Goal: Task Accomplishment & Management: Complete application form

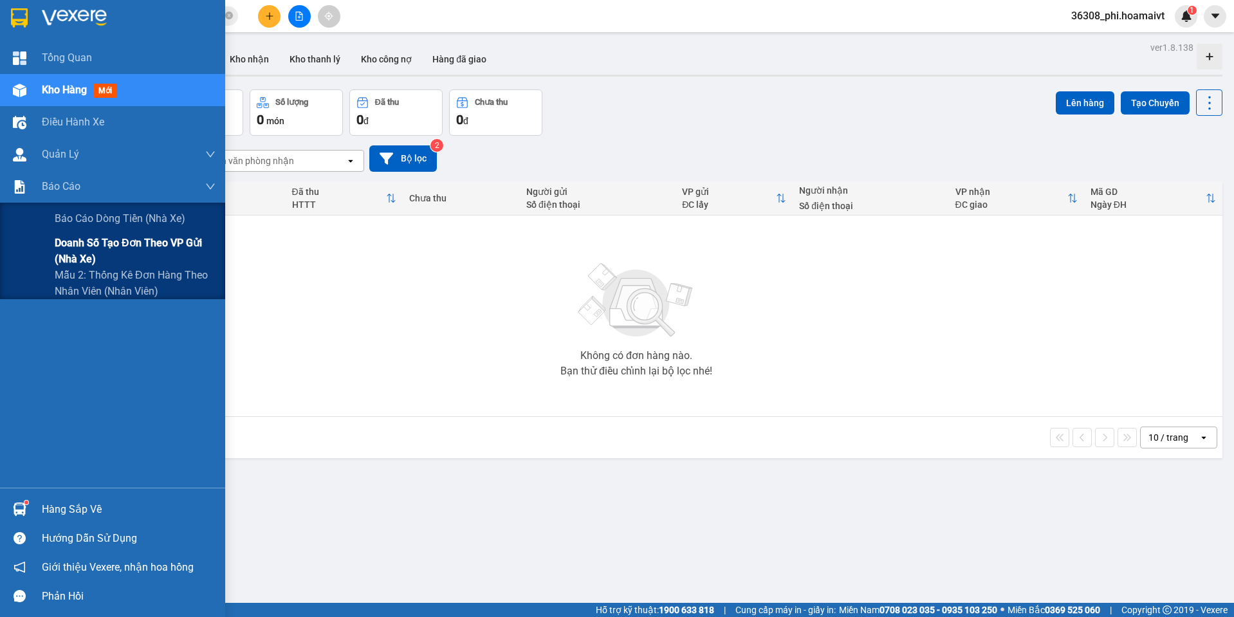
click at [86, 248] on span "Doanh số tạo đơn theo VP gửi (nhà xe)" at bounding box center [135, 251] width 161 height 32
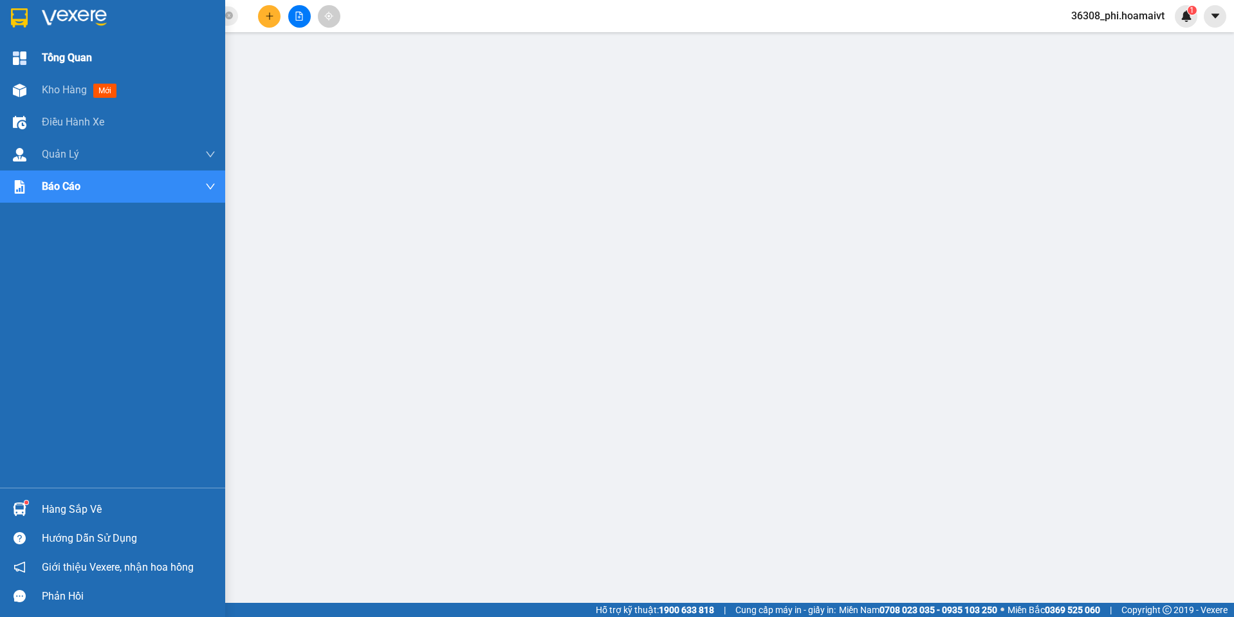
click at [66, 57] on span "Tổng Quan" at bounding box center [67, 58] width 50 height 16
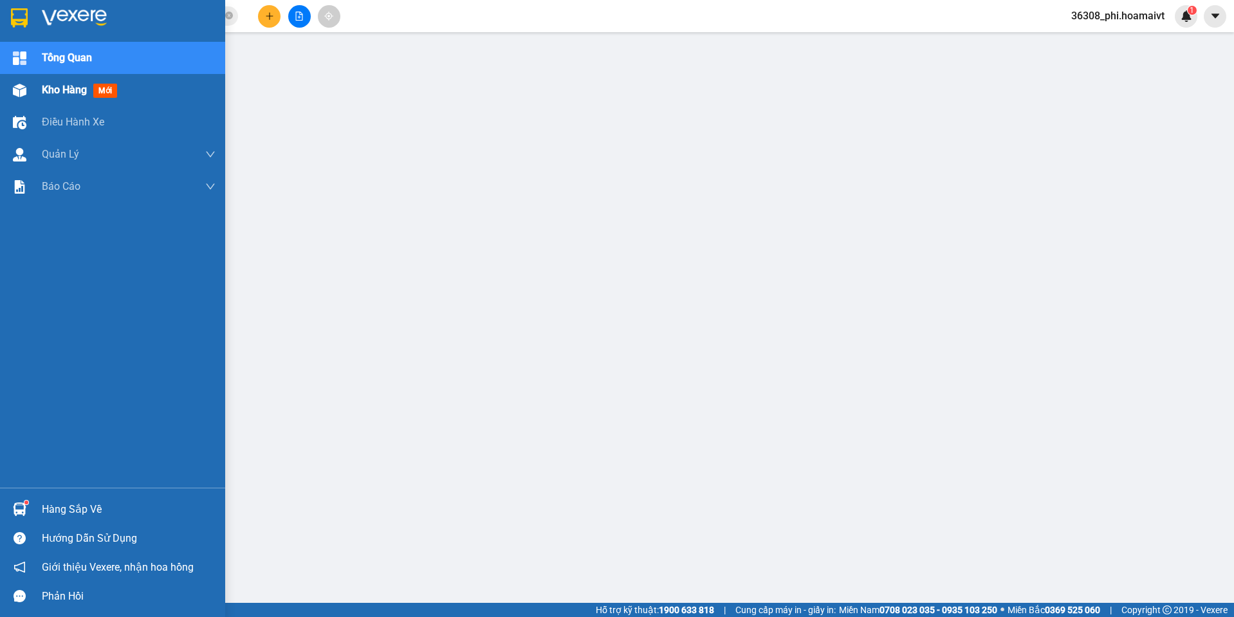
click at [33, 89] on div "Kho hàng mới" at bounding box center [112, 90] width 225 height 32
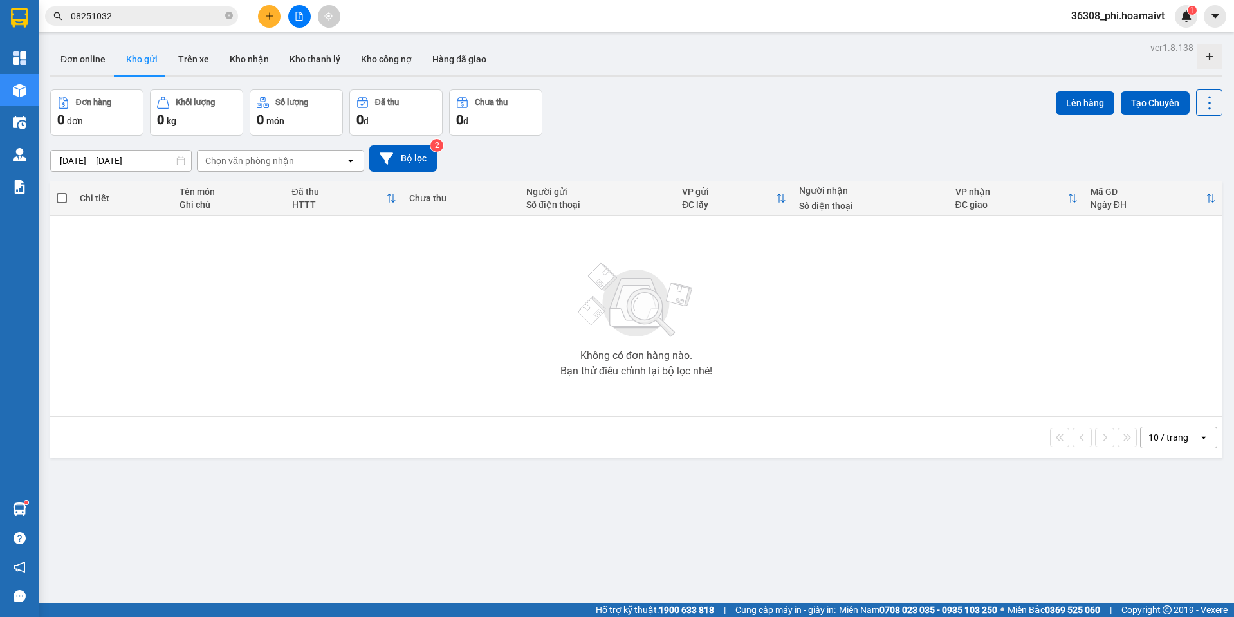
click at [1134, 87] on div "ver 1.8.138 Đơn online Kho gửi Trên xe Kho nhận Kho thanh lý Kho công nợ Hàng đ…" at bounding box center [636, 347] width 1183 height 617
click at [1133, 89] on div "Lên hàng Tạo Chuyến" at bounding box center [1139, 102] width 167 height 26
click at [1133, 98] on button "Tạo Chuyến" at bounding box center [1155, 102] width 69 height 23
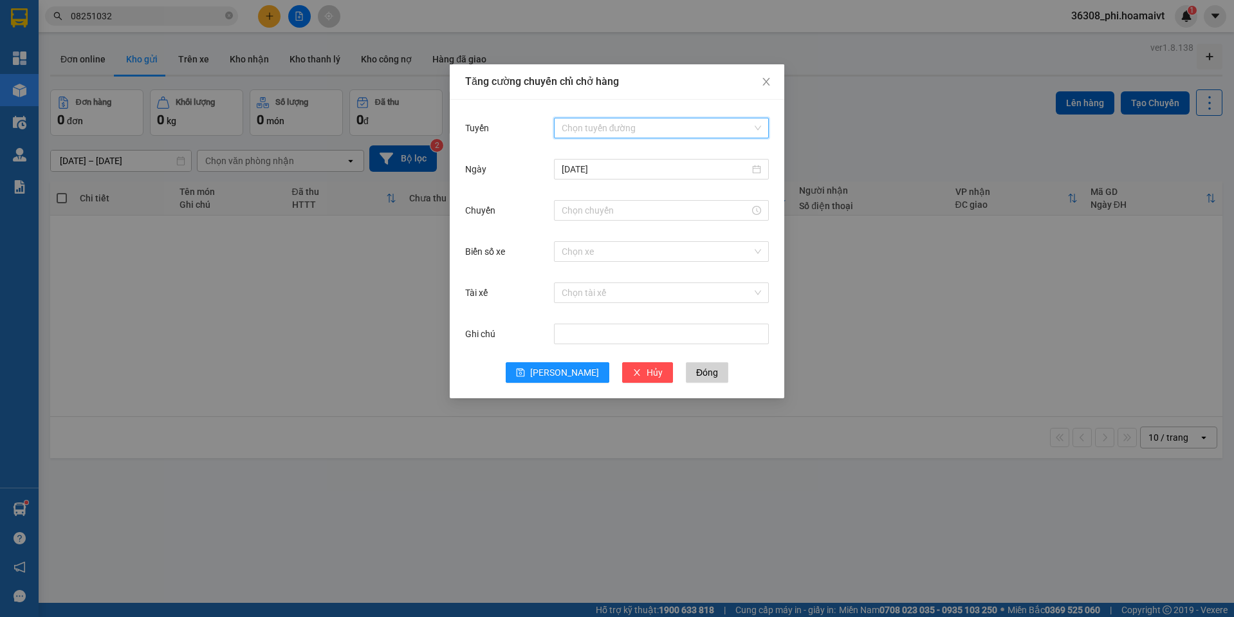
click at [587, 135] on input "Tuyến" at bounding box center [657, 127] width 190 height 19
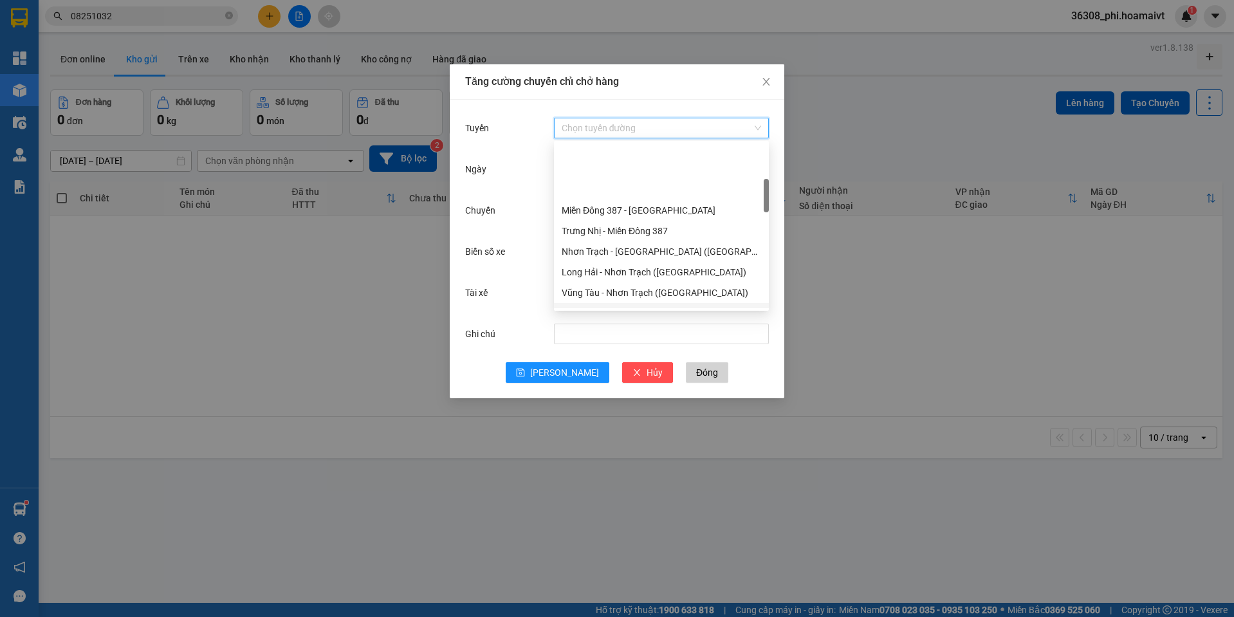
scroll to position [193, 0]
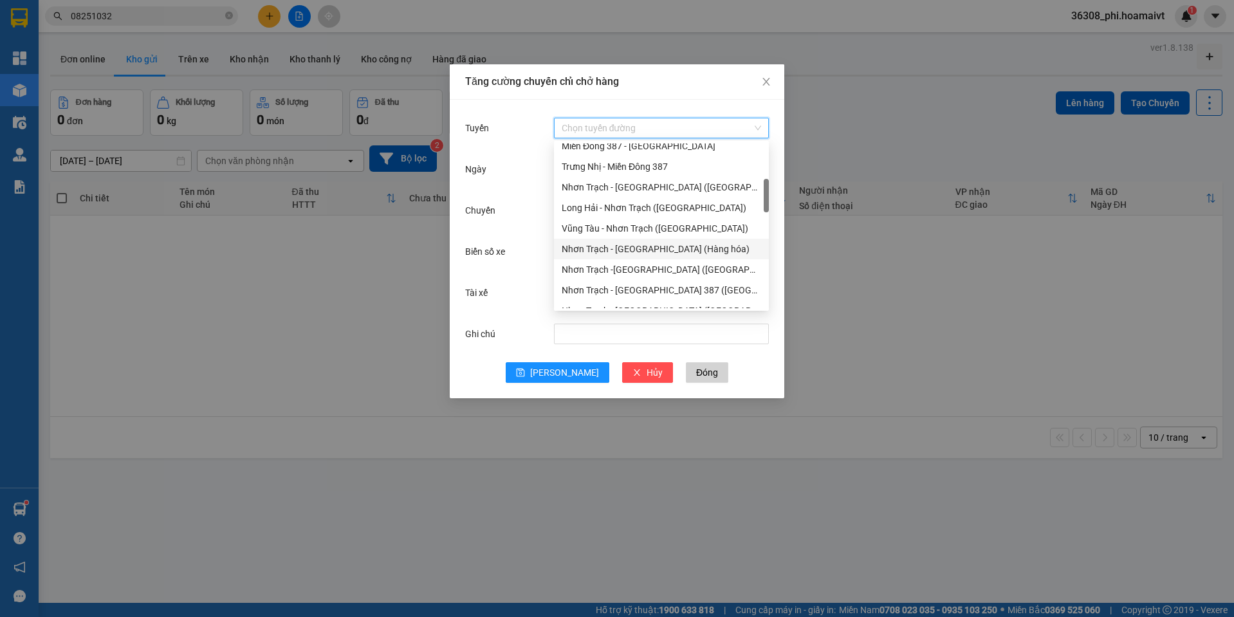
click at [654, 254] on div "Nhơn Trạch - [GEOGRAPHIC_DATA] (Hàng hóa)" at bounding box center [661, 249] width 199 height 14
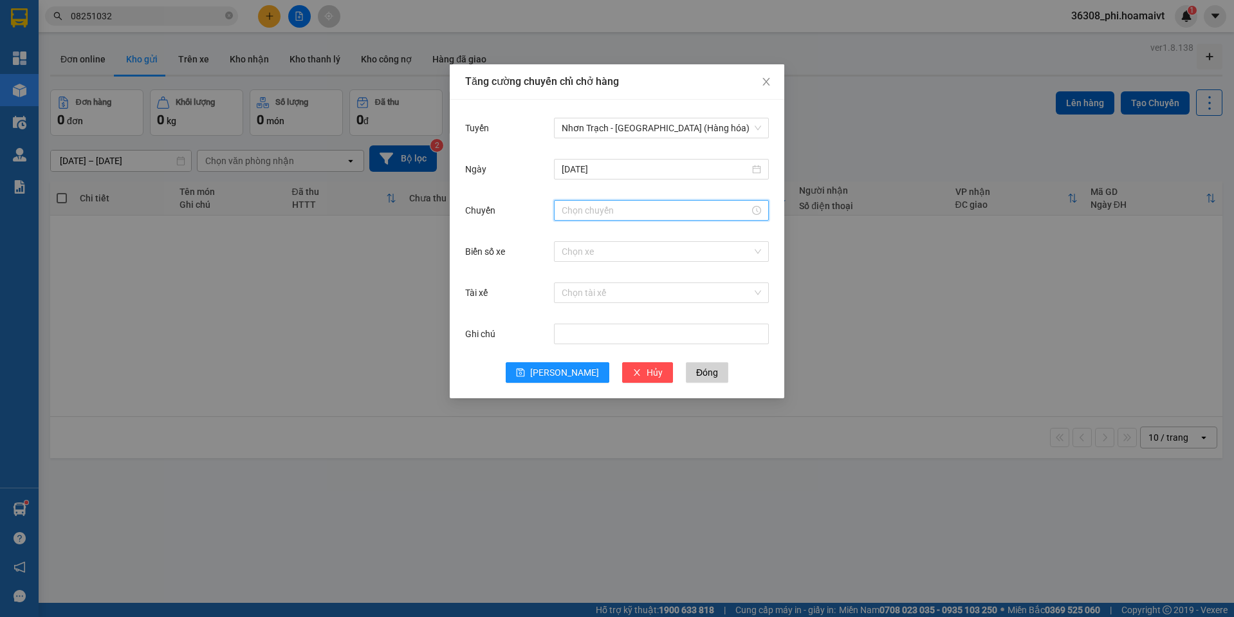
click at [590, 210] on input "Chuyến" at bounding box center [656, 210] width 188 height 14
click at [558, 355] on div "10" at bounding box center [572, 351] width 36 height 18
type input "10:00"
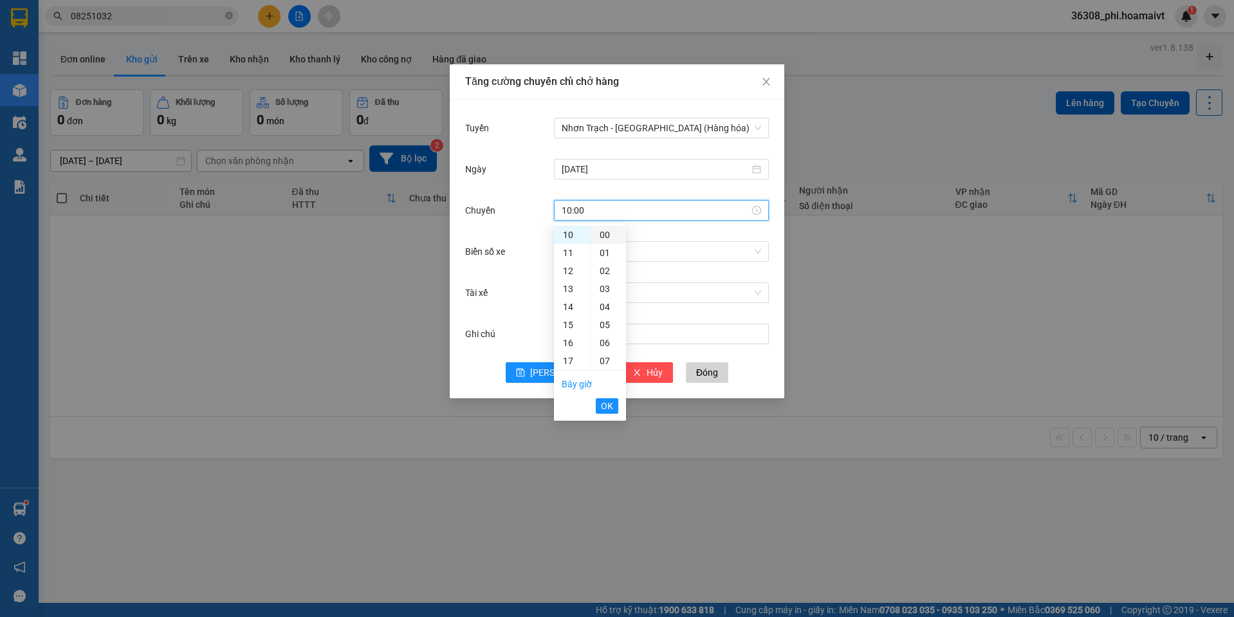
click at [609, 231] on div "00" at bounding box center [608, 235] width 35 height 18
click at [612, 401] on span "OK" at bounding box center [607, 406] width 12 height 14
click at [571, 261] on div "Chọn xe" at bounding box center [661, 251] width 215 height 21
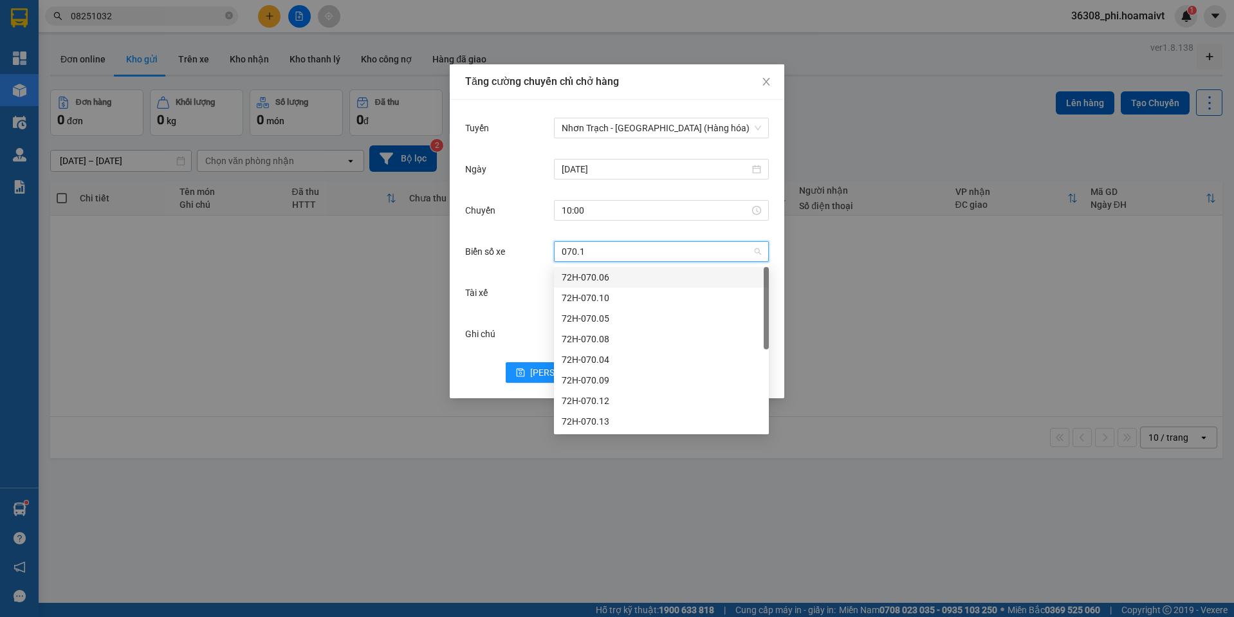
type input "070.15"
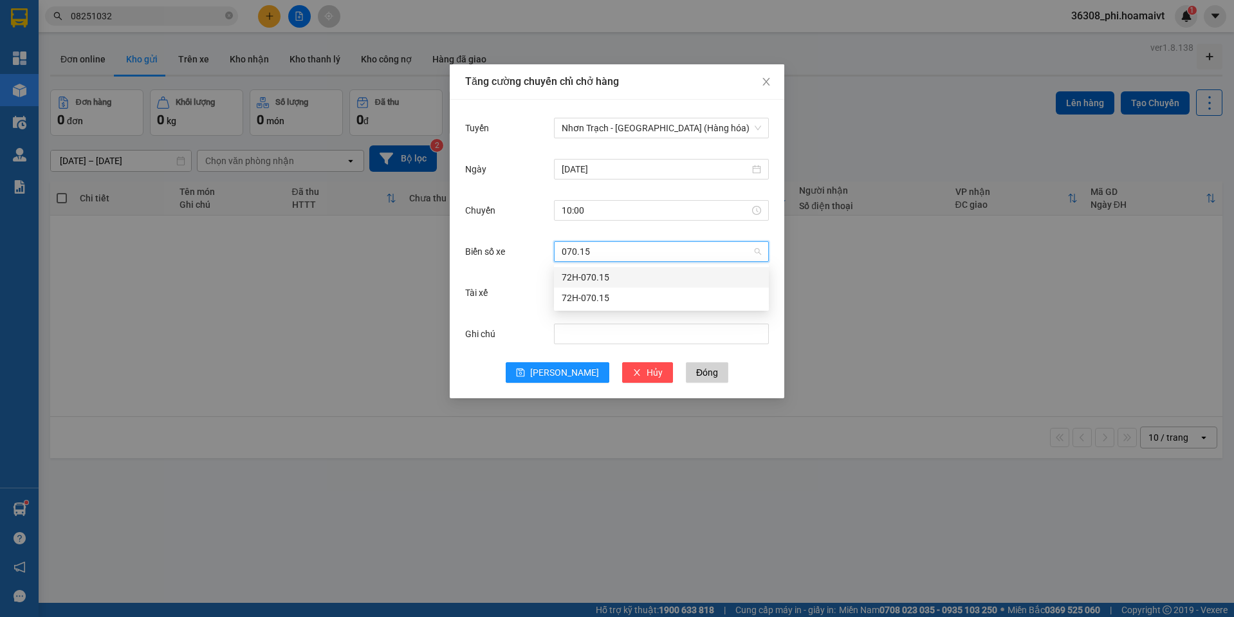
click at [588, 272] on div "72H-070.15" at bounding box center [661, 277] width 199 height 14
click at [549, 401] on div "Tăng cường chuyến chỉ chở hàng Tuyến Nhơn Trạch - [GEOGRAPHIC_DATA] (Hàng hóa) …" at bounding box center [617, 308] width 1234 height 617
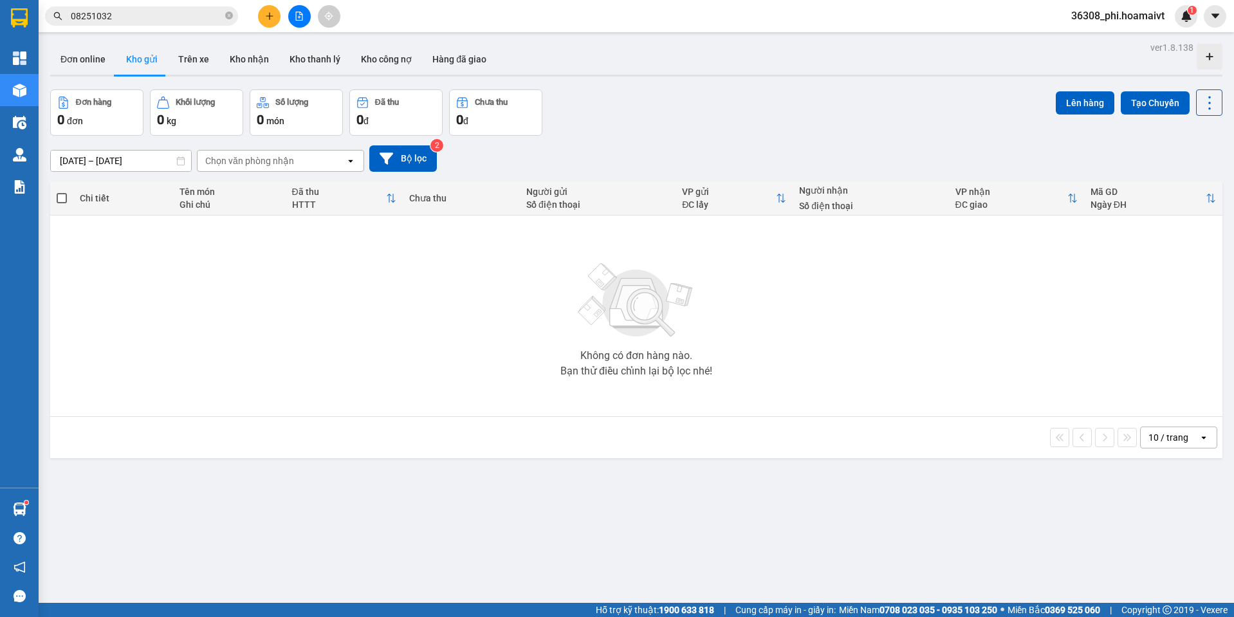
click at [550, 383] on body "Kết quả tìm kiếm ( 4 ) Bộ lọc Mã ĐH Trạng thái Món hàng Tổng cước Chưa cước Nhã…" at bounding box center [617, 308] width 1234 height 617
click at [1150, 108] on button "Tạo Chuyến" at bounding box center [1155, 102] width 69 height 23
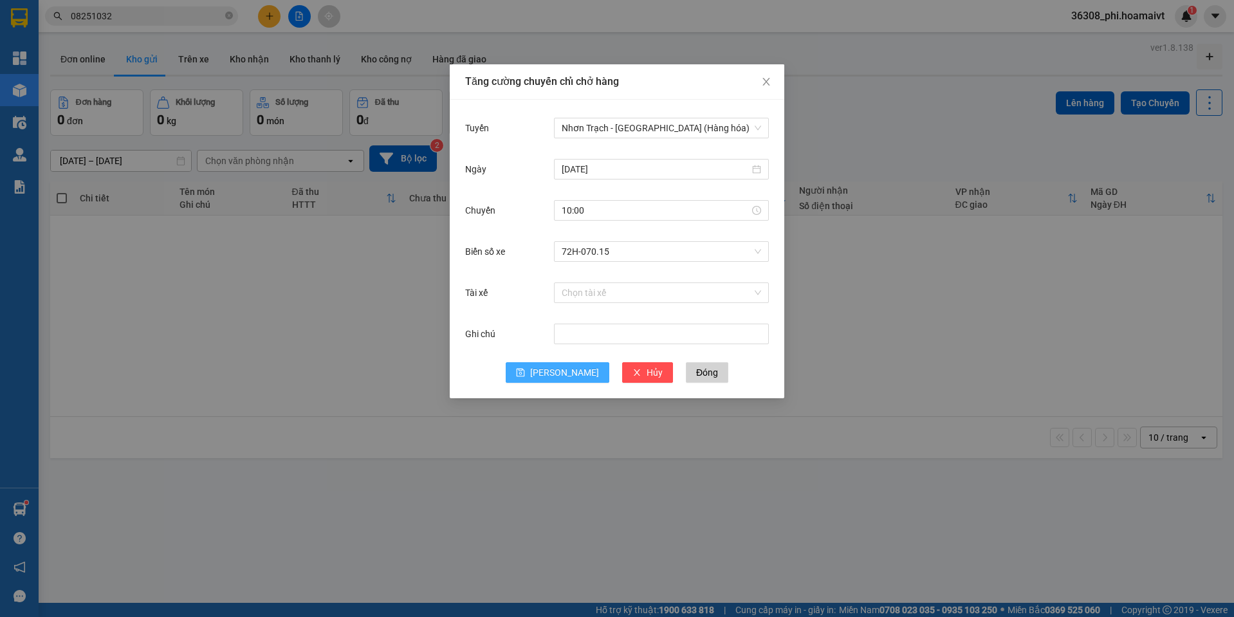
click at [525, 373] on icon "save" at bounding box center [520, 372] width 9 height 9
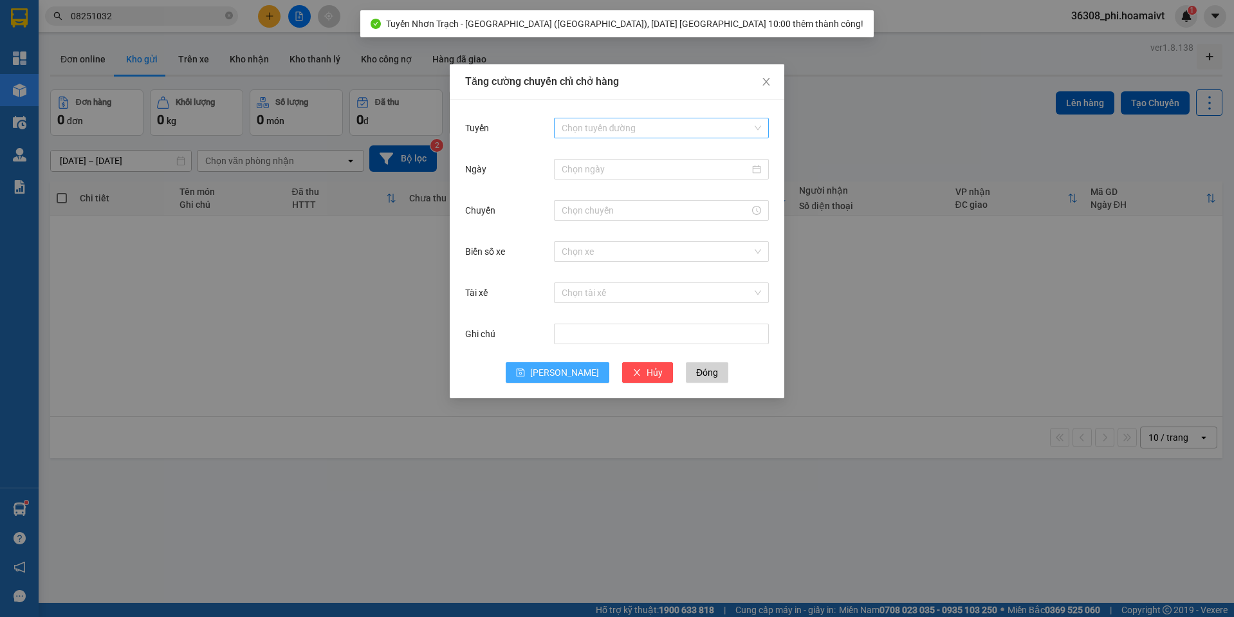
click at [679, 136] on input "Tuyến" at bounding box center [657, 127] width 190 height 19
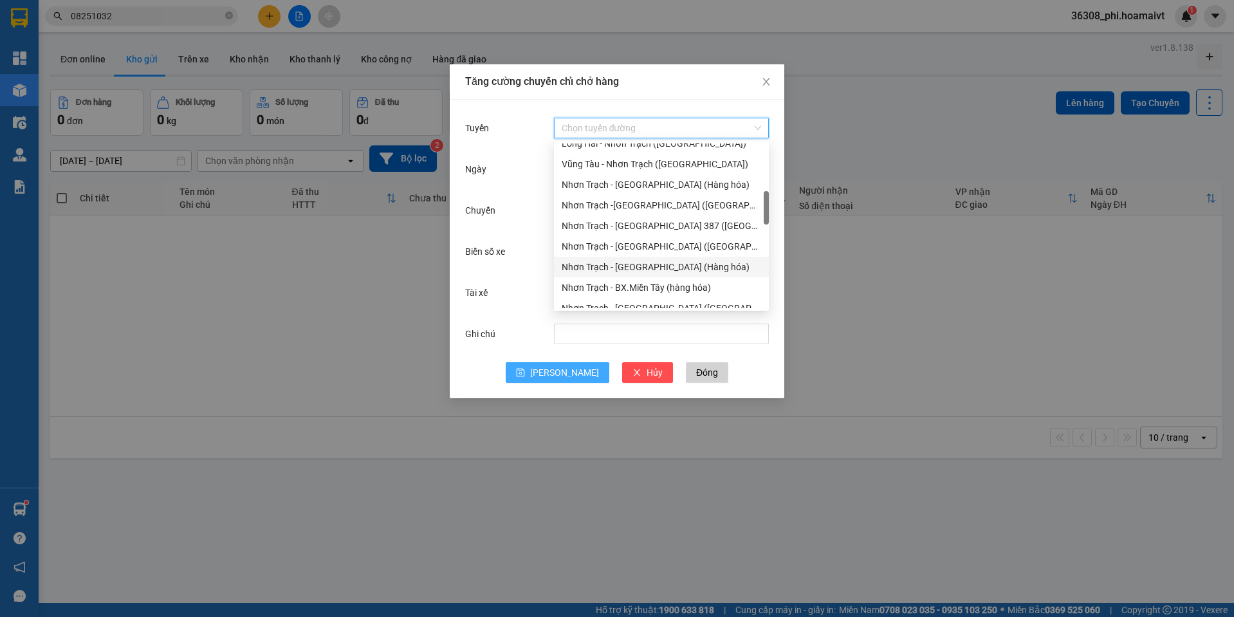
scroll to position [322, 0]
click at [634, 237] on div "Nhơn Trạch - [GEOGRAPHIC_DATA] ([GEOGRAPHIC_DATA])" at bounding box center [661, 244] width 199 height 14
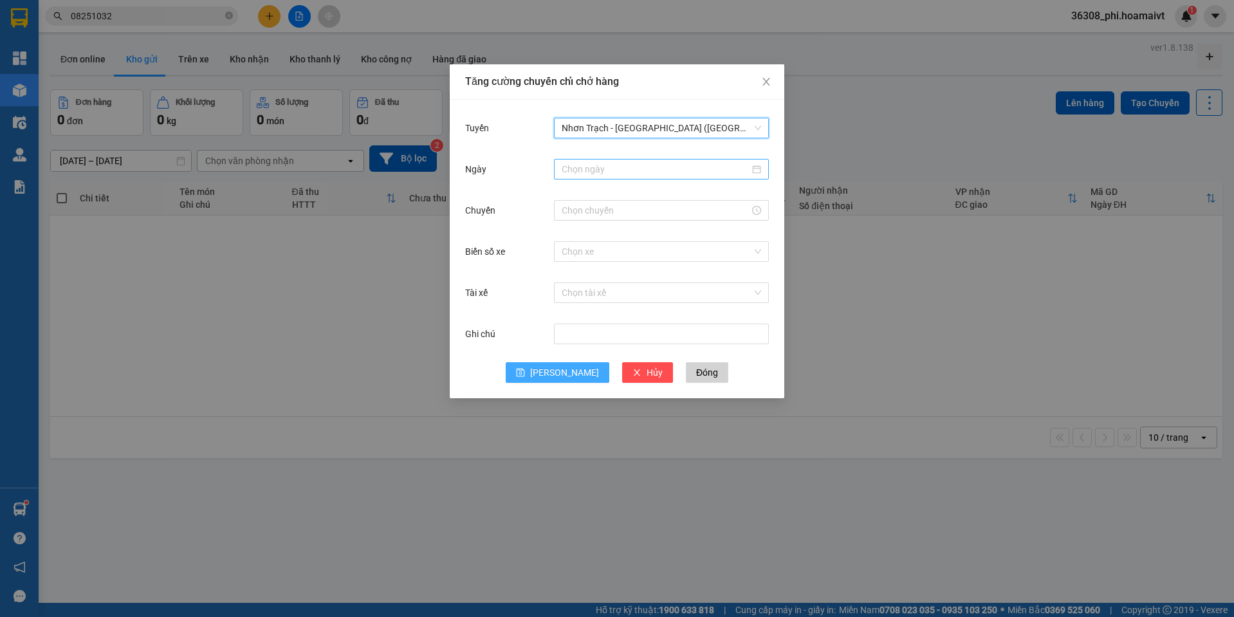
click at [584, 165] on input "Ngày" at bounding box center [656, 169] width 188 height 14
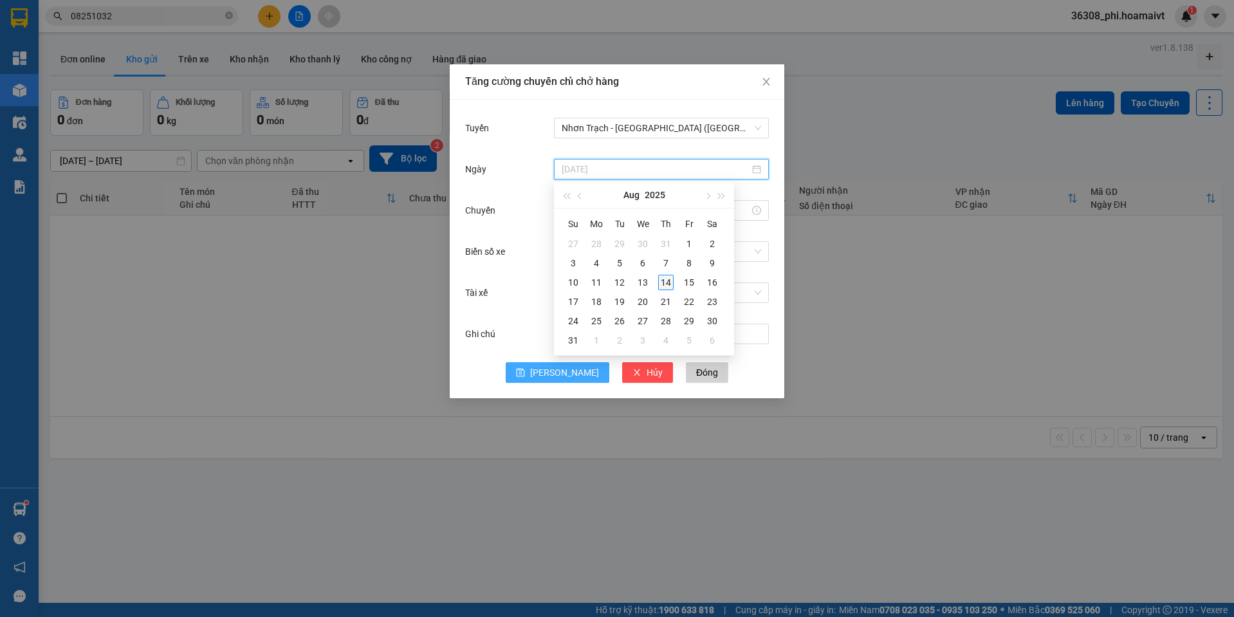
type input "[DATE]"
click at [661, 278] on div "14" at bounding box center [665, 282] width 15 height 15
click at [567, 205] on input "Chuyến" at bounding box center [656, 210] width 188 height 14
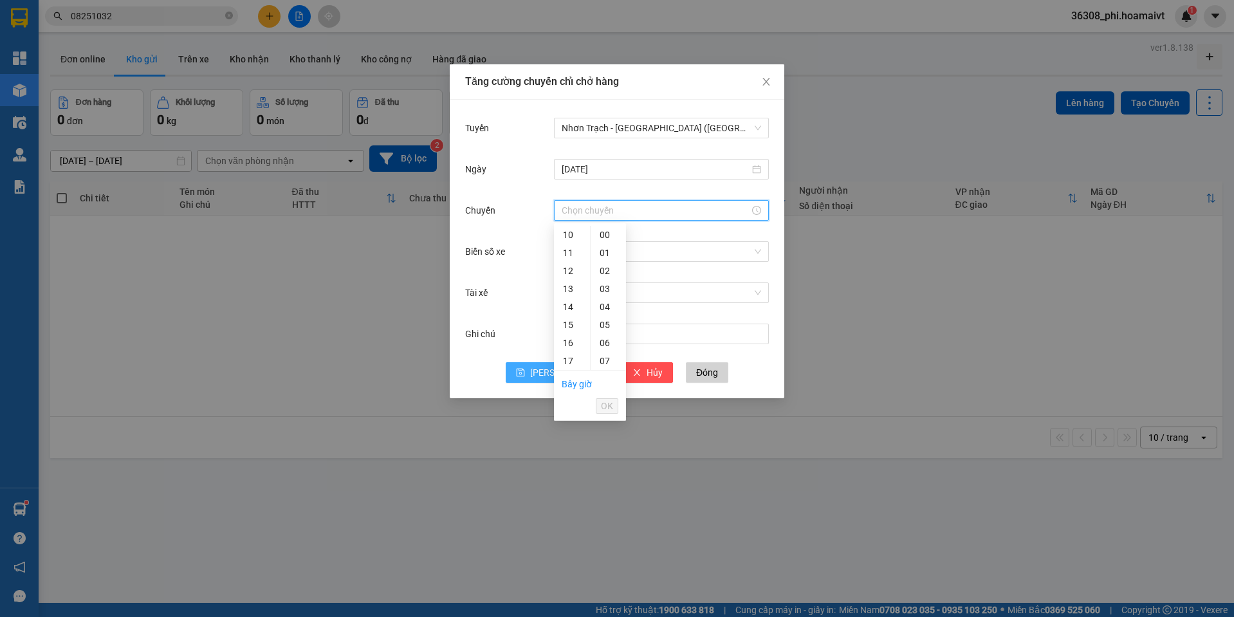
click at [571, 306] on div "14" at bounding box center [572, 307] width 36 height 18
type input "14:00"
click at [607, 233] on div "00" at bounding box center [608, 235] width 35 height 18
click at [609, 407] on span "OK" at bounding box center [607, 406] width 12 height 14
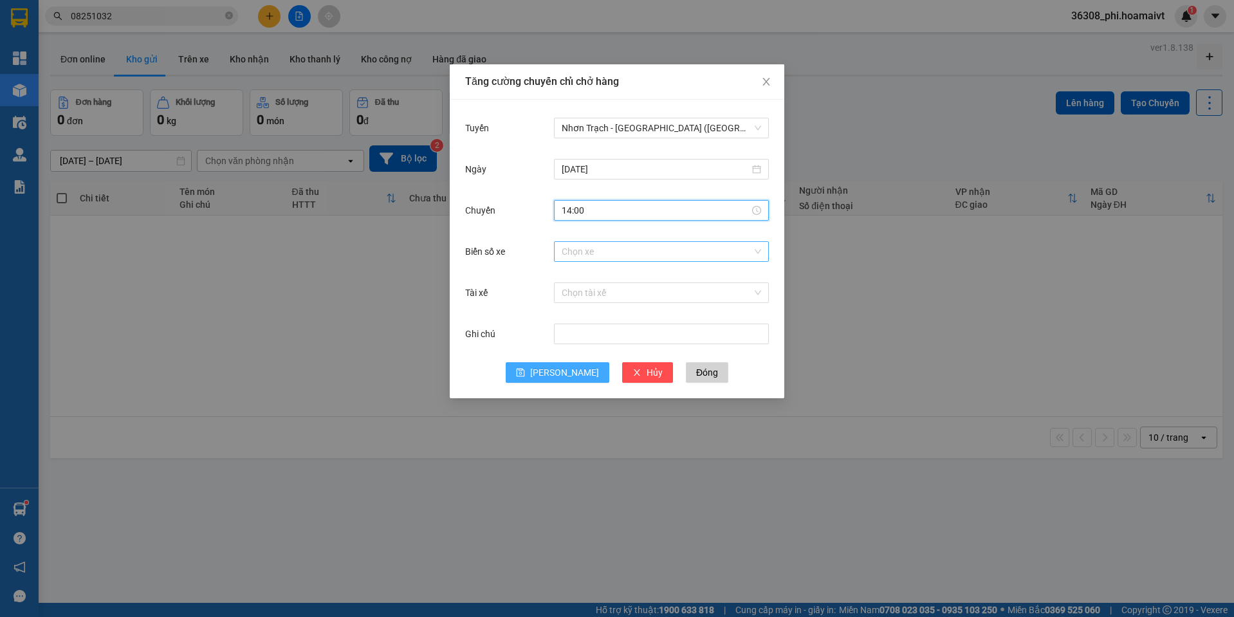
click at [587, 249] on input "Biển số xe" at bounding box center [657, 251] width 190 height 19
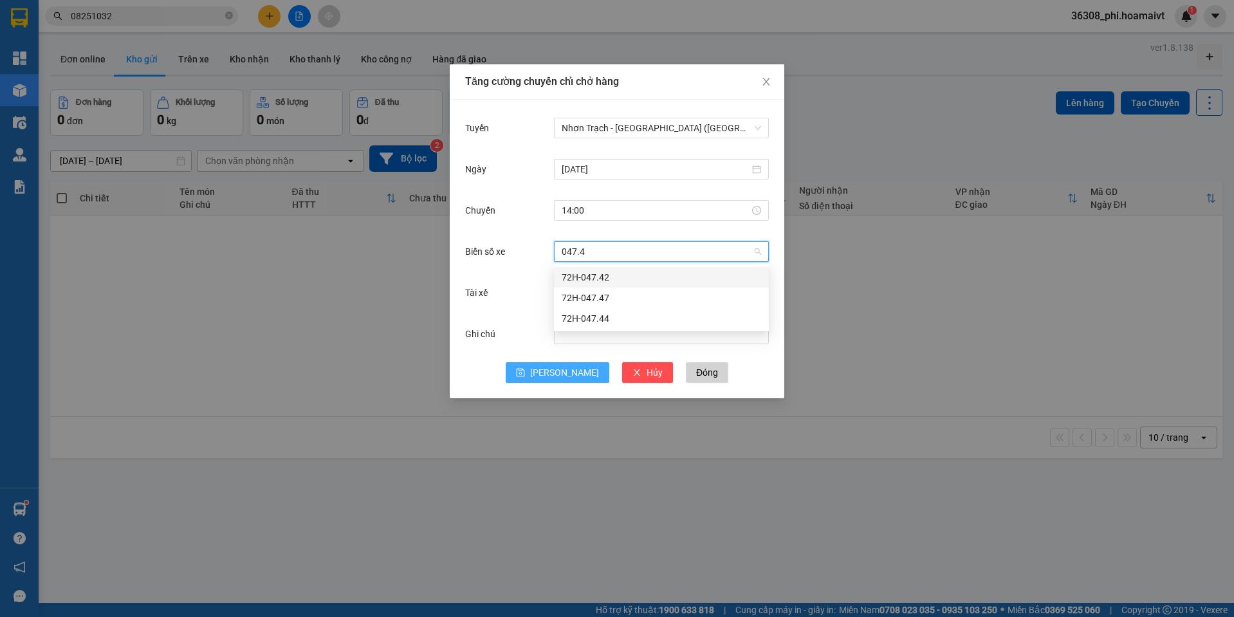
type input "047.42"
click at [614, 278] on div "72H-047.42" at bounding box center [661, 277] width 199 height 14
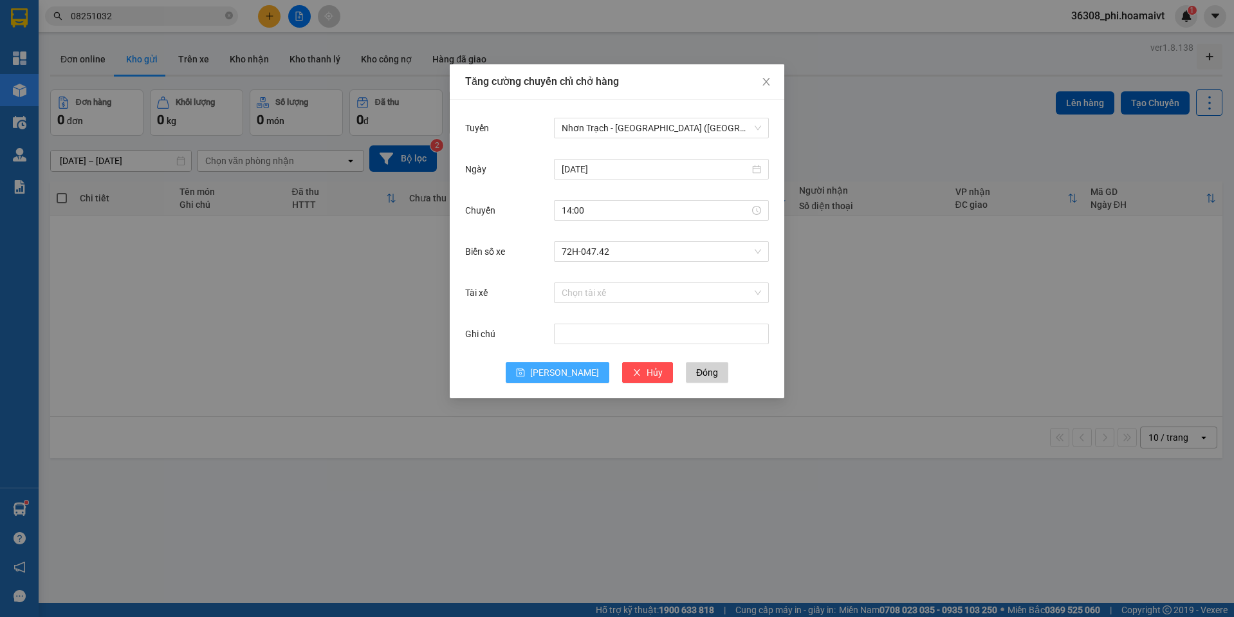
click at [563, 388] on div "Tuyến Nhơn Trạch - [GEOGRAPHIC_DATA] ([GEOGRAPHIC_DATA]) [DATE] [GEOGRAPHIC_DAT…" at bounding box center [617, 249] width 335 height 299
click at [561, 367] on span "[PERSON_NAME]" at bounding box center [564, 372] width 69 height 14
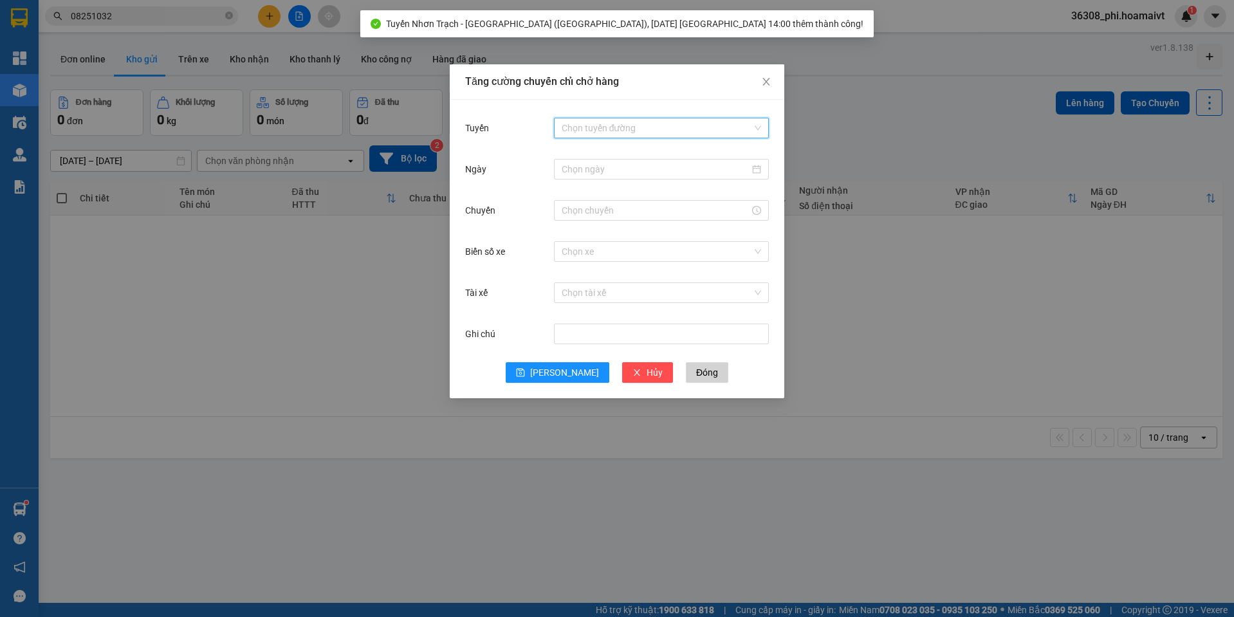
click at [731, 129] on input "Tuyến" at bounding box center [657, 127] width 190 height 19
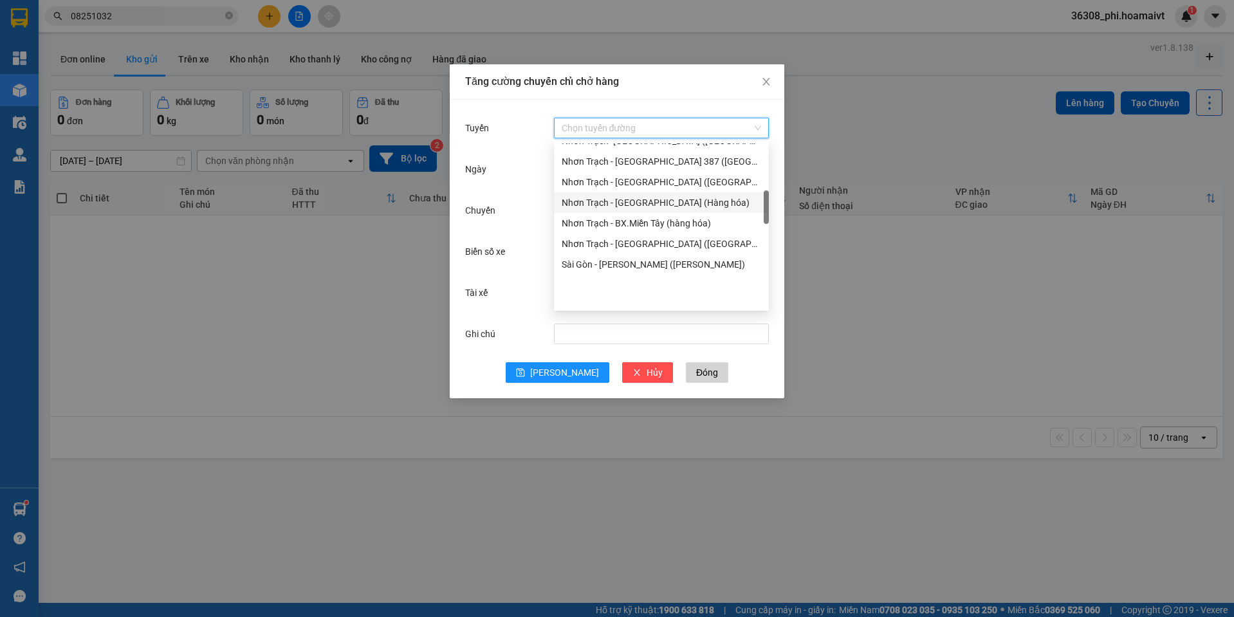
scroll to position [257, 0]
click at [636, 188] on div "Nhơn Trạch - [GEOGRAPHIC_DATA] (Hàng hóa)" at bounding box center [661, 185] width 199 height 14
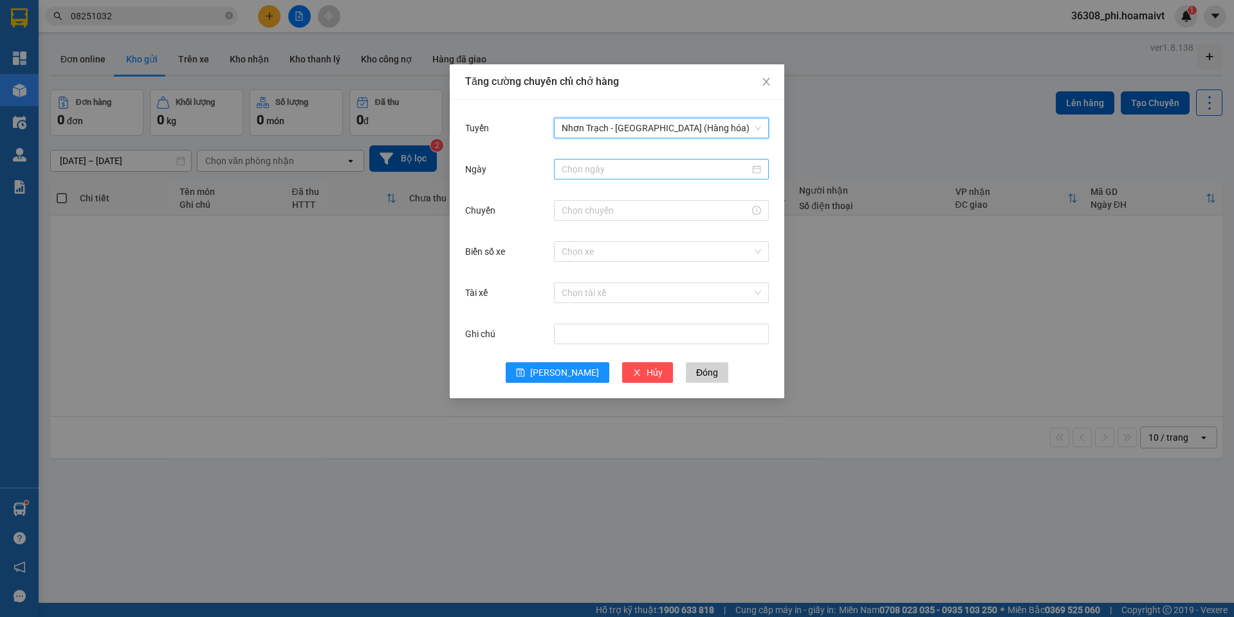
click at [579, 165] on input "Ngày" at bounding box center [656, 169] width 188 height 14
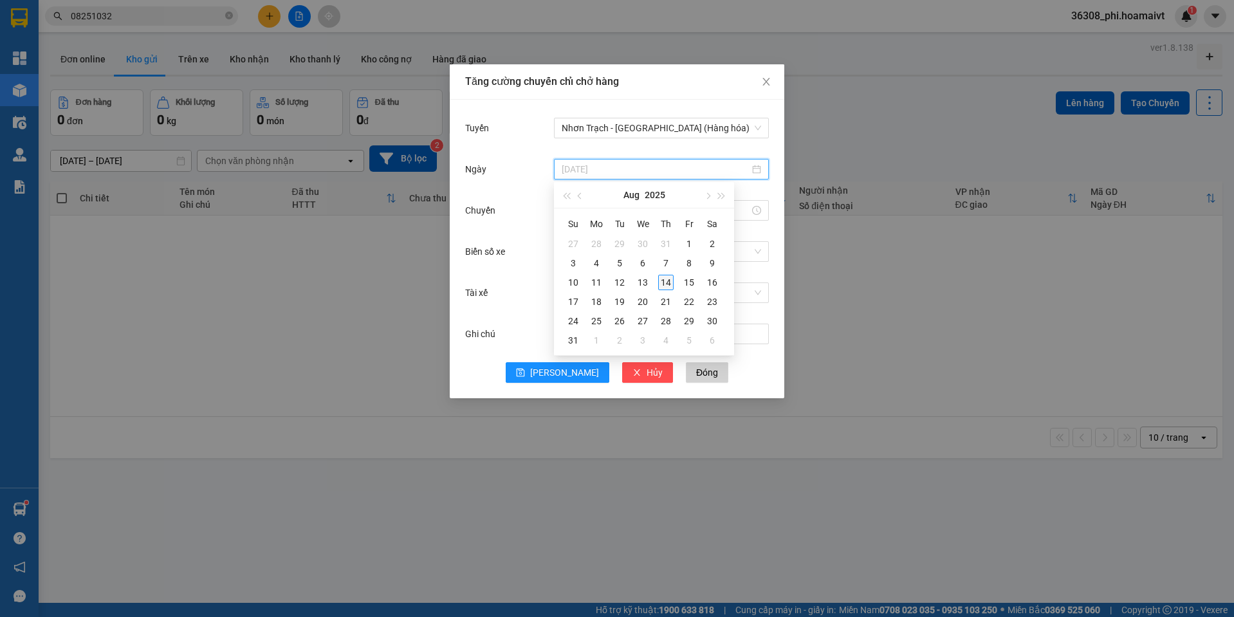
type input "[DATE]"
click at [666, 284] on div "14" at bounding box center [665, 282] width 15 height 15
click at [585, 206] on input "Chuyến" at bounding box center [656, 210] width 188 height 14
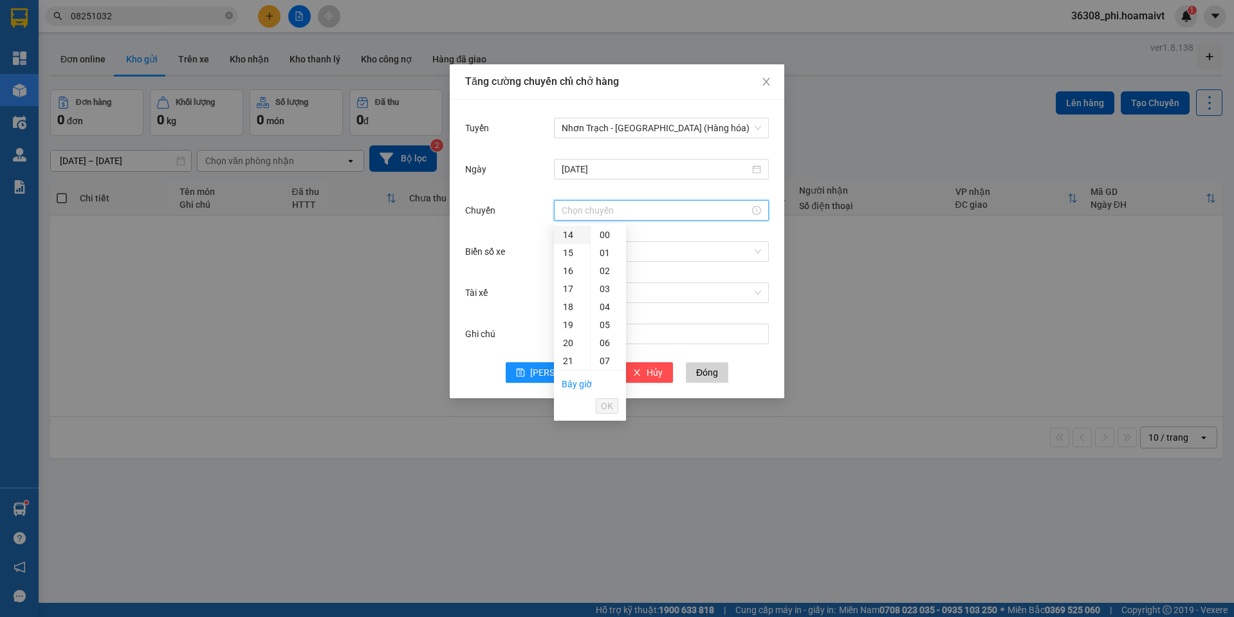
click at [567, 237] on div "14" at bounding box center [572, 235] width 36 height 18
click at [605, 253] on div "01" at bounding box center [608, 253] width 35 height 18
type input "14:01"
click at [607, 400] on span "OK" at bounding box center [607, 406] width 12 height 14
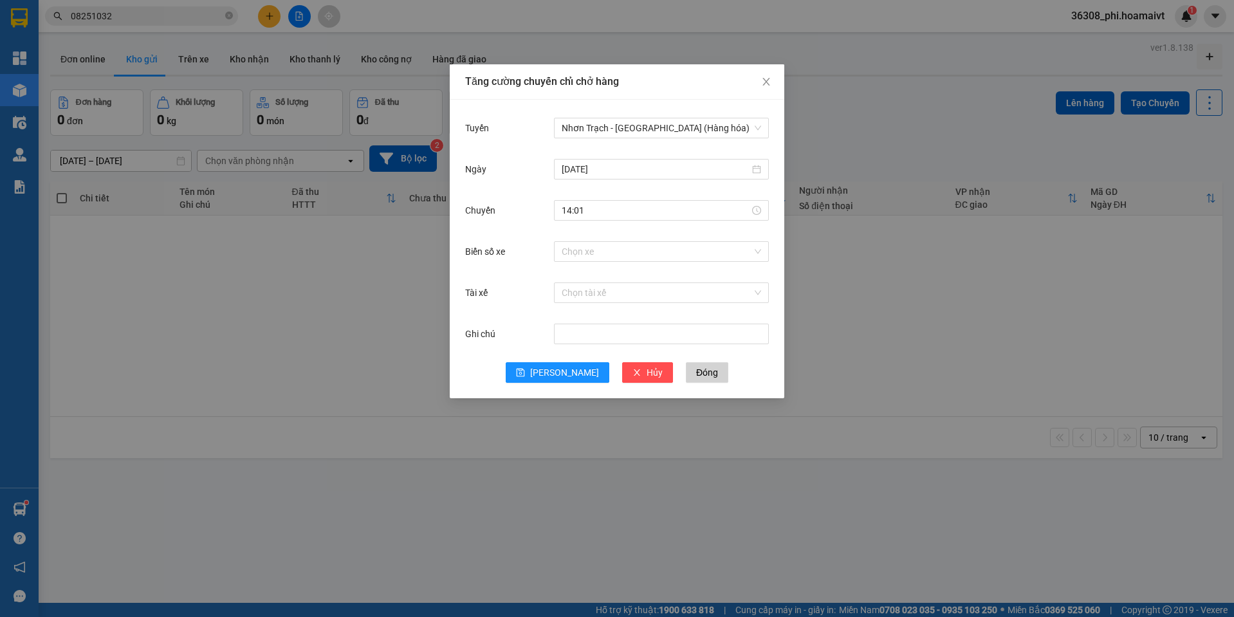
click at [598, 234] on div "Chuyến 14:01" at bounding box center [617, 218] width 304 height 41
click at [598, 246] on input "Biển số xe" at bounding box center [657, 251] width 190 height 19
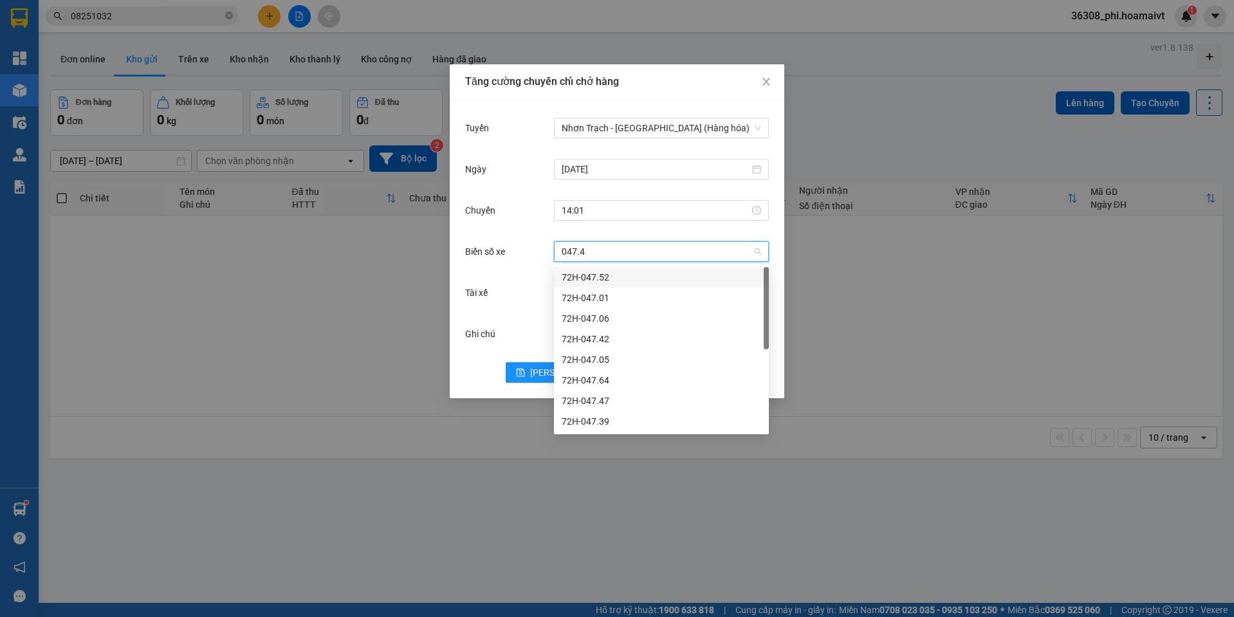
type input "047.42"
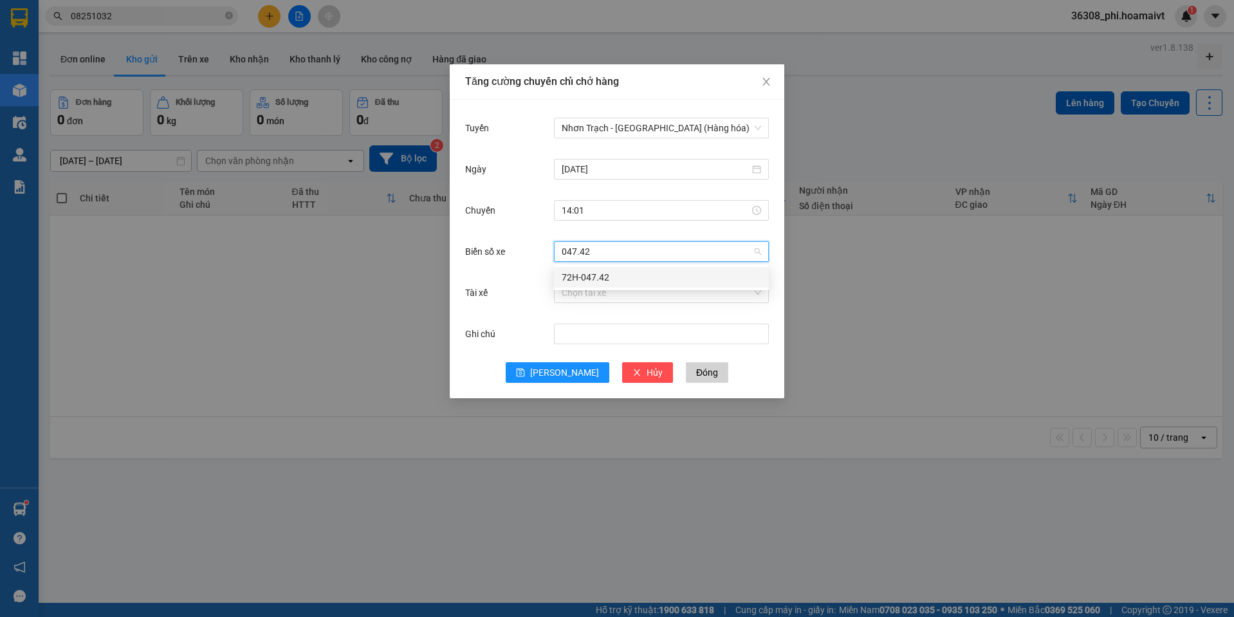
click at [596, 274] on div "72H-047.42" at bounding box center [661, 277] width 199 height 14
click at [560, 354] on div "Ghi chú" at bounding box center [617, 341] width 304 height 41
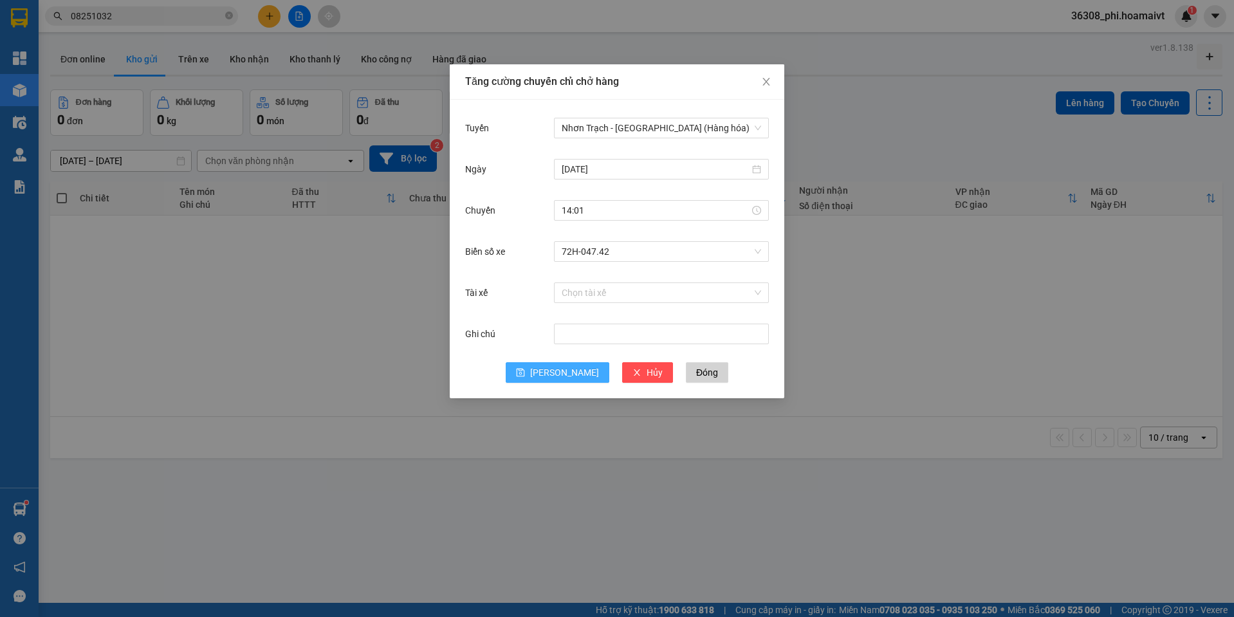
click at [560, 367] on span "[PERSON_NAME]" at bounding box center [564, 372] width 69 height 14
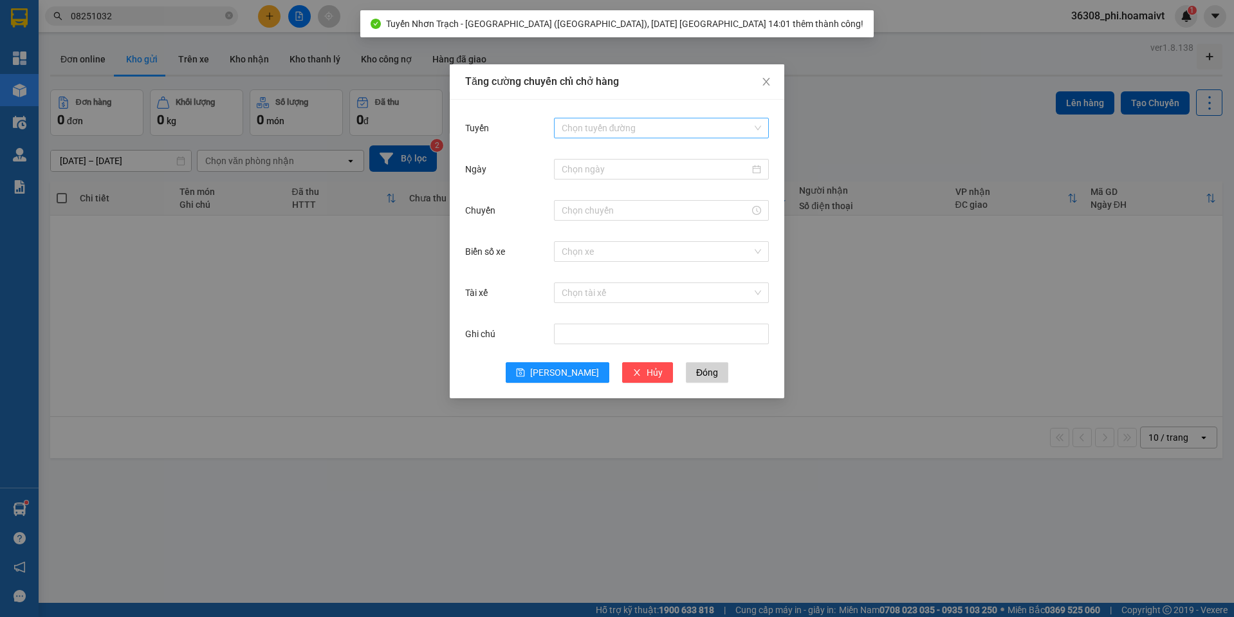
click at [669, 131] on input "Tuyến" at bounding box center [657, 127] width 190 height 19
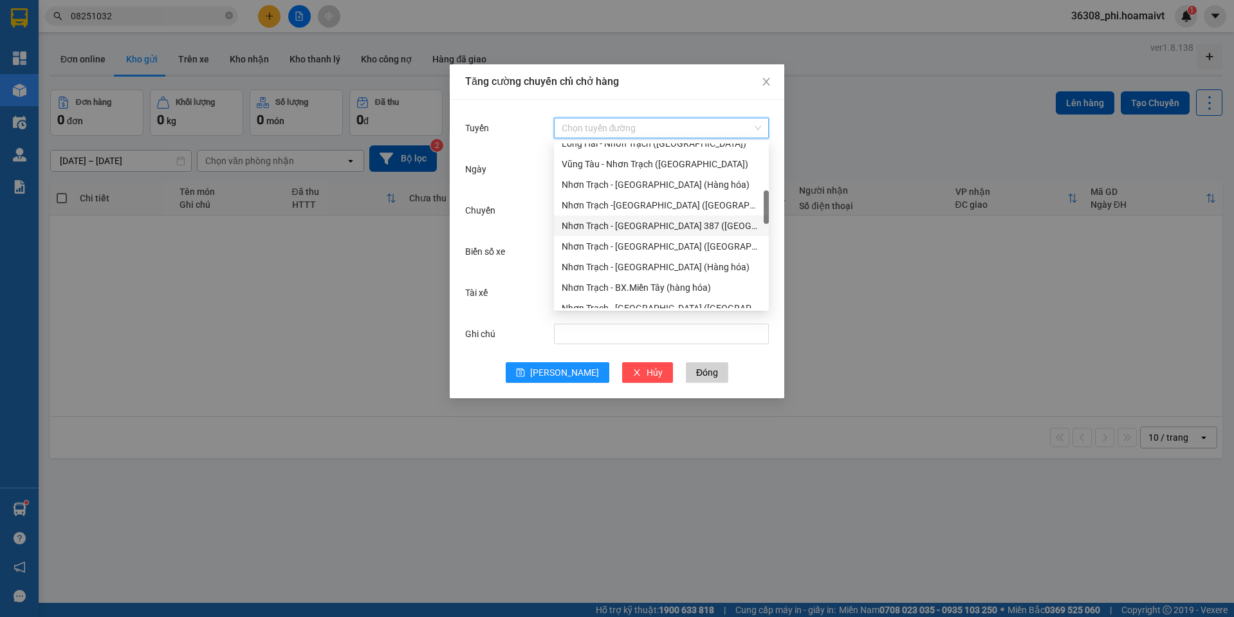
click at [686, 226] on div "Nhơn Trạch - [GEOGRAPHIC_DATA] 387 ([GEOGRAPHIC_DATA])" at bounding box center [661, 226] width 199 height 14
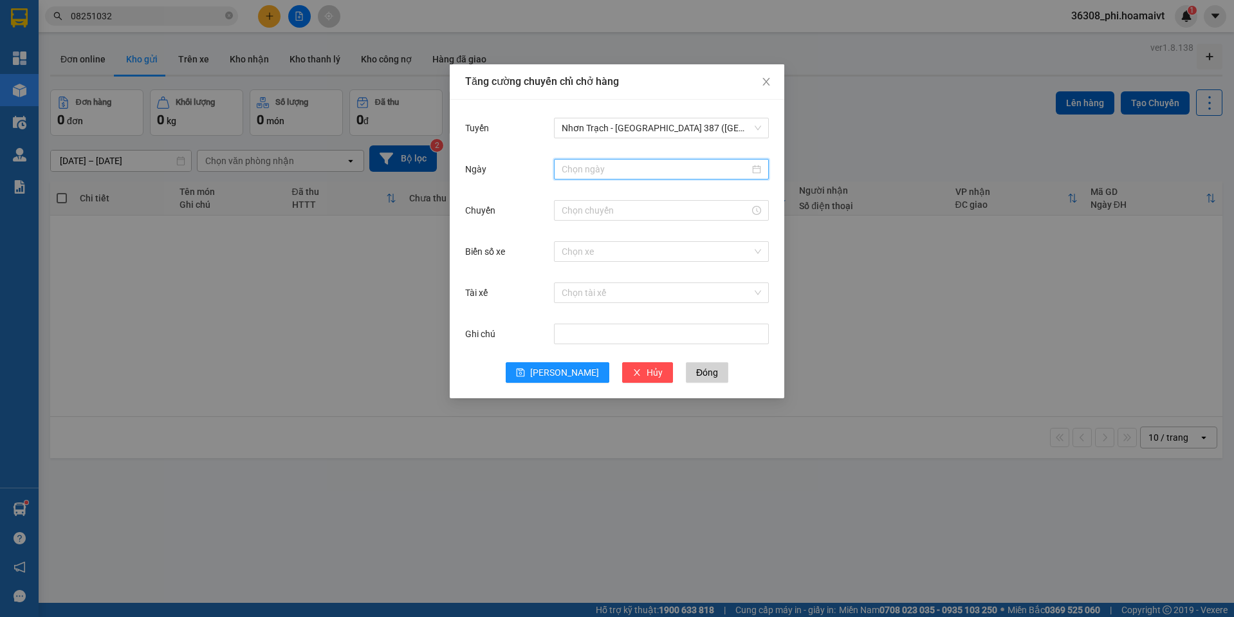
click at [605, 170] on input "Ngày" at bounding box center [656, 169] width 188 height 14
type input "[DATE]"
click at [665, 286] on div "14" at bounding box center [665, 282] width 15 height 15
click at [571, 214] on input "Chuyến" at bounding box center [656, 210] width 188 height 14
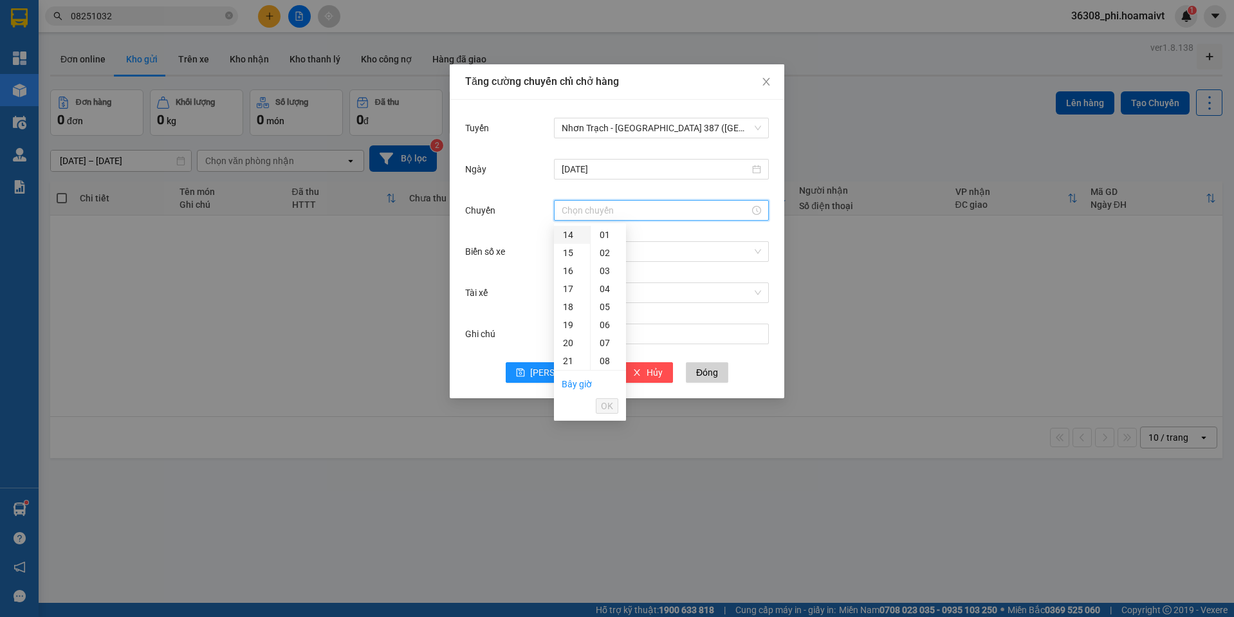
click at [571, 234] on div "14" at bounding box center [572, 235] width 36 height 18
type input "14:00"
click at [605, 236] on div "00" at bounding box center [608, 235] width 35 height 18
click at [606, 396] on li "OK" at bounding box center [607, 406] width 23 height 22
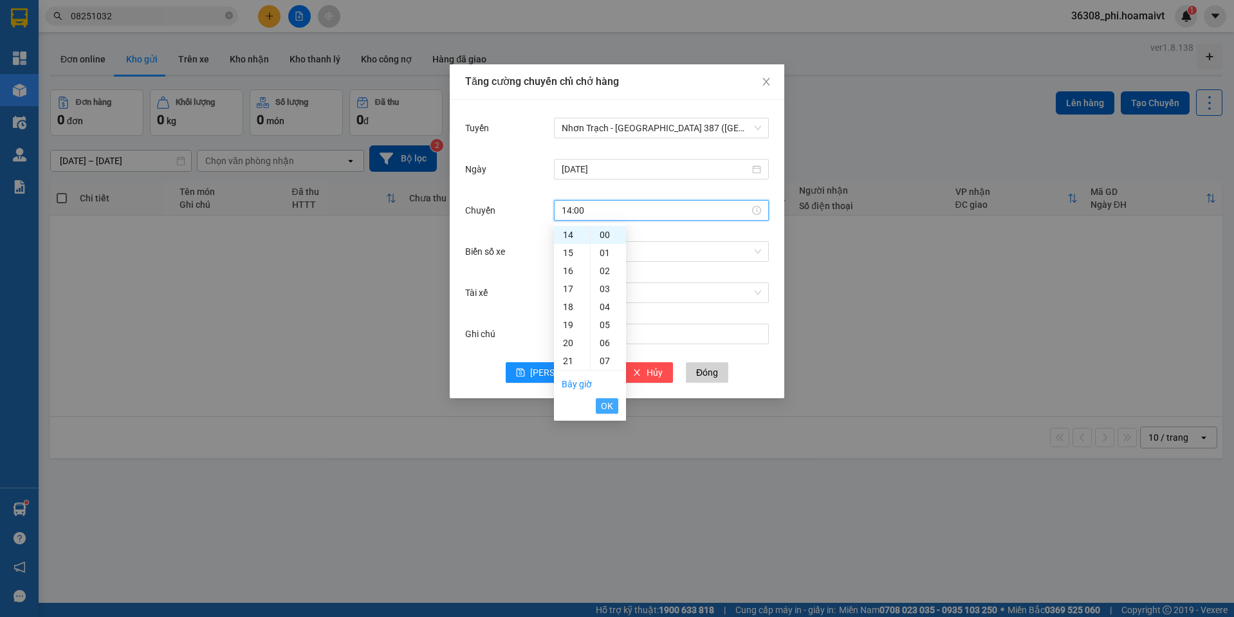
click at [607, 400] on span "OK" at bounding box center [607, 406] width 12 height 14
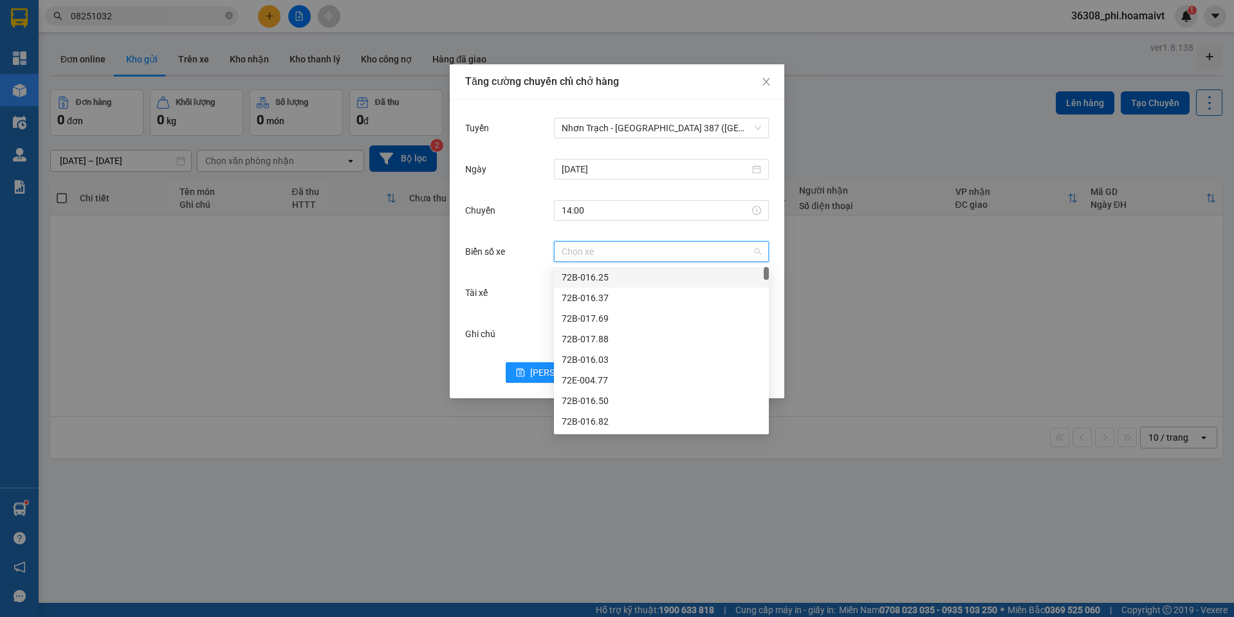
click at [582, 245] on input "Biển số xe" at bounding box center [657, 251] width 190 height 19
type input "070.09"
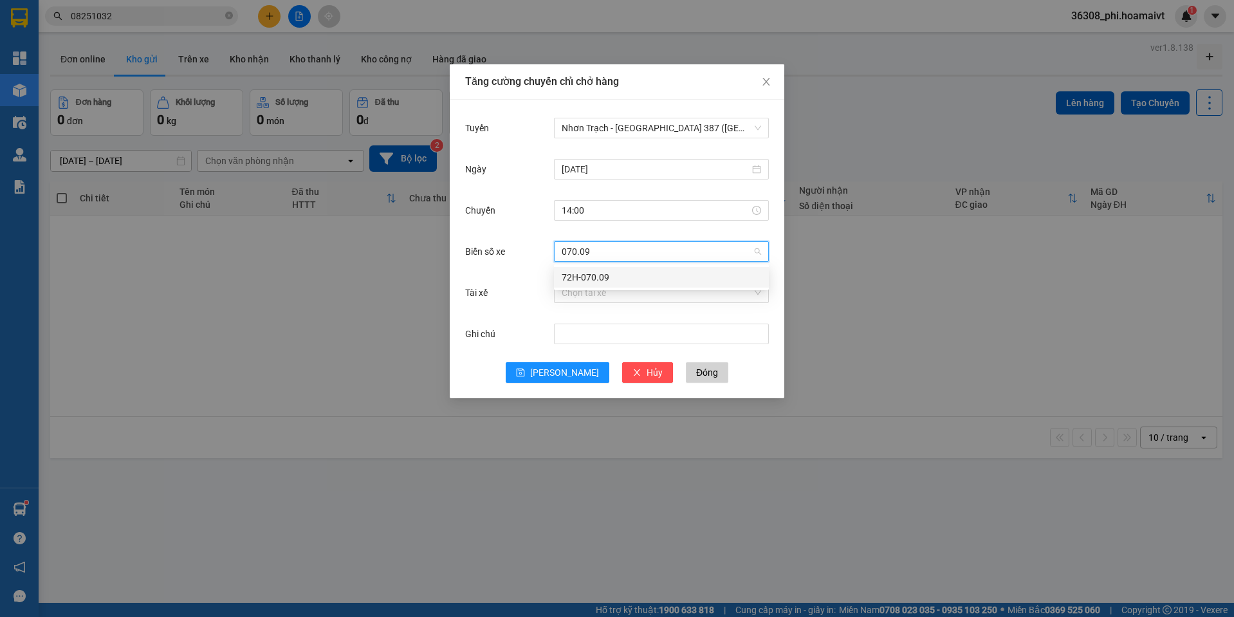
click at [571, 272] on div "72H-070.09" at bounding box center [661, 277] width 199 height 14
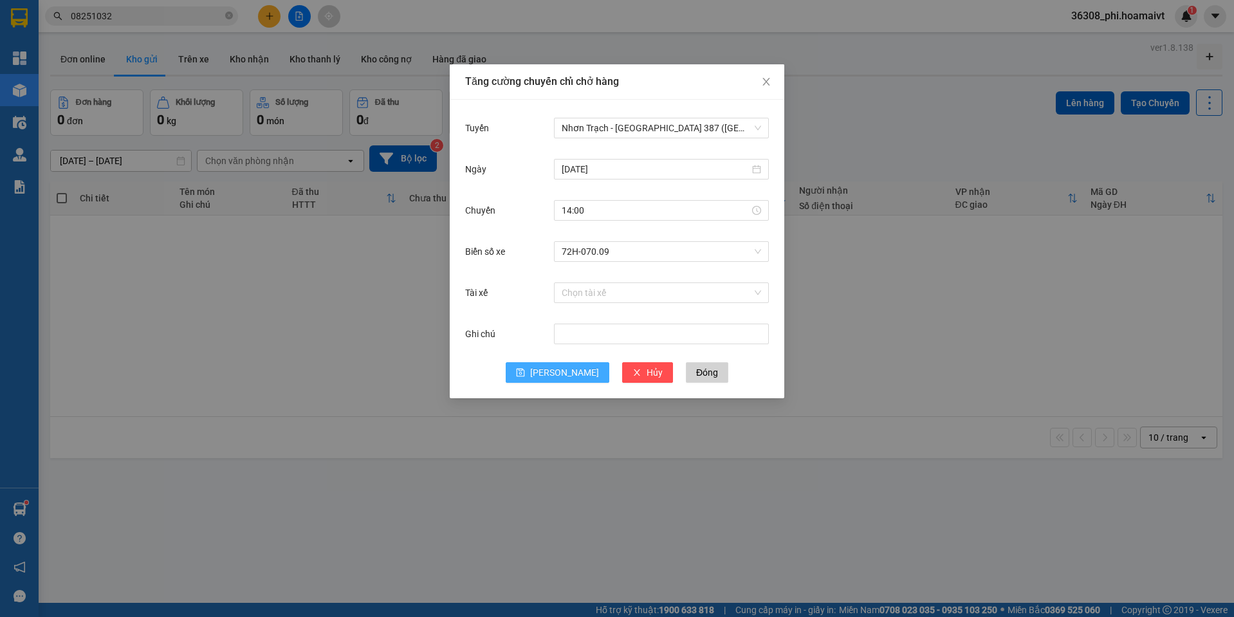
click at [558, 366] on span "[PERSON_NAME]" at bounding box center [564, 372] width 69 height 14
click at [665, 117] on div "Chọn tuyến đường" at bounding box center [661, 128] width 215 height 26
click at [663, 122] on input "Tuyến" at bounding box center [657, 127] width 190 height 19
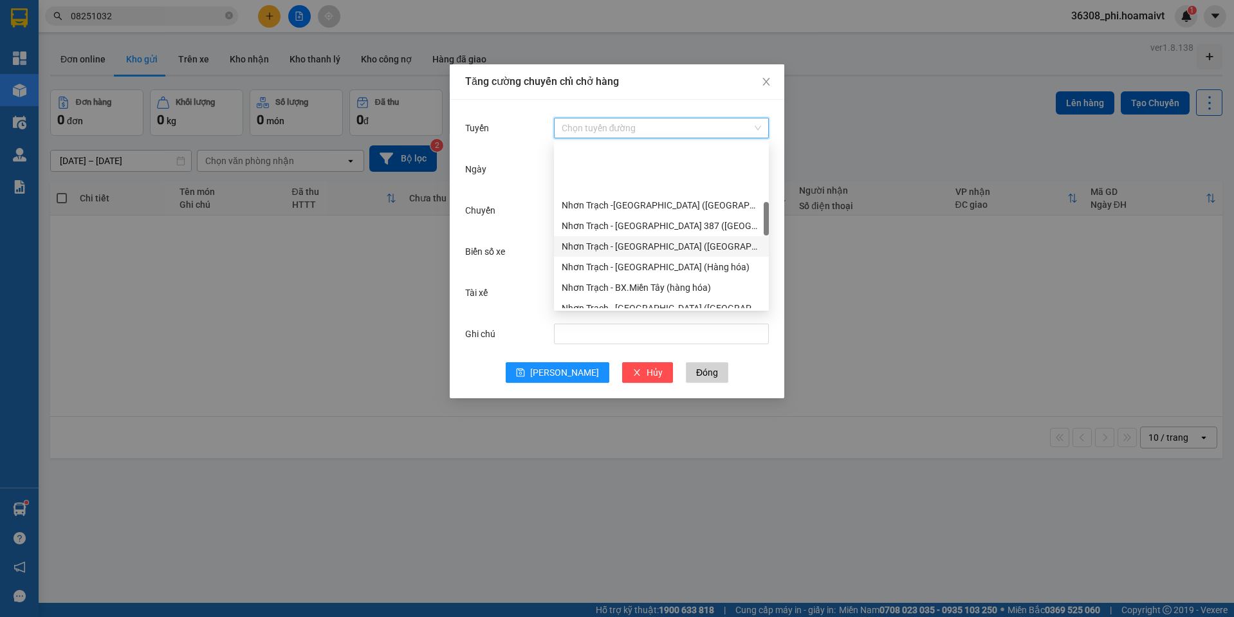
scroll to position [322, 0]
click at [633, 239] on div "Nhơn Trạch - [GEOGRAPHIC_DATA] ([GEOGRAPHIC_DATA])" at bounding box center [661, 244] width 199 height 14
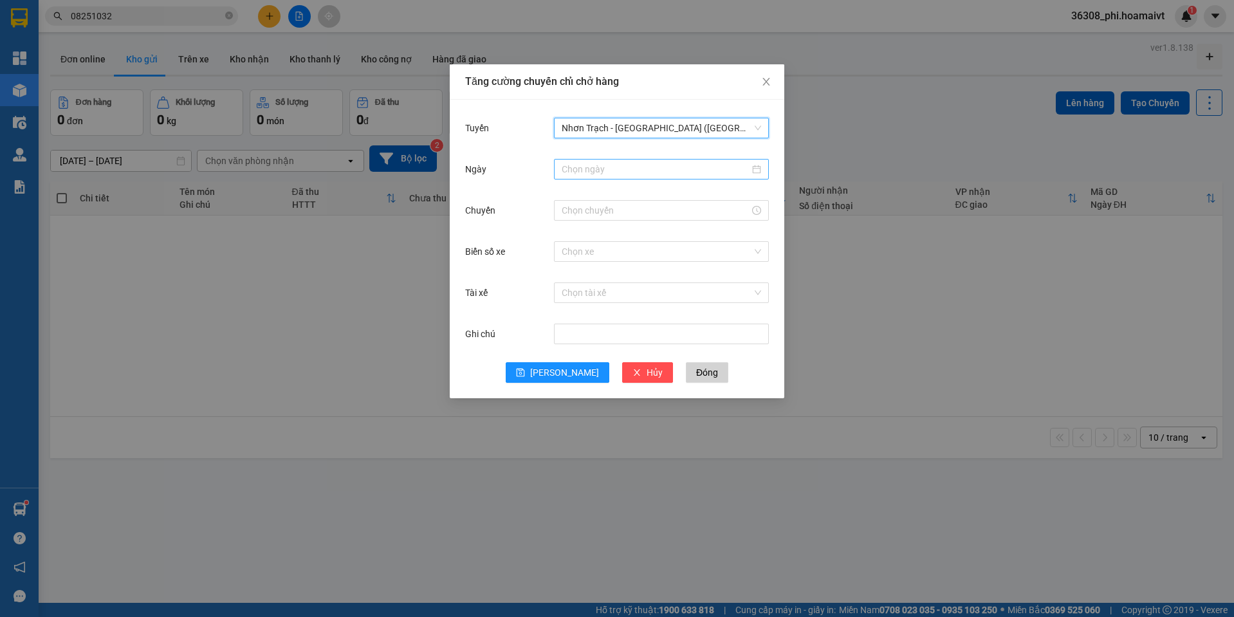
click at [585, 171] on input "Ngày" at bounding box center [656, 169] width 188 height 14
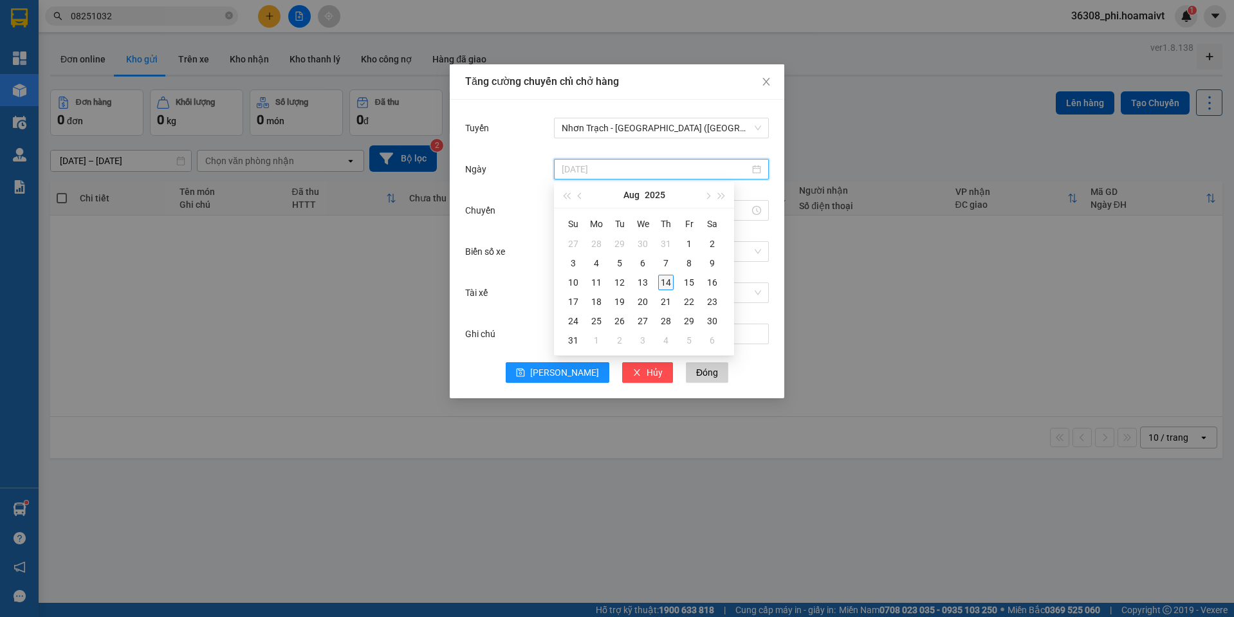
type input "[DATE]"
click at [661, 279] on div "14" at bounding box center [665, 282] width 15 height 15
click at [573, 206] on input "Chuyến" at bounding box center [656, 210] width 188 height 14
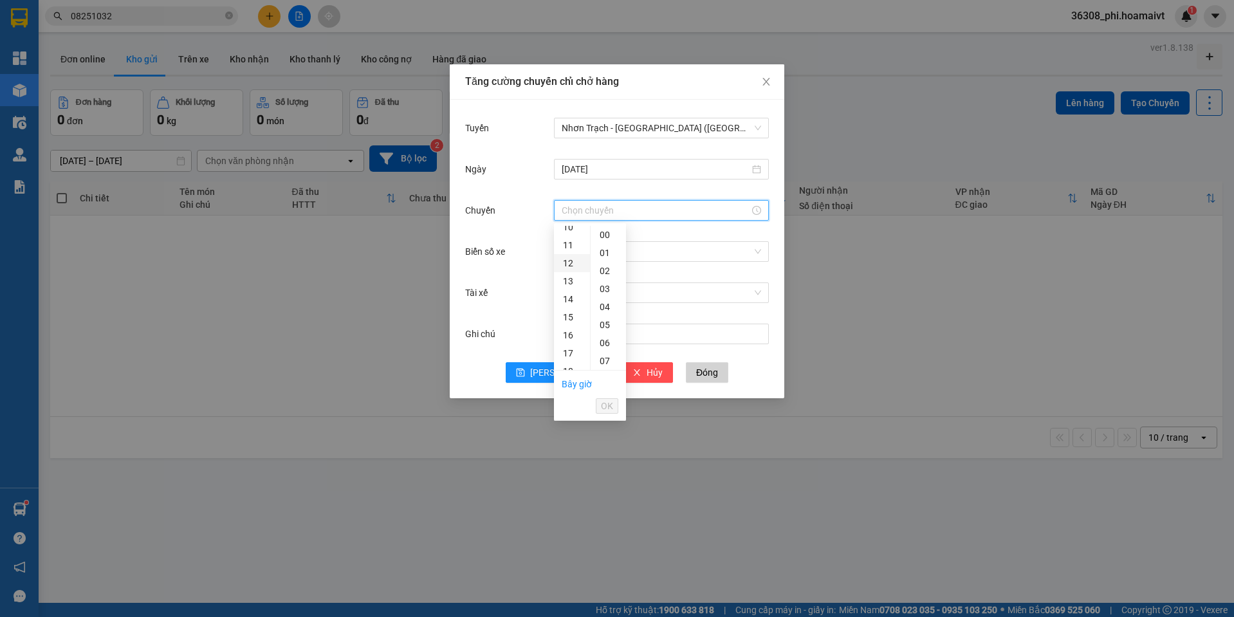
click at [563, 263] on div "12" at bounding box center [572, 263] width 36 height 18
type input "12:00"
click at [600, 234] on div "00" at bounding box center [608, 235] width 35 height 18
click at [614, 402] on button "OK" at bounding box center [607, 405] width 23 height 15
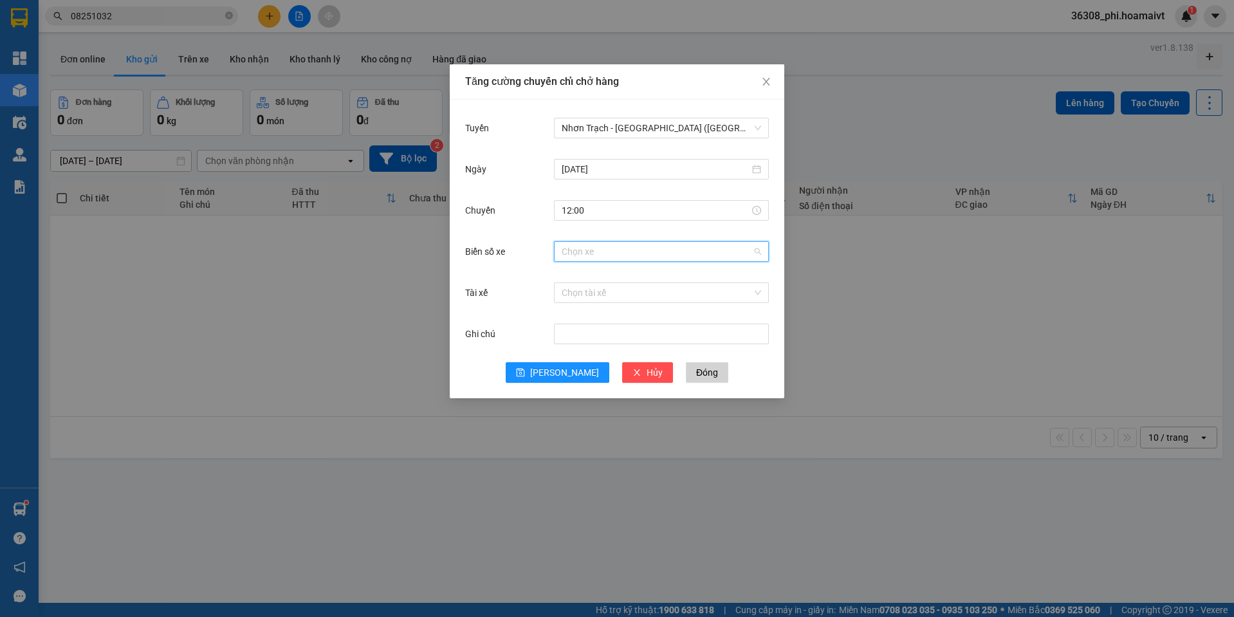
click at [595, 251] on input "Biển số xe" at bounding box center [657, 251] width 190 height 19
type input "061.60"
click at [589, 270] on div "72-H061.60" at bounding box center [661, 277] width 215 height 21
click at [555, 360] on div "Ghi chú" at bounding box center [617, 341] width 304 height 41
click at [556, 369] on button "[PERSON_NAME]" at bounding box center [558, 372] width 104 height 21
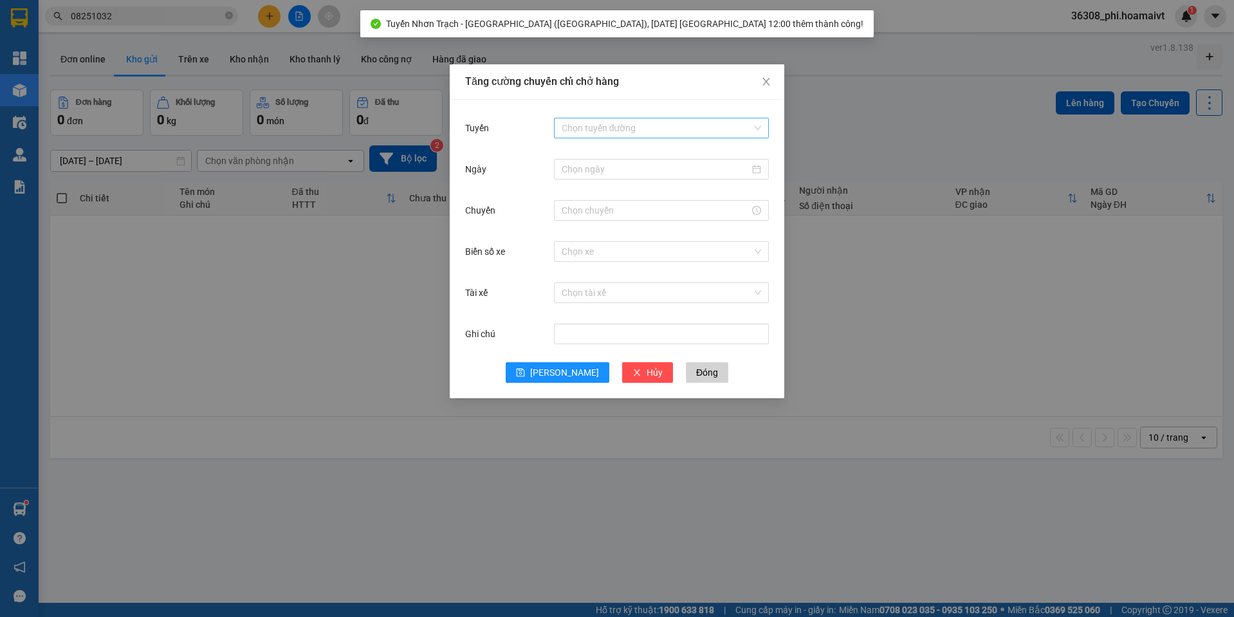
click at [593, 131] on input "Tuyến" at bounding box center [657, 127] width 190 height 19
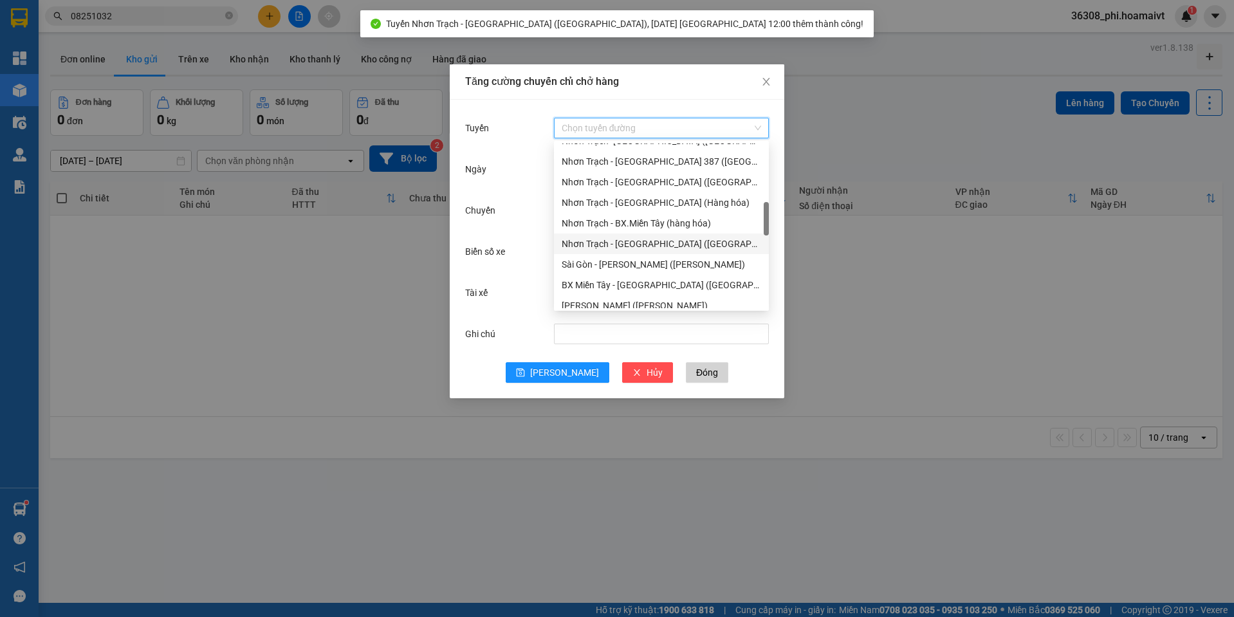
click at [632, 247] on div "Nhơn Trạch - [GEOGRAPHIC_DATA] ([GEOGRAPHIC_DATA])" at bounding box center [661, 244] width 199 height 14
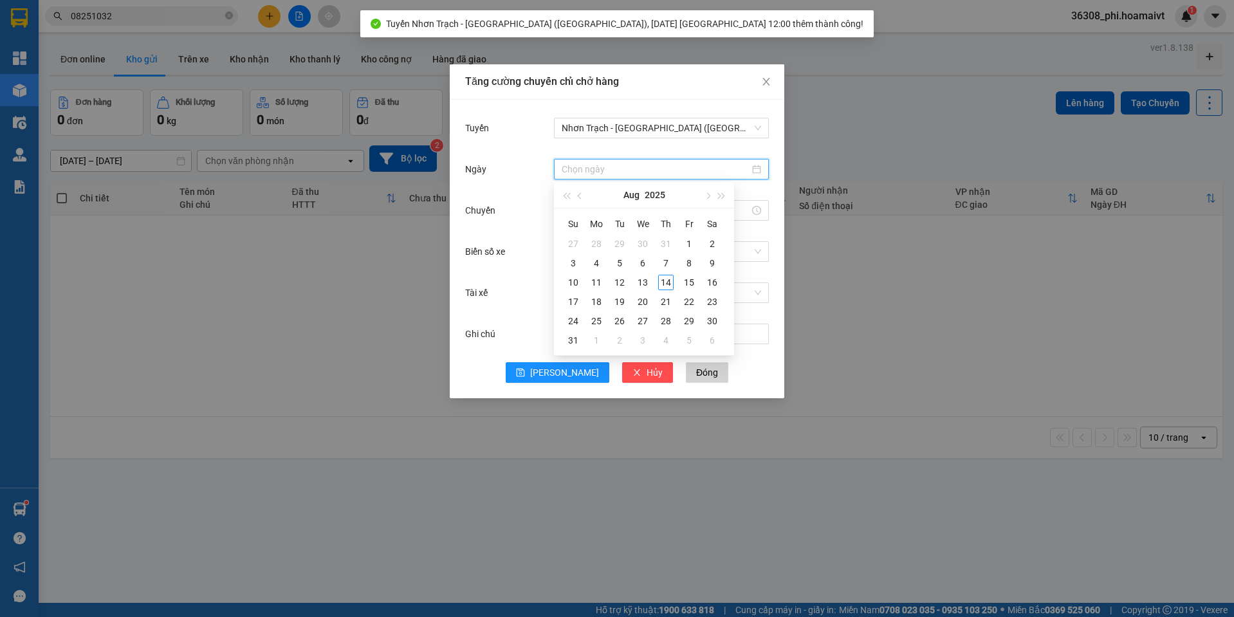
click at [594, 170] on input "Ngày" at bounding box center [656, 169] width 188 height 14
type input "[DATE]"
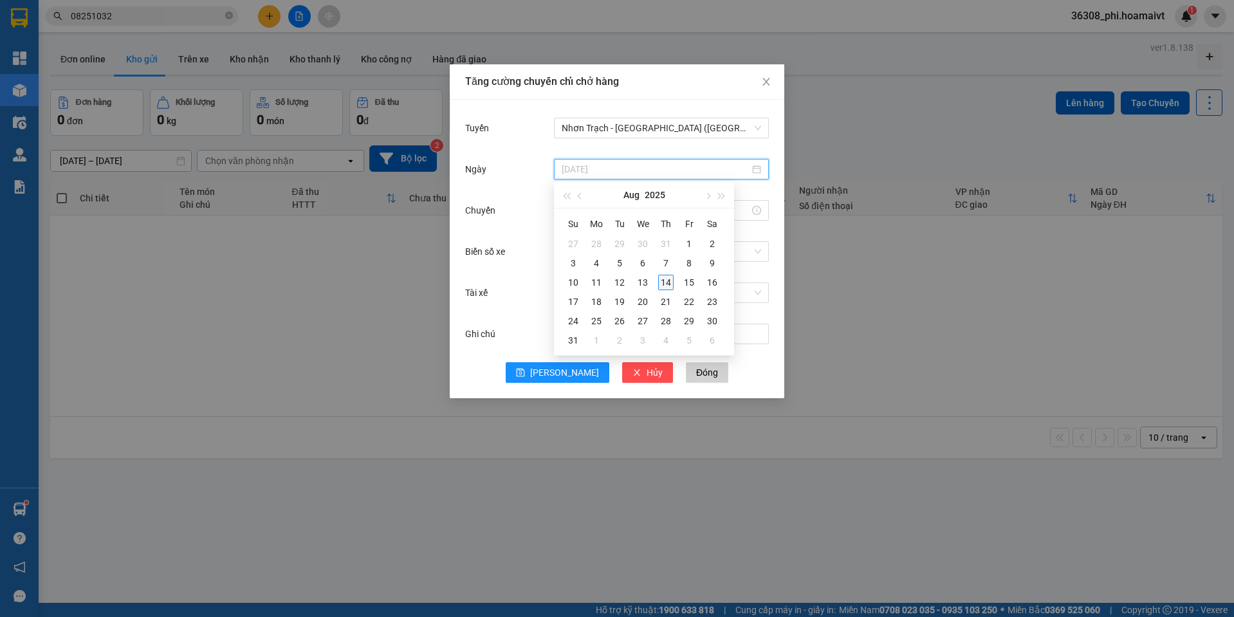
click at [664, 283] on div "14" at bounding box center [665, 282] width 15 height 15
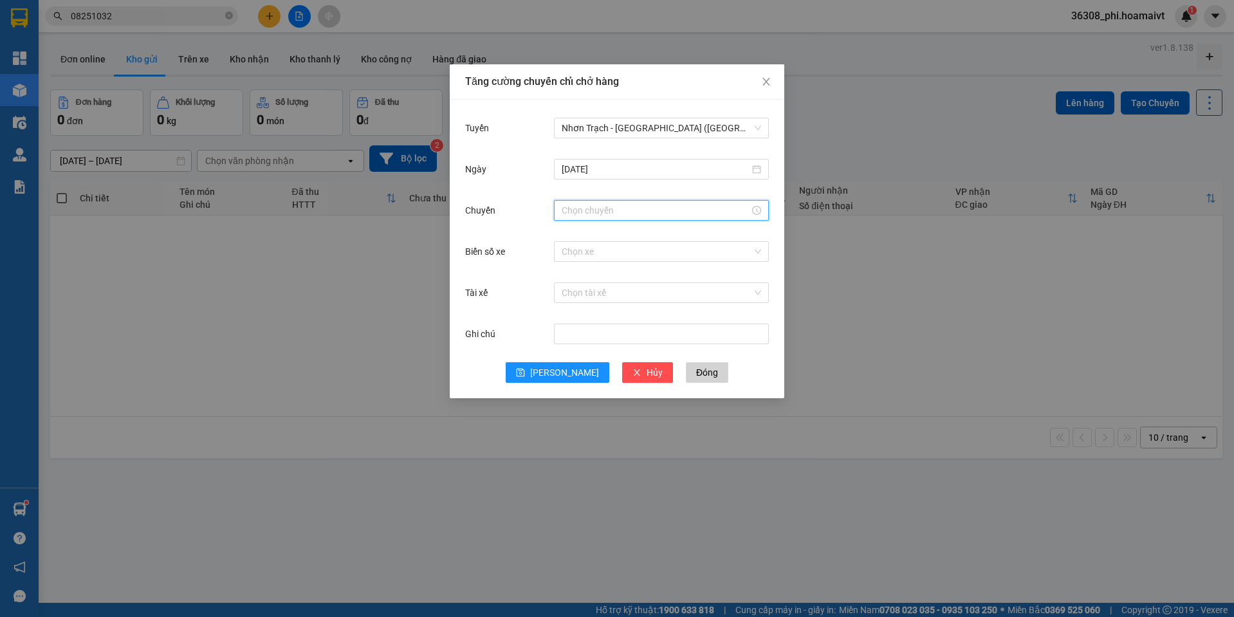
click at [562, 213] on input "Chuyến" at bounding box center [656, 210] width 188 height 14
click at [569, 235] on div "12" at bounding box center [572, 235] width 36 height 18
drag, startPoint x: 600, startPoint y: 250, endPoint x: 609, endPoint y: 252, distance: 9.4
click at [601, 250] on div "01" at bounding box center [608, 253] width 35 height 18
type input "12:01"
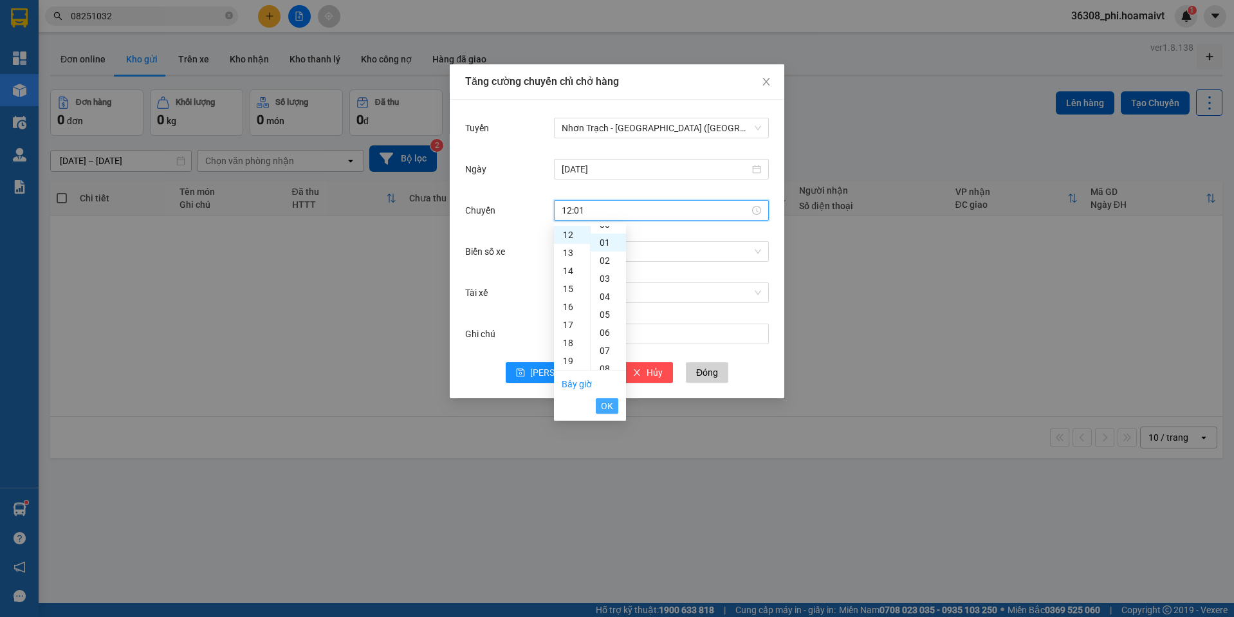
scroll to position [18, 0]
click at [607, 405] on span "OK" at bounding box center [607, 406] width 12 height 14
click at [594, 246] on input "Biển số xe" at bounding box center [657, 251] width 190 height 19
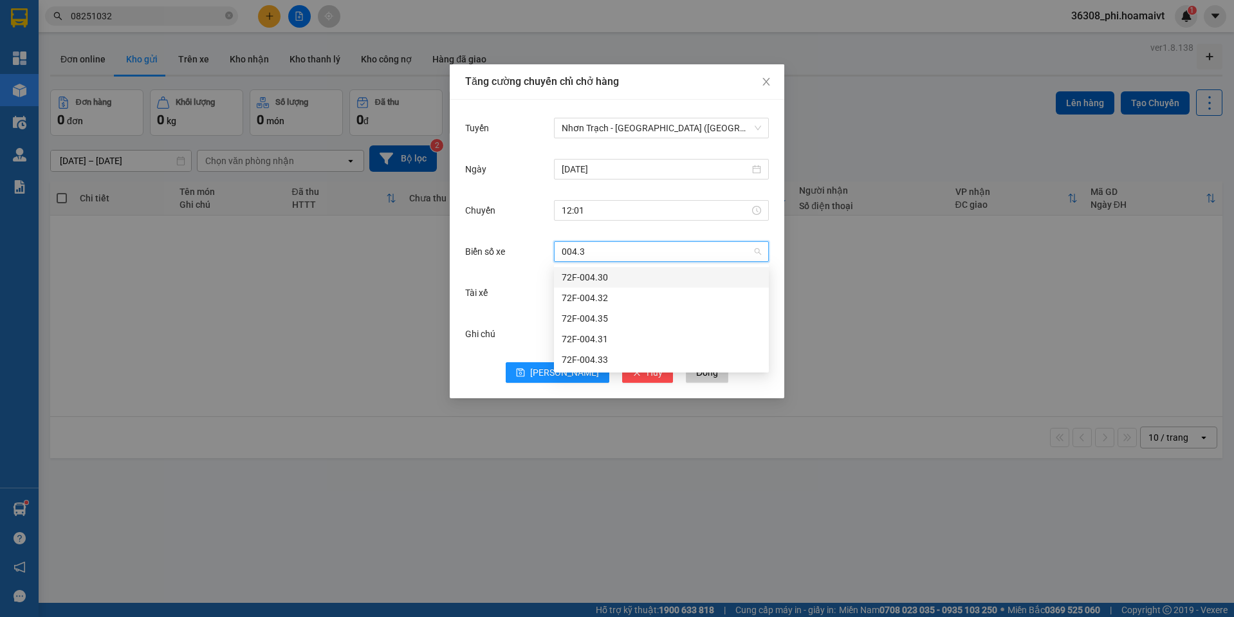
type input "004.33"
click at [581, 277] on div "72F-004.33" at bounding box center [661, 277] width 199 height 14
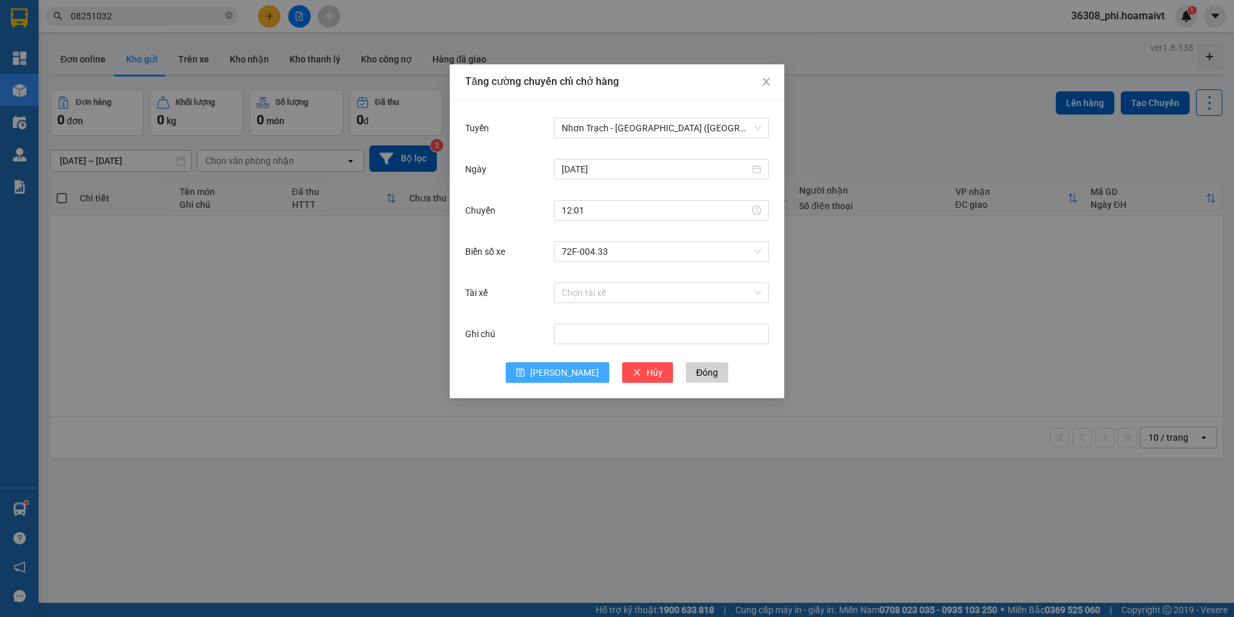
click at [562, 380] on button "[PERSON_NAME]" at bounding box center [558, 372] width 104 height 21
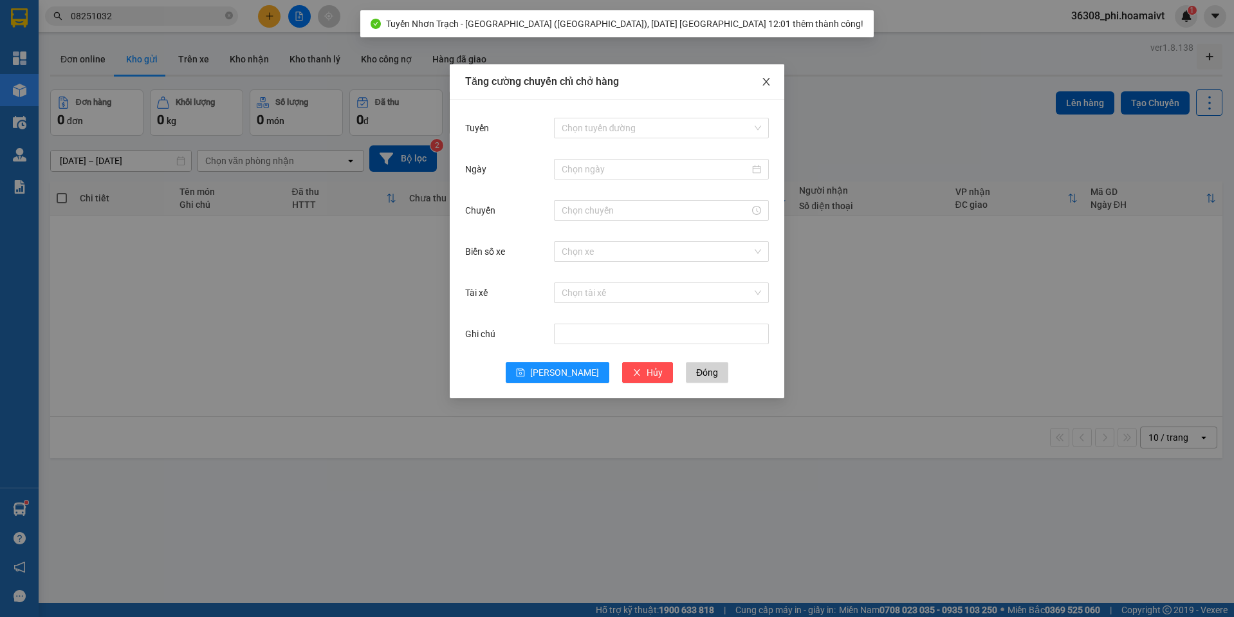
click at [769, 77] on icon "close" at bounding box center [766, 82] width 10 height 10
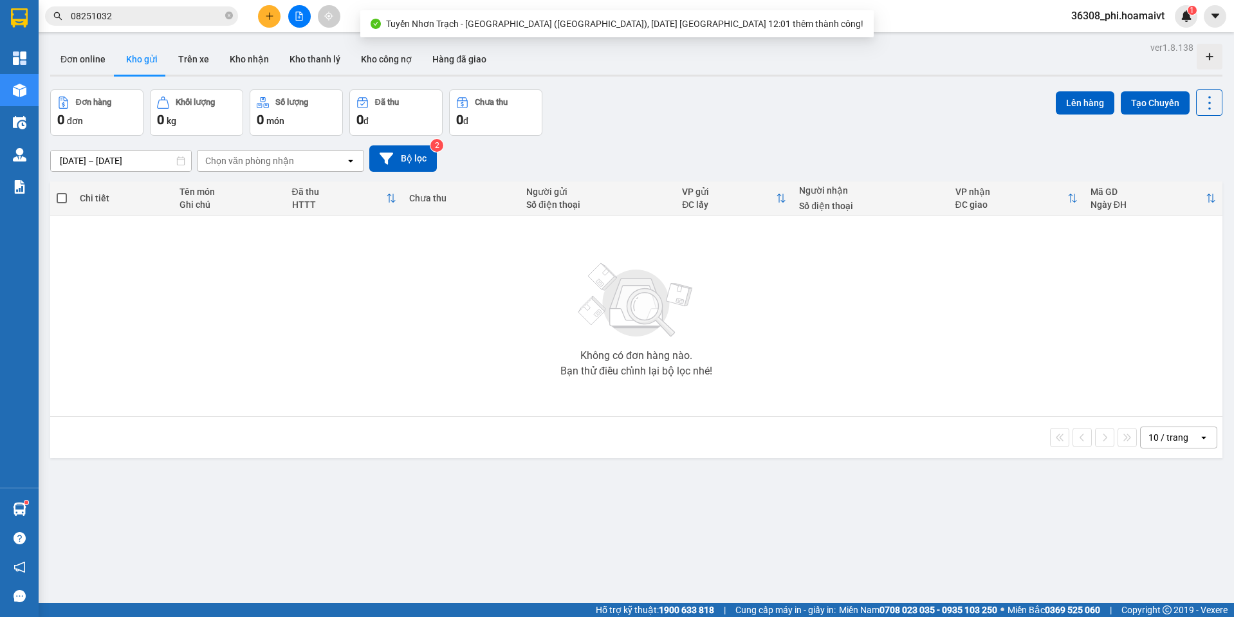
click at [273, 17] on icon "plus" at bounding box center [269, 16] width 9 height 9
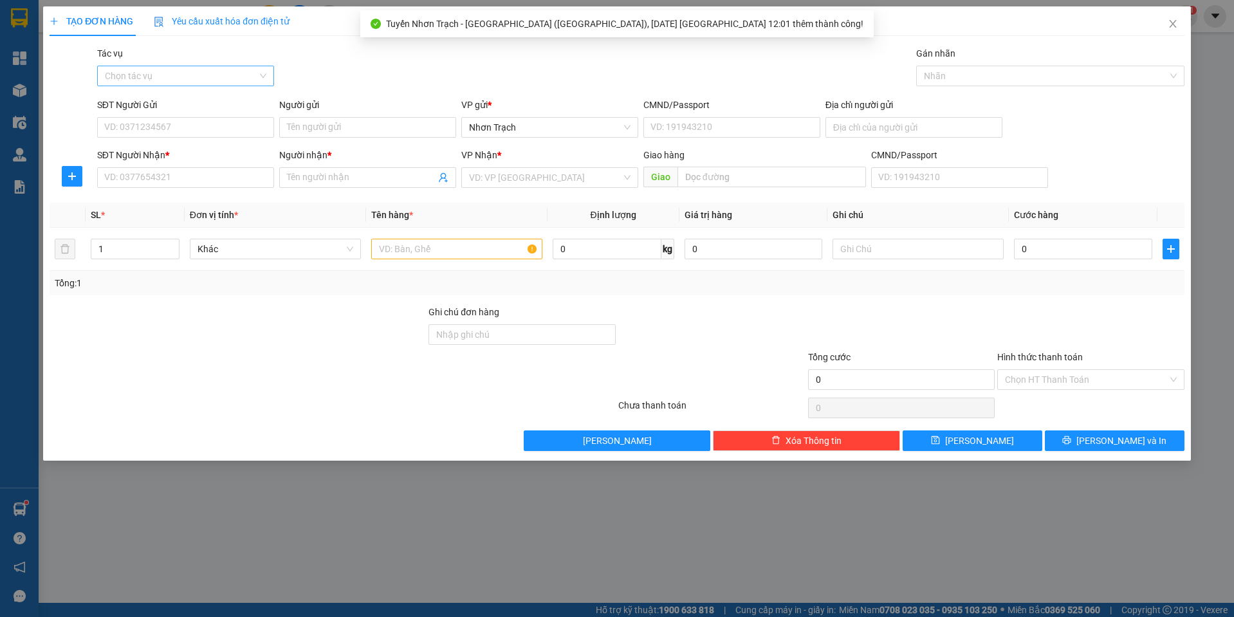
click at [175, 66] on input "Tác vụ" at bounding box center [181, 75] width 152 height 19
click at [156, 98] on div "Nhập hàng lên xe" at bounding box center [185, 102] width 161 height 14
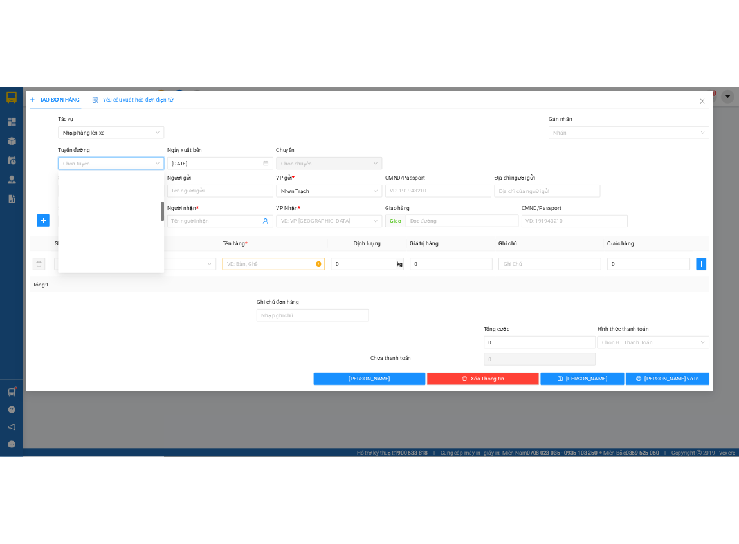
scroll to position [322, 0]
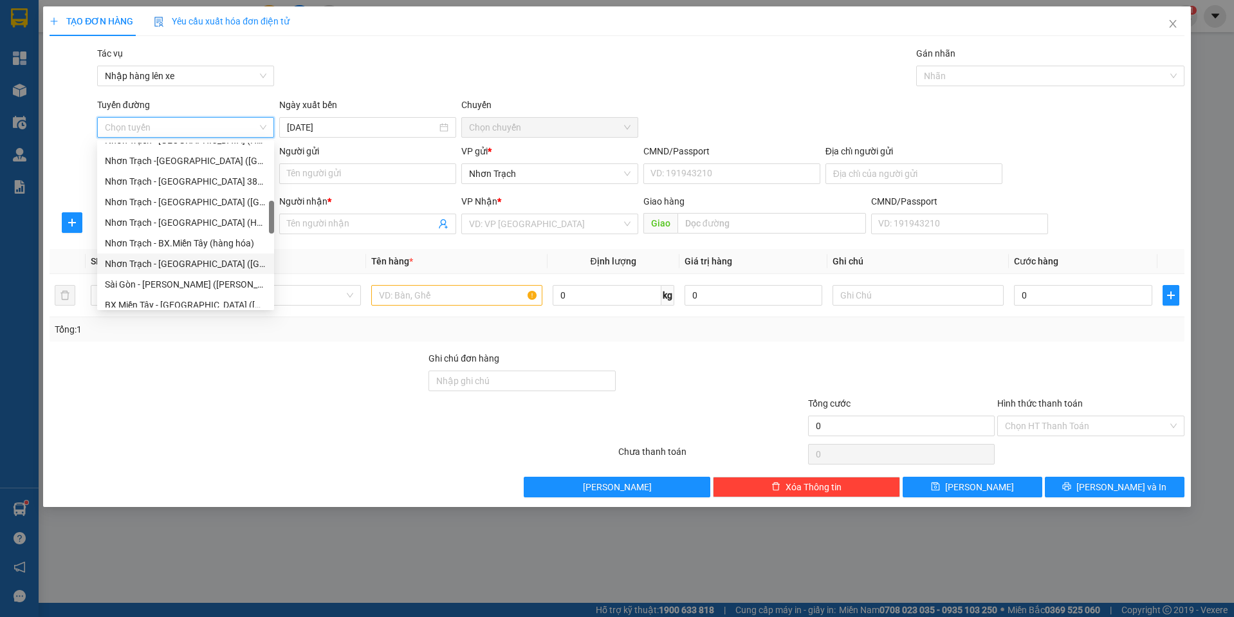
click at [176, 261] on div "Nhơn Trạch - [GEOGRAPHIC_DATA] ([GEOGRAPHIC_DATA])" at bounding box center [185, 264] width 161 height 14
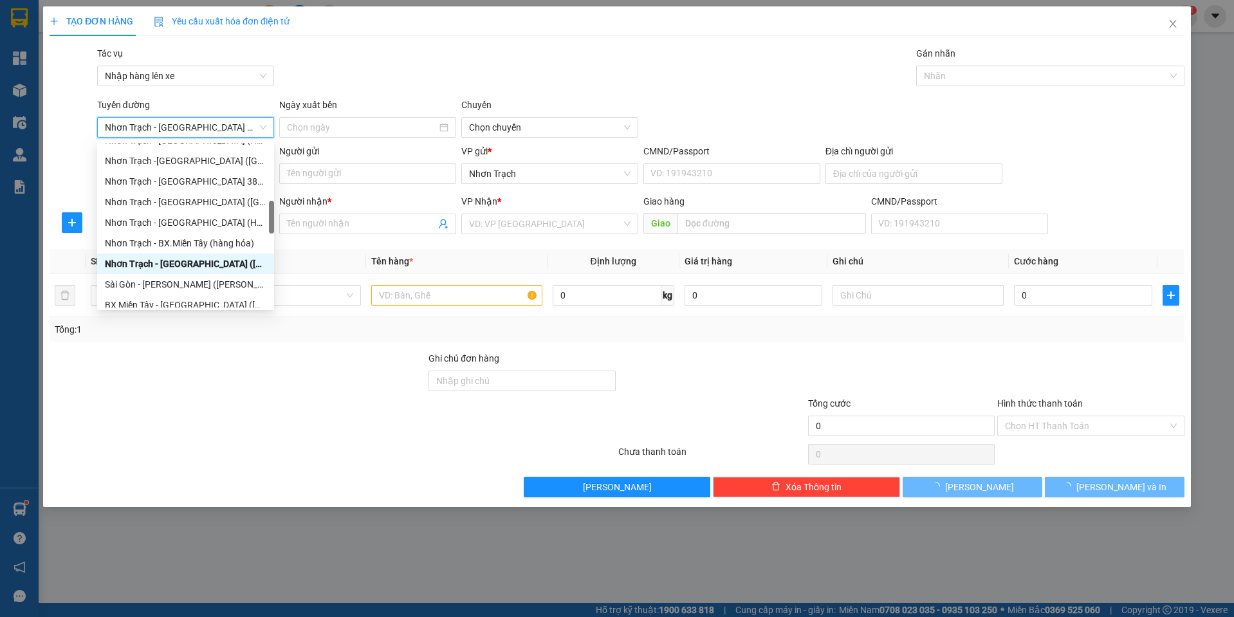
type input "[DATE]"
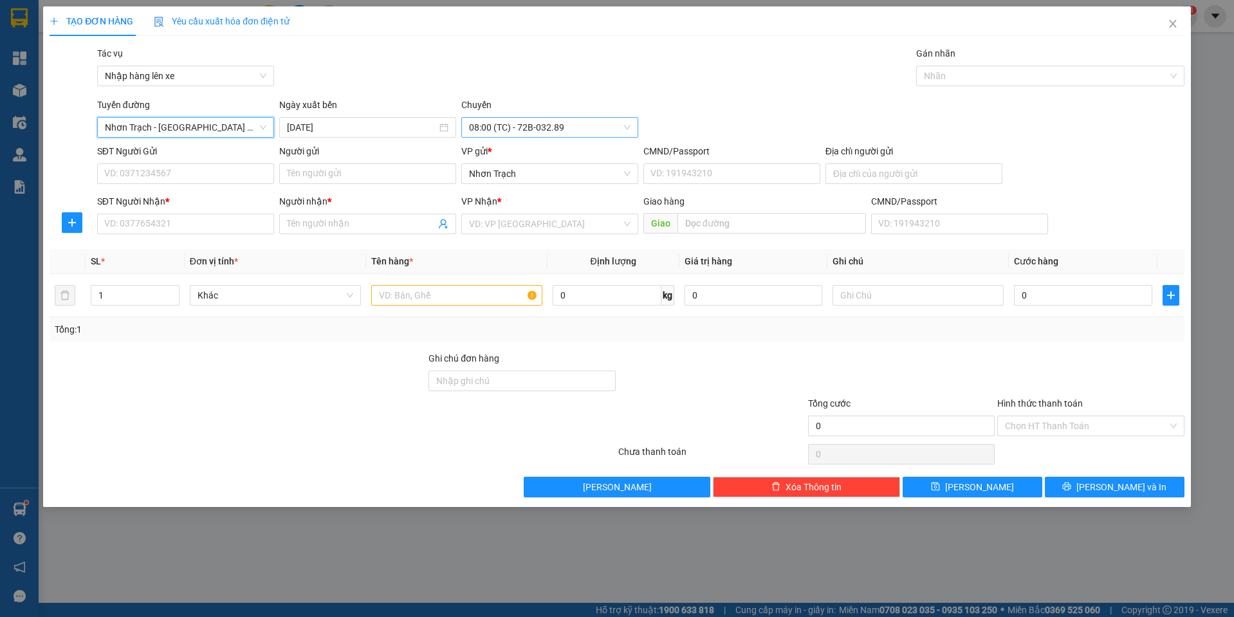
click at [531, 124] on span "08:00 (TC) - 72B-032.89" at bounding box center [549, 127] width 161 height 19
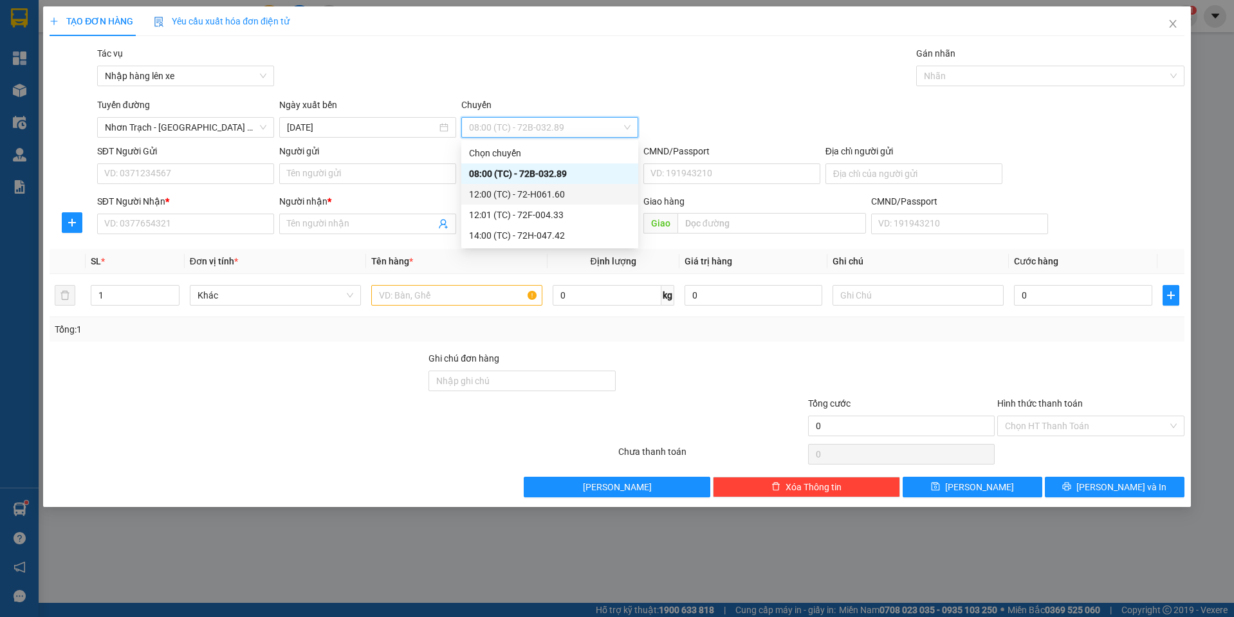
click at [535, 192] on div "12:00 (TC) - 72-H061.60" at bounding box center [549, 194] width 161 height 14
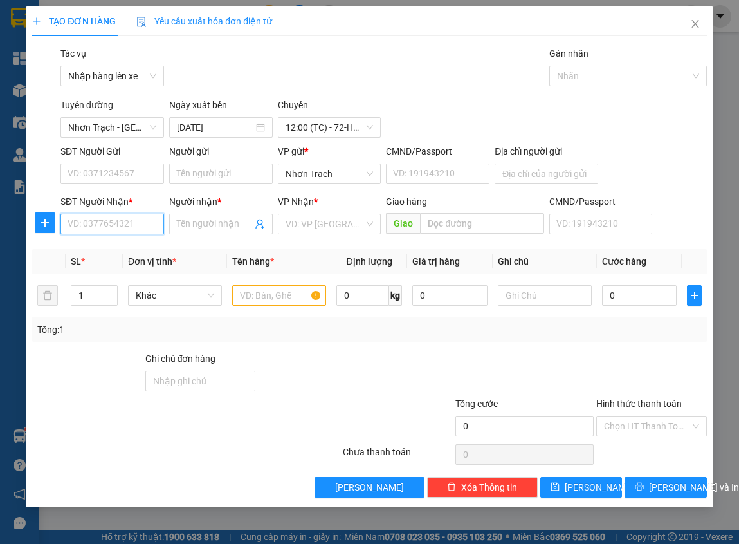
click at [117, 218] on input "SĐT Người Nhận *" at bounding box center [112, 224] width 104 height 21
type input "0938605813"
click at [122, 252] on div "0938605813 - Chúc" at bounding box center [112, 250] width 88 height 14
type input "Chúc"
type input "0938605813"
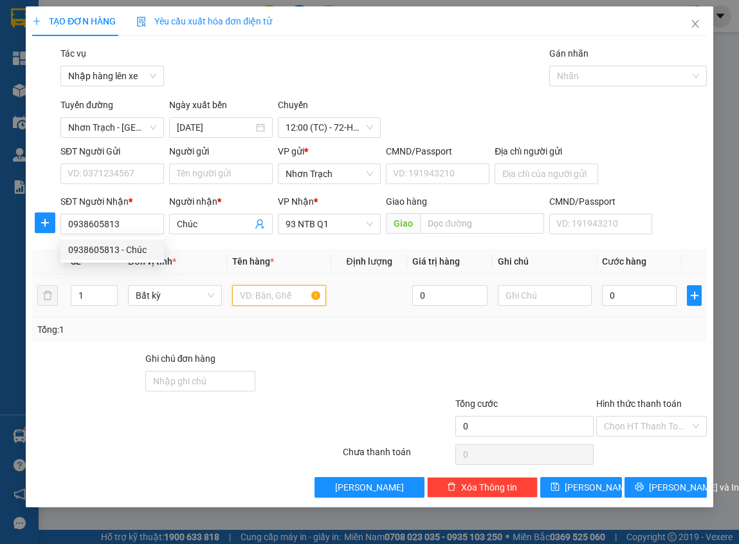
click at [259, 300] on input "text" at bounding box center [279, 295] width 94 height 21
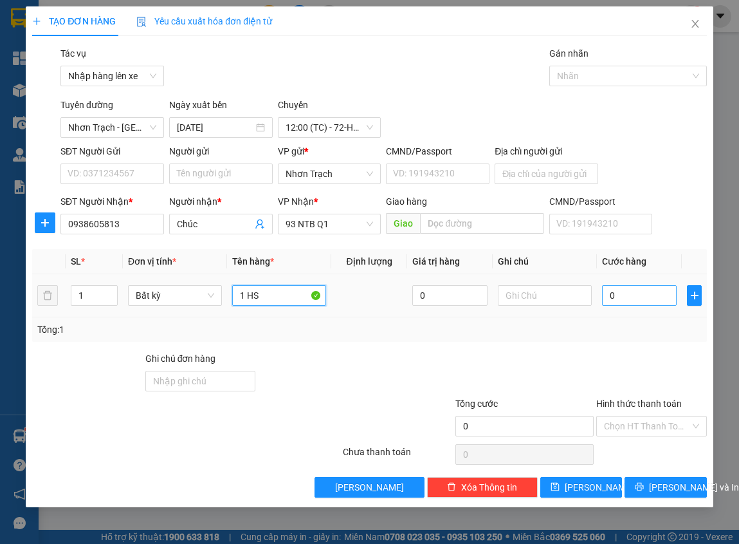
type input "1 HS"
click at [627, 304] on input "0" at bounding box center [639, 295] width 75 height 21
type input "4"
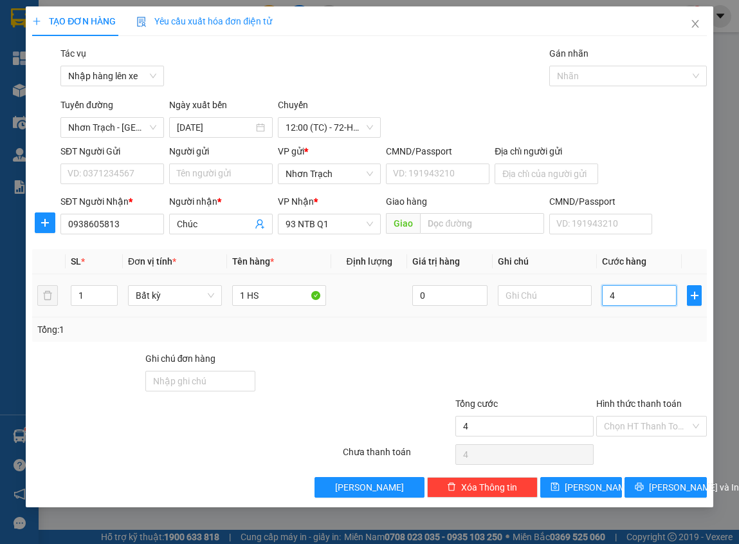
type input "40"
type input "400"
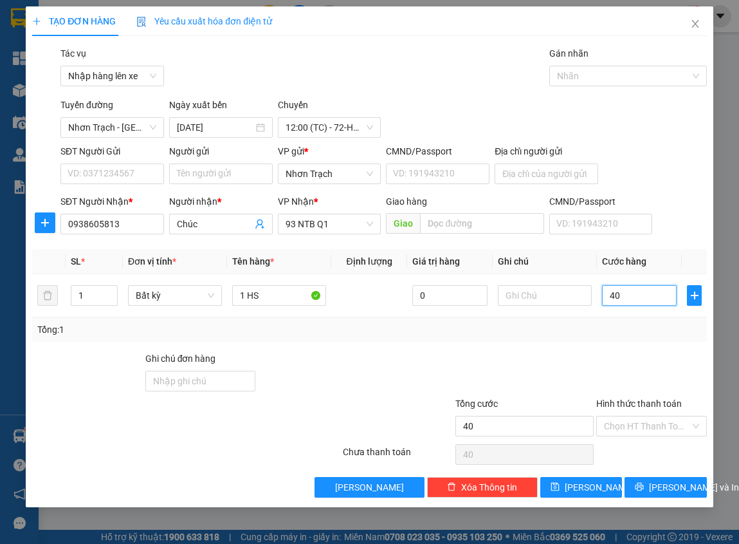
type input "400"
type input "4.000"
type input "40.000"
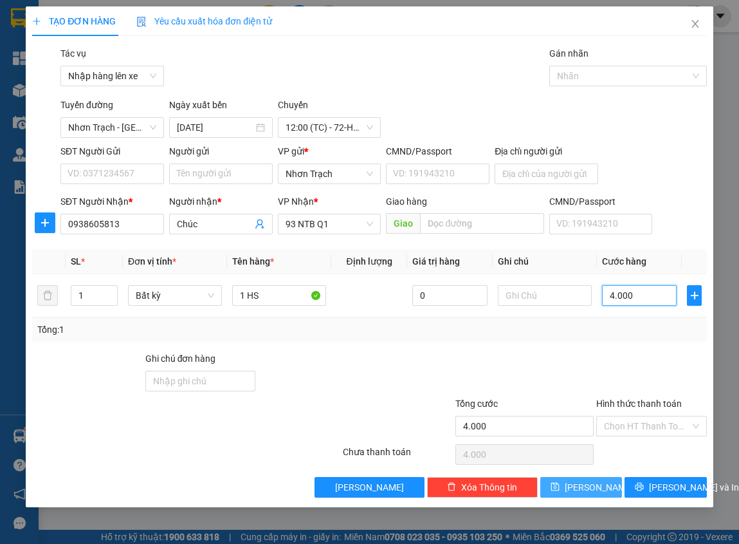
type input "40.000"
click at [561, 484] on button "[PERSON_NAME]" at bounding box center [581, 487] width 82 height 21
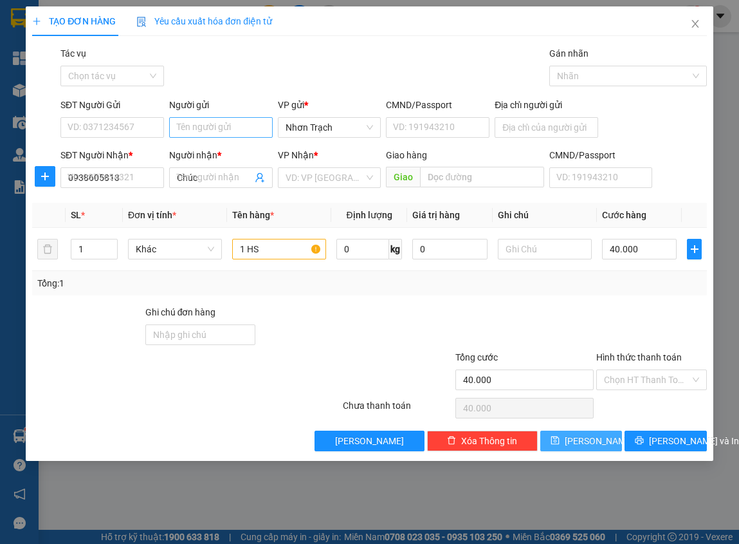
type input "0"
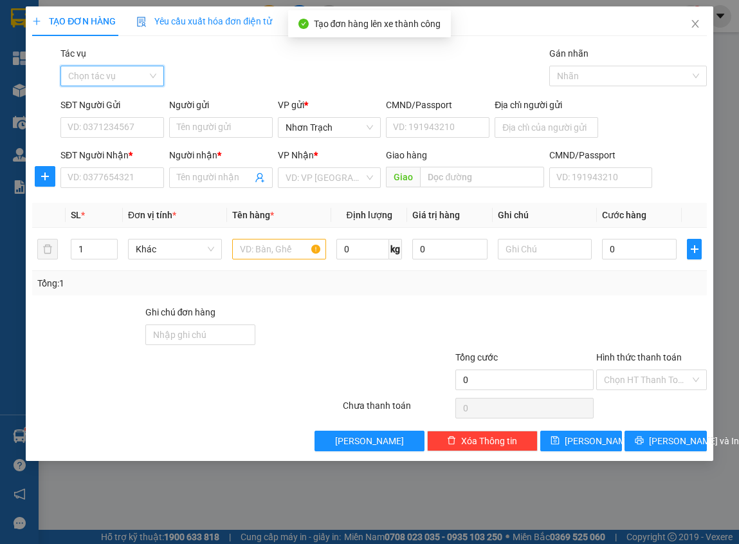
click at [129, 77] on input "Tác vụ" at bounding box center [107, 75] width 79 height 19
click at [124, 102] on div "Nhập hàng lên xe" at bounding box center [112, 102] width 88 height 14
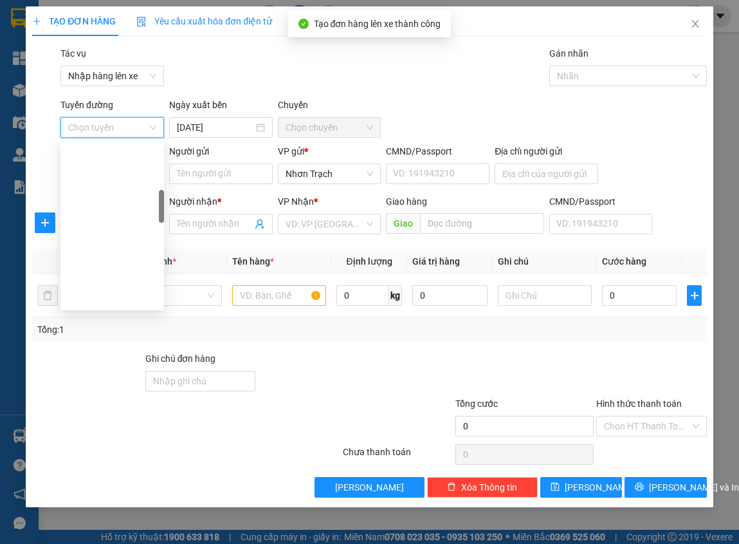
scroll to position [257, 0]
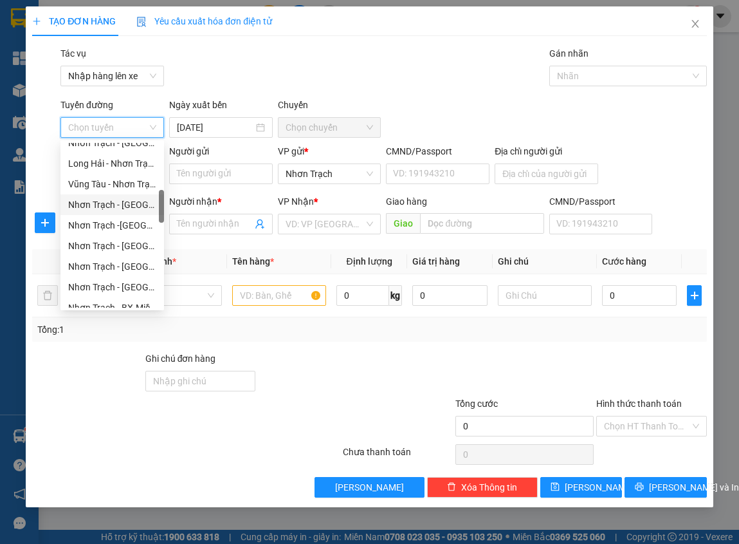
click at [129, 212] on div "Nhơn Trạch - [GEOGRAPHIC_DATA] (Hàng hóa)" at bounding box center [112, 204] width 104 height 21
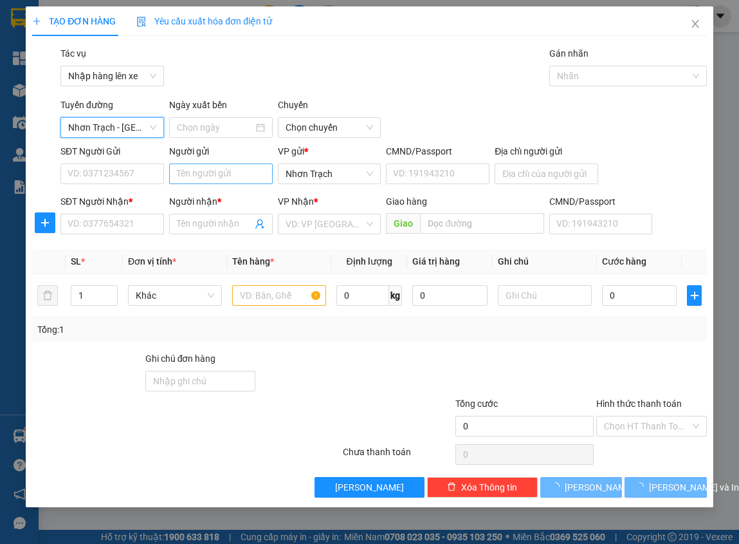
type input "[DATE]"
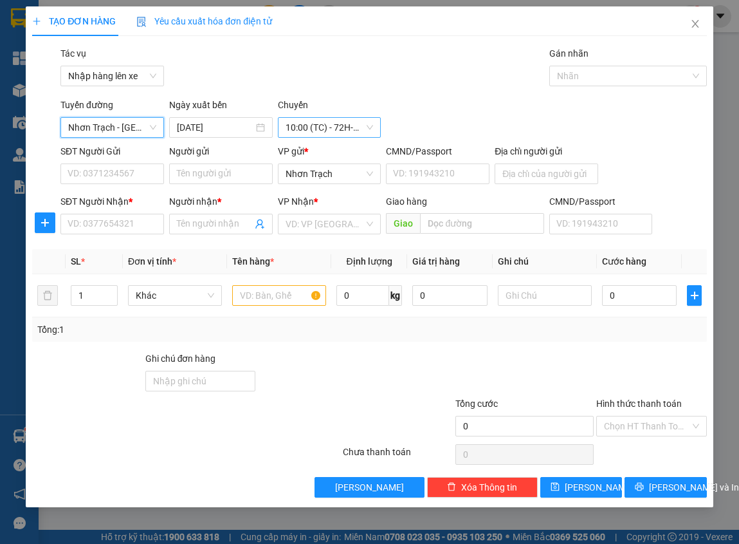
click at [321, 129] on span "10:00 (TC) - 72H-070.15" at bounding box center [330, 127] width 88 height 19
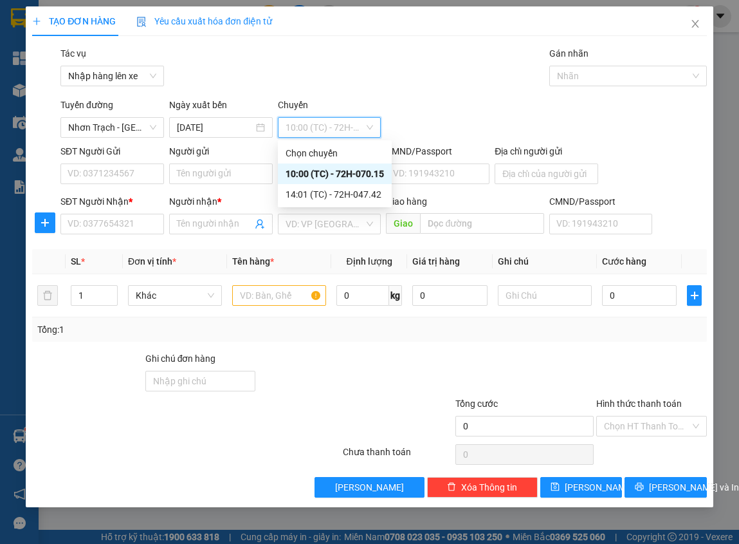
click at [330, 169] on div "10:00 (TC) - 72H-070.15" at bounding box center [335, 174] width 98 height 14
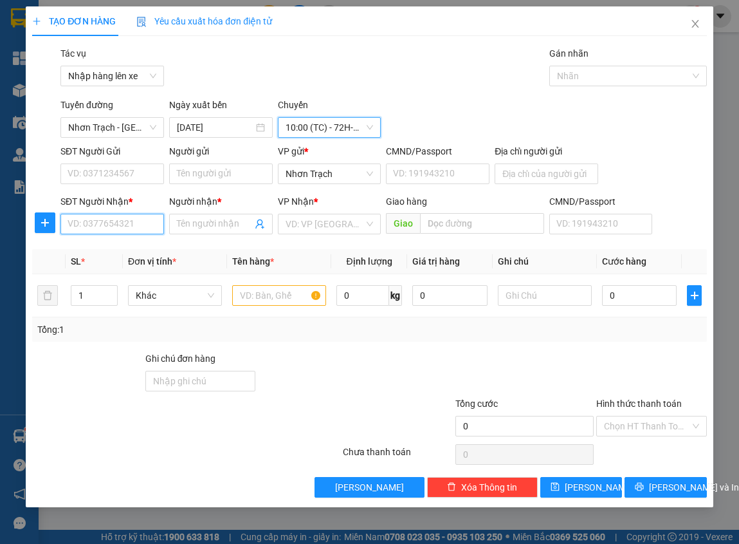
click at [107, 223] on input "SĐT Người Nhận *" at bounding box center [112, 224] width 104 height 21
type input "0937652949"
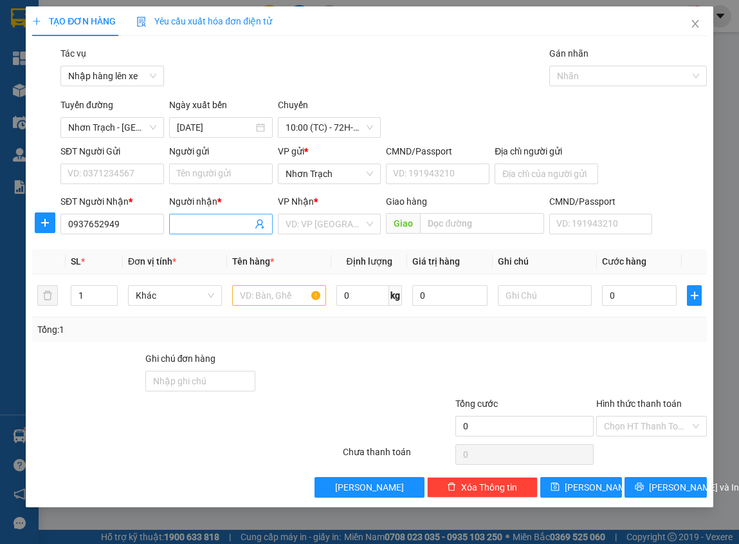
click at [200, 224] on input "Người nhận *" at bounding box center [214, 224] width 75 height 14
type input "THÀNH"
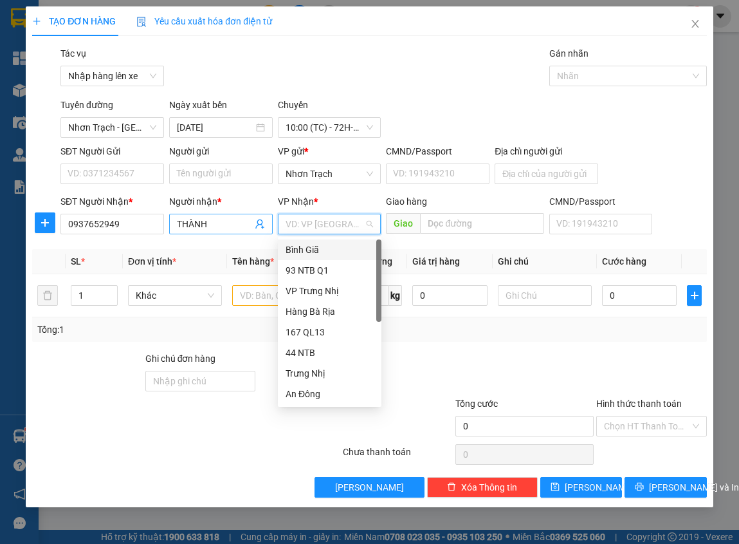
type input "B"
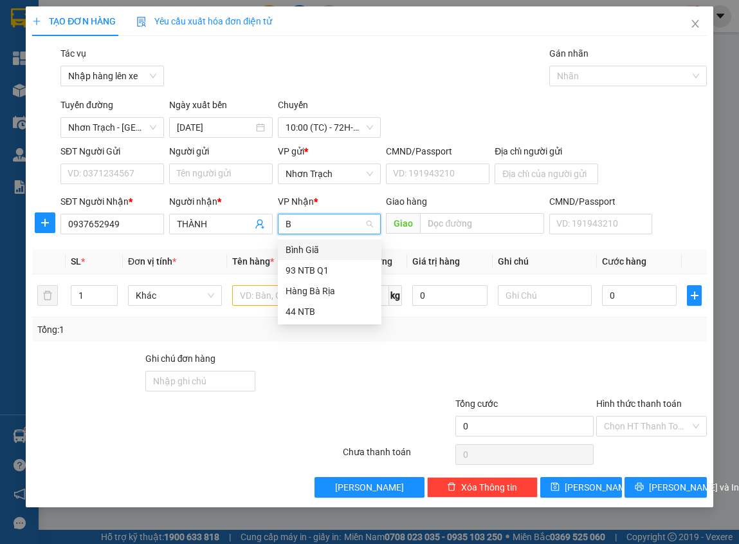
click at [317, 244] on div "Bình Giã" at bounding box center [330, 250] width 88 height 14
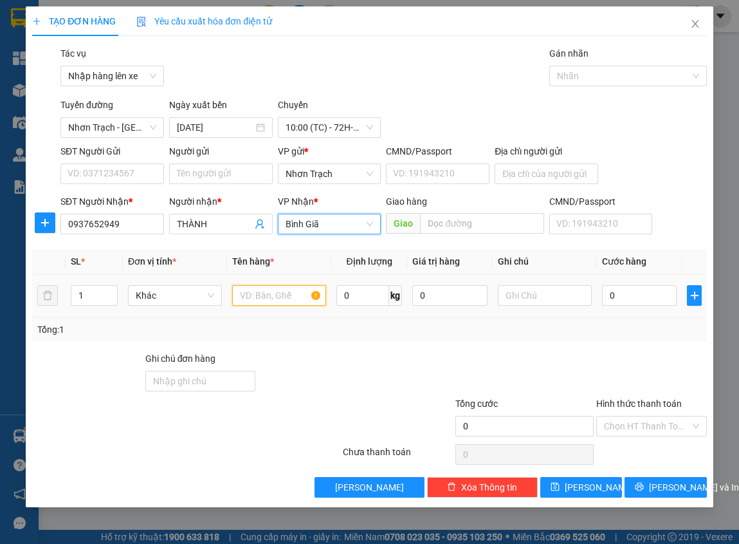
click at [270, 295] on input "text" at bounding box center [279, 295] width 94 height 21
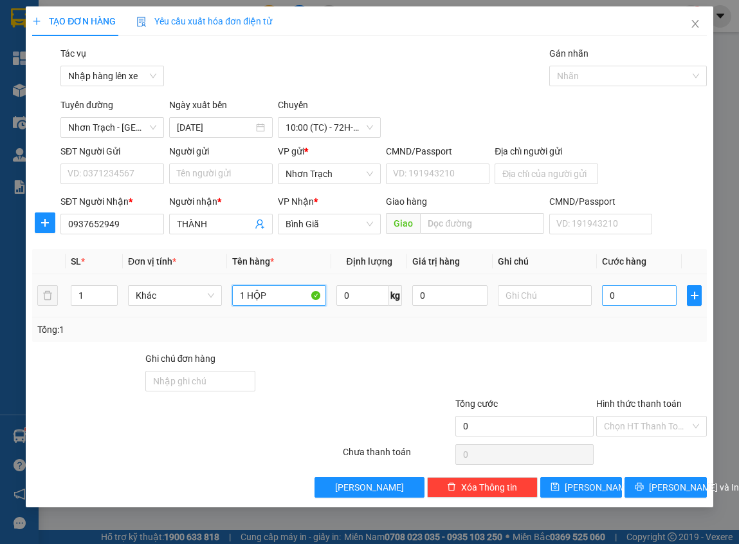
type input "1 HỘP"
click at [627, 300] on input "0" at bounding box center [639, 295] width 75 height 21
type input "3"
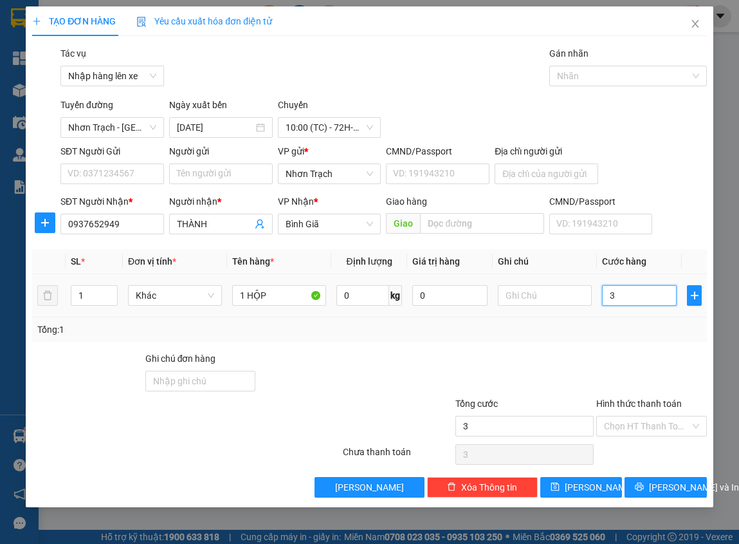
type input "30"
type input "300"
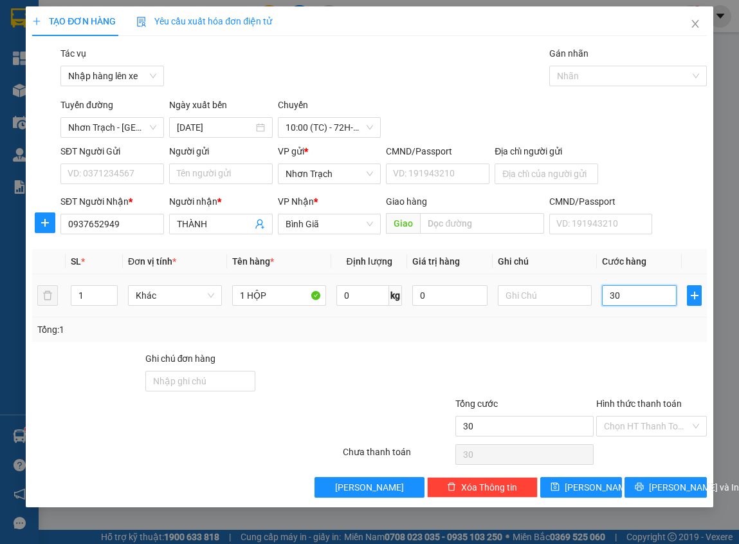
type input "300"
type input "3.000"
type input "30.000"
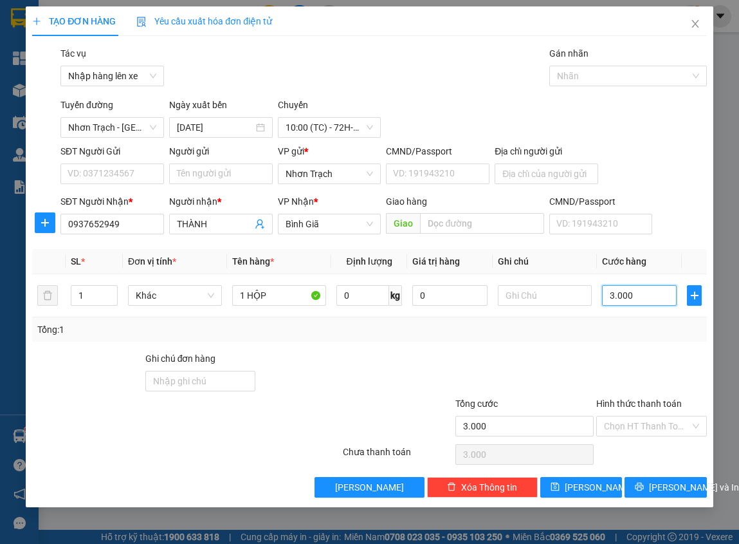
type input "30.000"
click at [659, 422] on input "Hình thức thanh toán" at bounding box center [647, 425] width 86 height 19
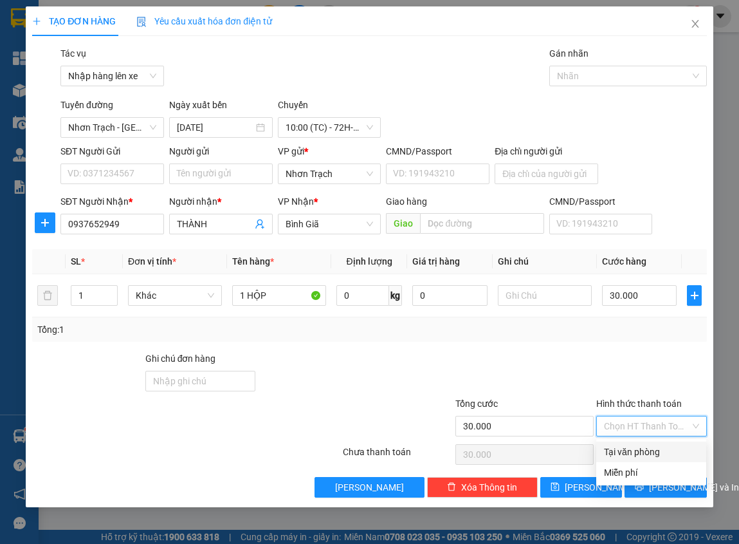
click at [639, 446] on div "Tại văn phòng" at bounding box center [651, 452] width 95 height 14
type input "0"
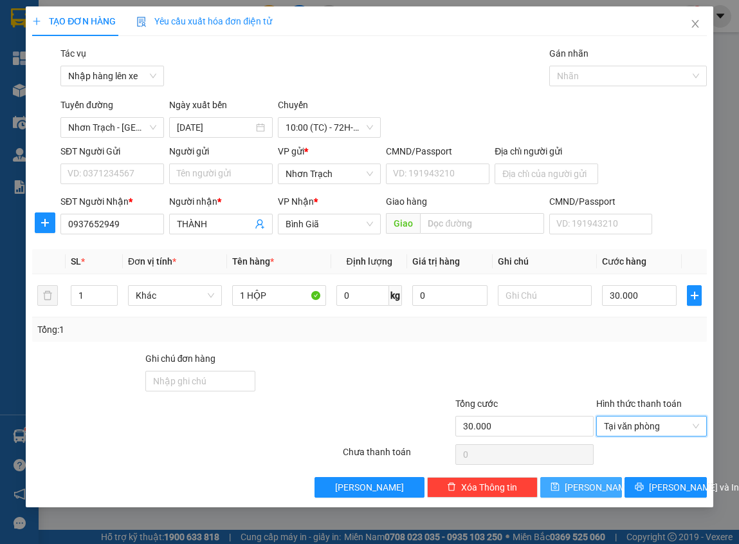
click at [593, 481] on span "[PERSON_NAME]" at bounding box center [599, 487] width 69 height 14
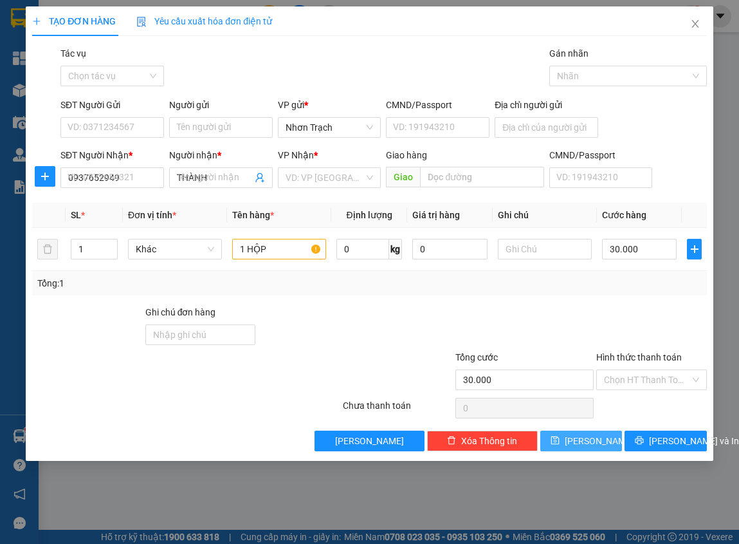
type input "0"
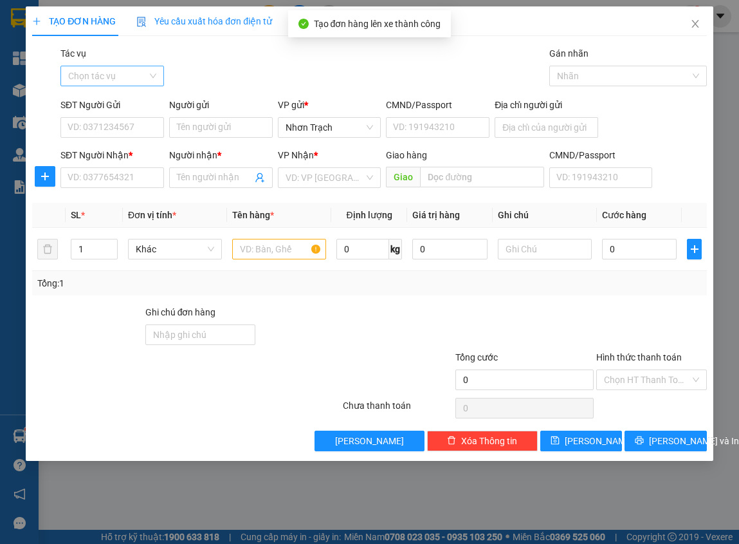
click at [114, 79] on input "Tác vụ" at bounding box center [107, 75] width 79 height 19
click at [109, 97] on div "Nhập hàng lên xe" at bounding box center [112, 102] width 88 height 14
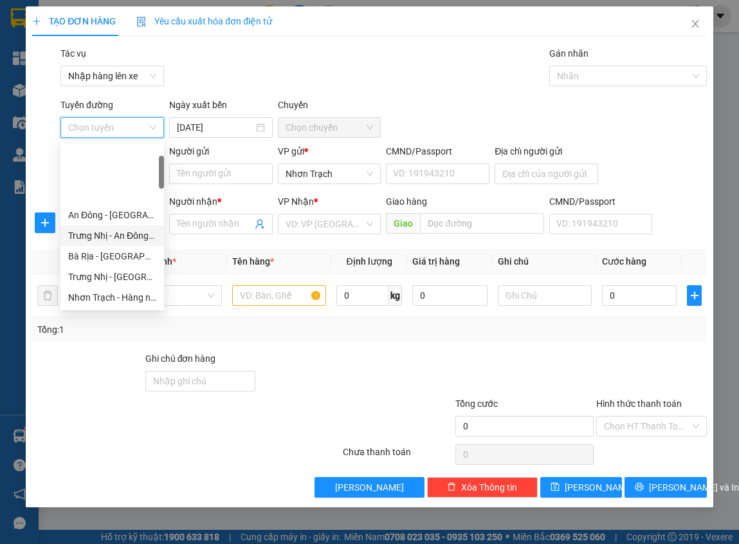
scroll to position [322, 0]
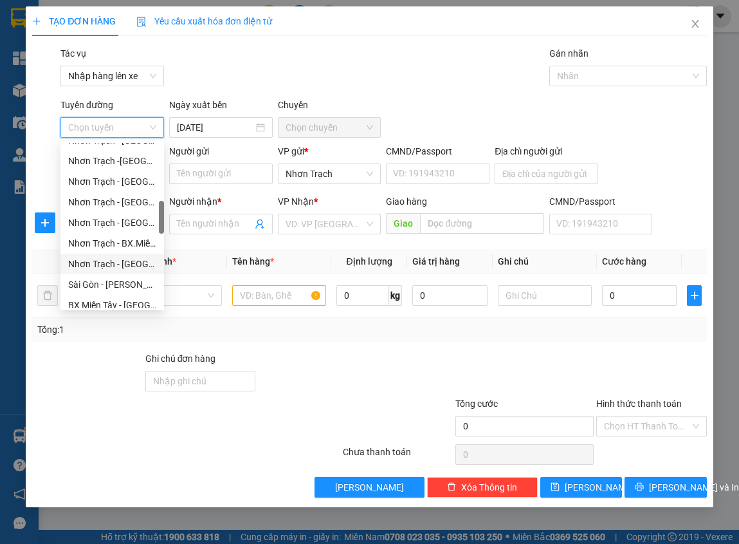
click at [134, 270] on div "Nhơn Trạch - [GEOGRAPHIC_DATA] ([GEOGRAPHIC_DATA])" at bounding box center [112, 264] width 88 height 14
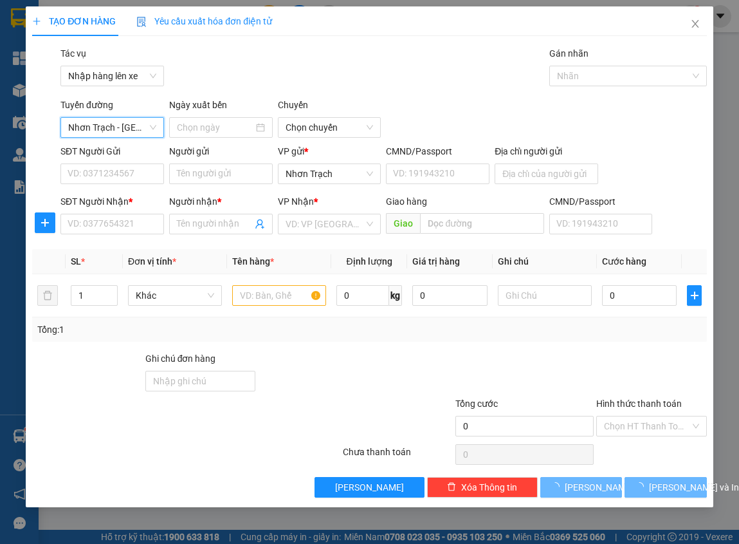
type input "[DATE]"
click at [333, 119] on span "08:00 (TC) - 72B-032.89" at bounding box center [330, 127] width 88 height 19
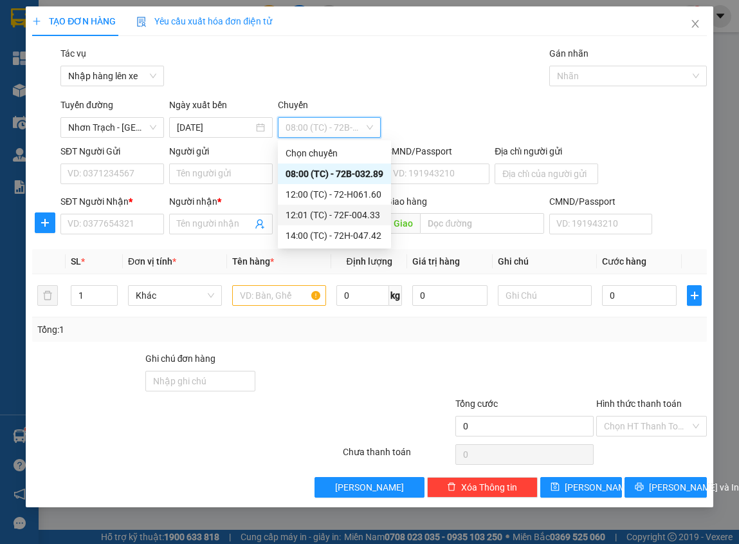
click at [327, 215] on div "12:01 (TC) - 72F-004.33" at bounding box center [335, 215] width 98 height 14
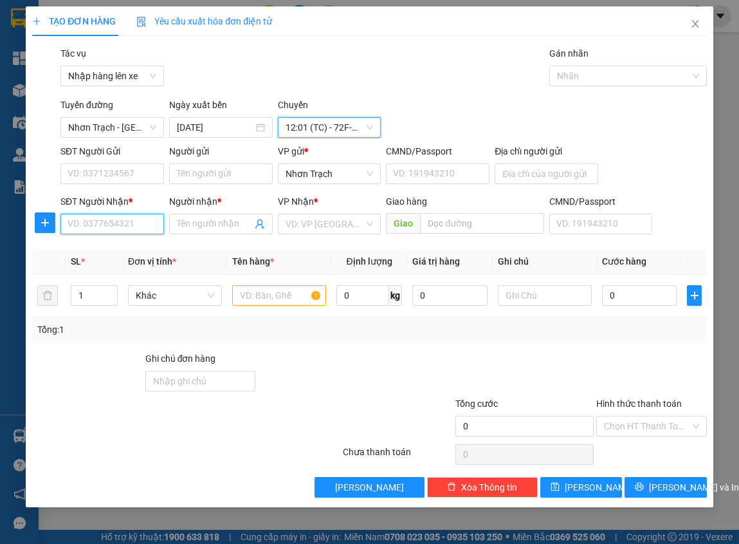
click at [105, 225] on input "SĐT Người Nhận *" at bounding box center [112, 224] width 104 height 21
type input "0975329199"
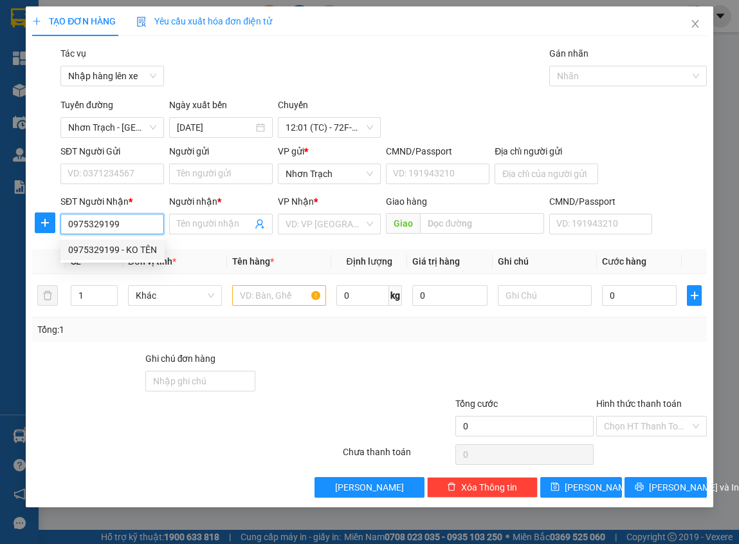
click at [131, 244] on div "0975329199 - KO TÊN" at bounding box center [112, 250] width 89 height 14
type input "KO TÊN"
type input "0975329199"
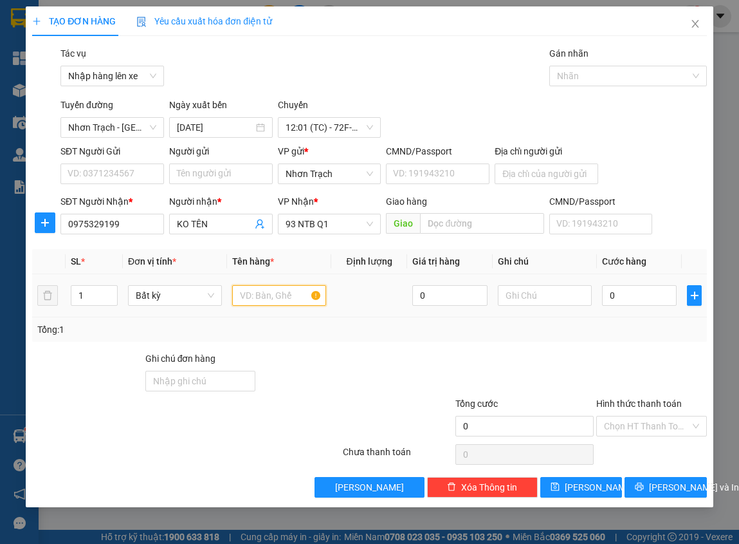
click at [260, 294] on input "text" at bounding box center [279, 295] width 94 height 21
type input "1 HS"
click at [630, 288] on input "0" at bounding box center [639, 295] width 75 height 21
type input "4"
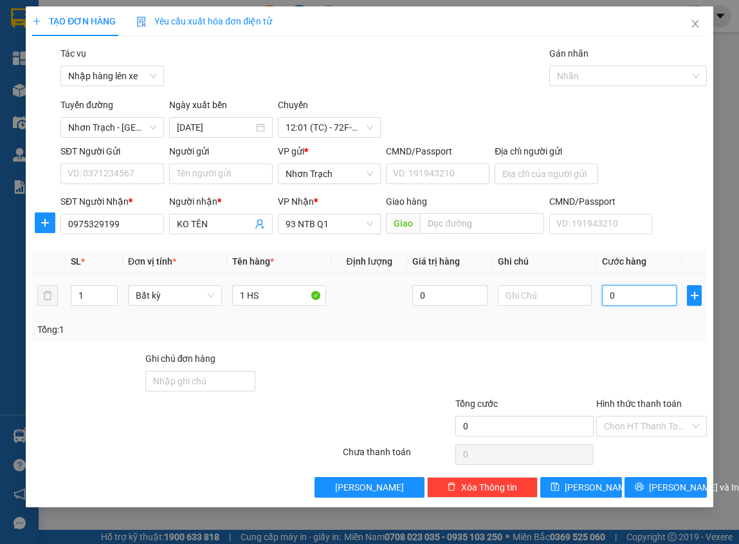
type input "4"
type input "40"
type input "400"
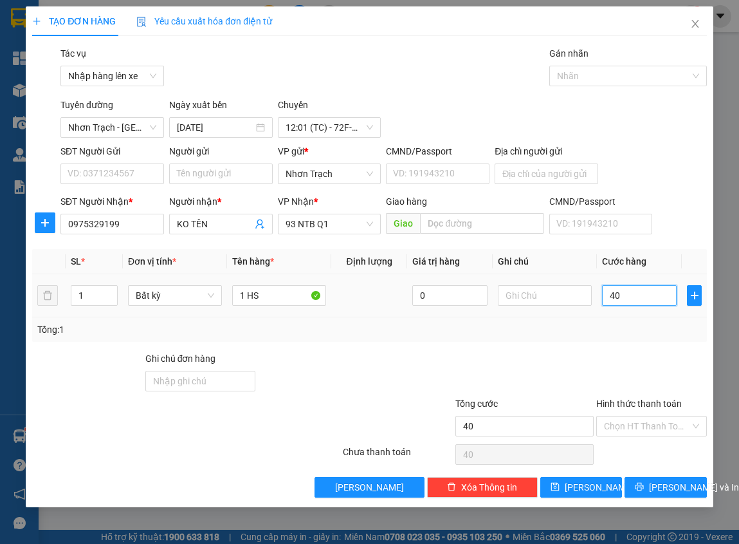
type input "400"
type input "4.000"
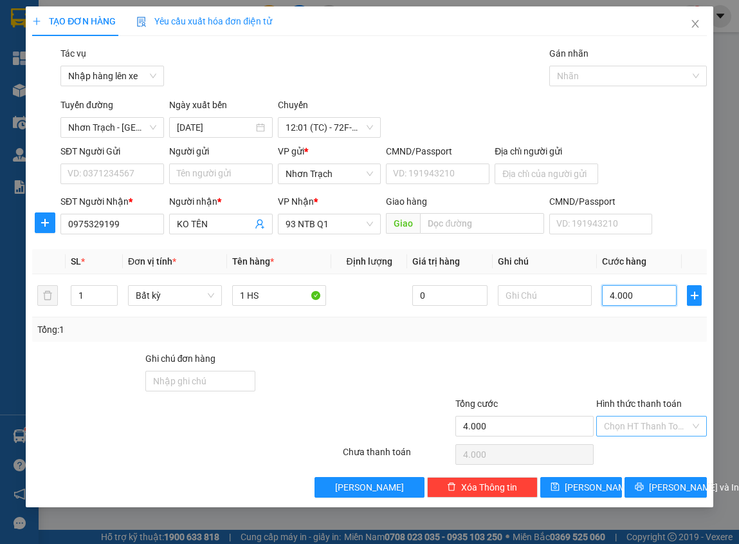
type input "40.000"
click at [653, 434] on input "Hình thức thanh toán" at bounding box center [647, 425] width 86 height 19
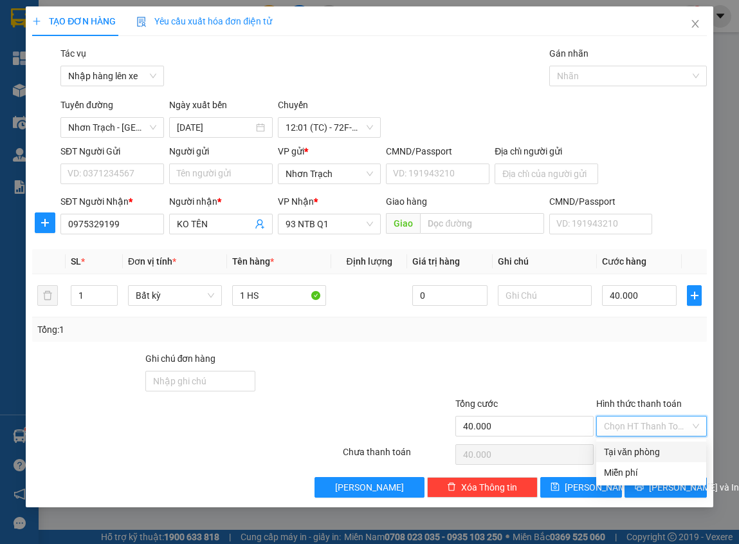
click at [641, 445] on div "Tại văn phòng" at bounding box center [651, 452] width 95 height 14
type input "0"
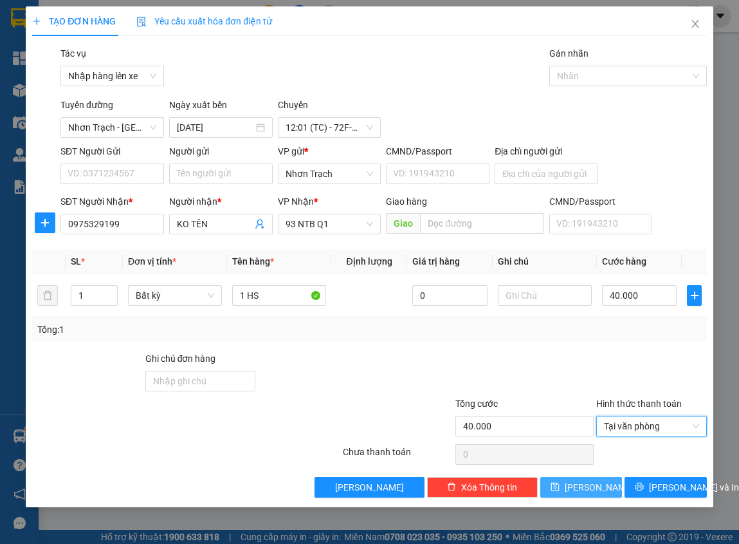
click at [598, 483] on button "[PERSON_NAME]" at bounding box center [581, 487] width 82 height 21
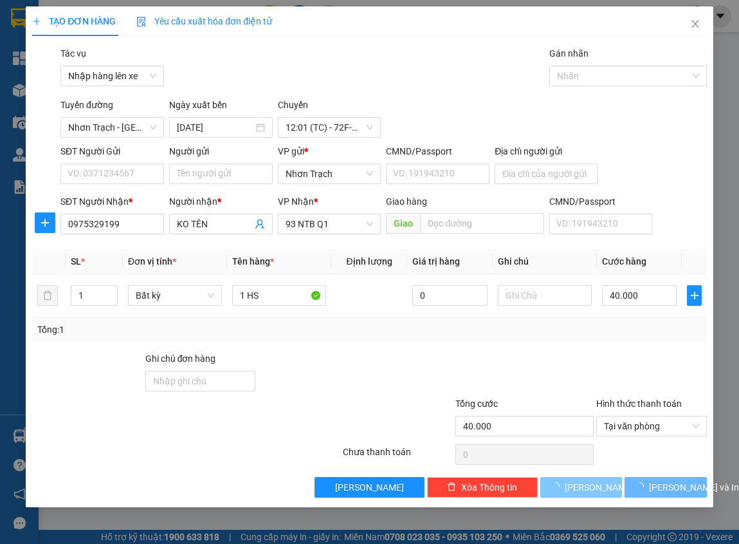
type input "0"
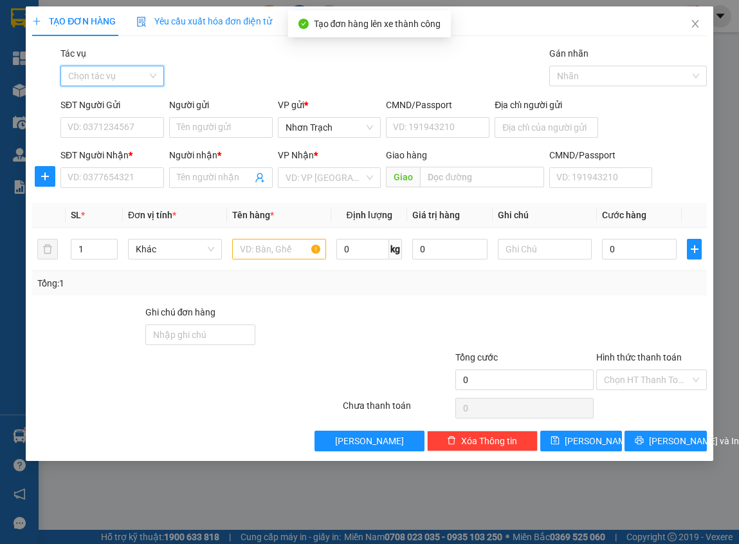
click at [146, 75] on input "Tác vụ" at bounding box center [107, 75] width 79 height 19
click at [127, 97] on div "Nhập hàng lên xe" at bounding box center [112, 102] width 88 height 14
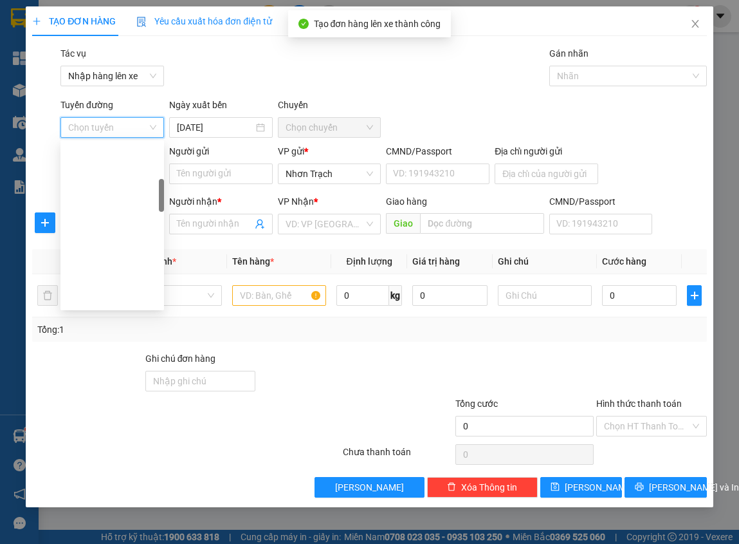
scroll to position [193, 0]
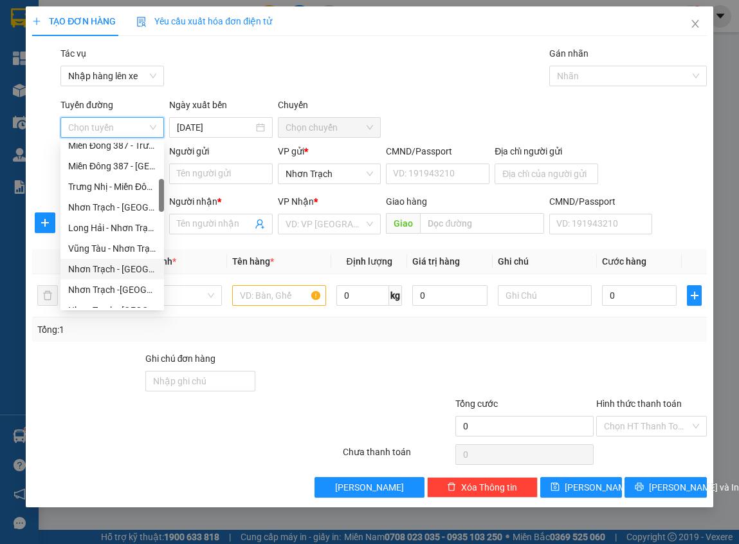
click at [122, 268] on div "Nhơn Trạch - [GEOGRAPHIC_DATA] (Hàng hóa)" at bounding box center [112, 269] width 88 height 14
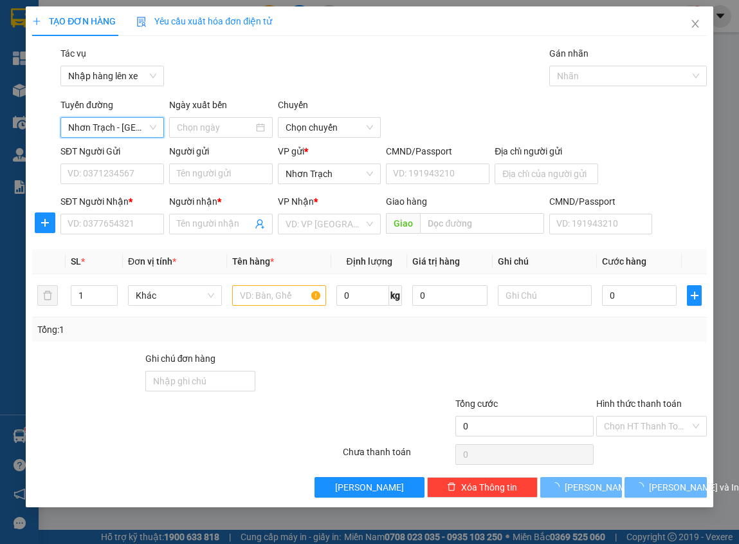
type input "[DATE]"
click at [348, 129] on span "10:00 (TC) - 72H-070.15" at bounding box center [330, 127] width 88 height 19
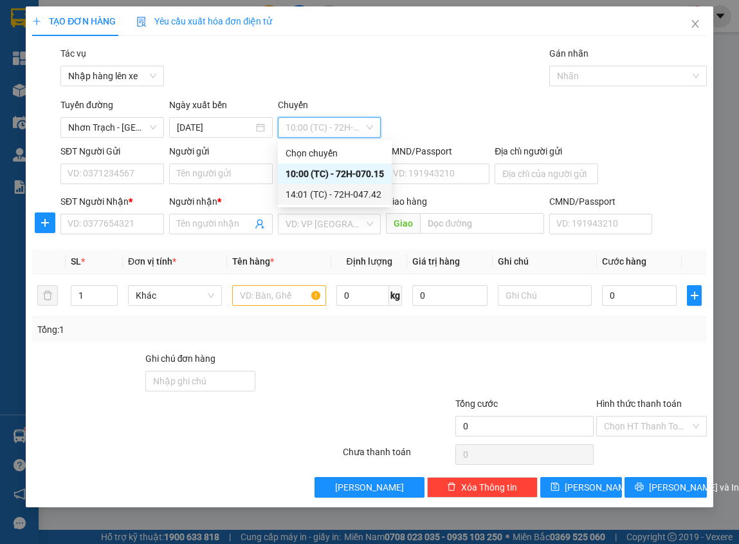
click at [329, 197] on div "14:01 (TC) - 72H-047.42" at bounding box center [335, 194] width 98 height 14
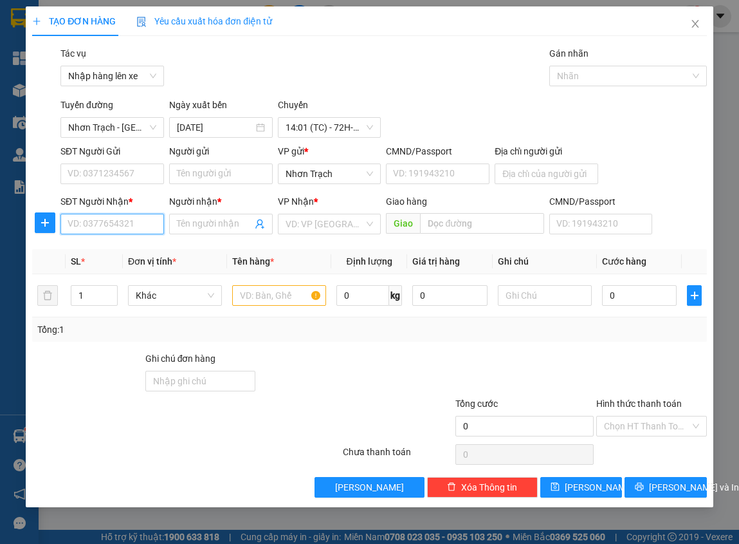
click at [111, 224] on input "SĐT Người Nhận *" at bounding box center [112, 224] width 104 height 21
type input "0906612413"
click at [139, 252] on div "0906612413 - PHƯƠNG" at bounding box center [117, 250] width 99 height 14
type input "PHƯƠNG"
type input "0906612413"
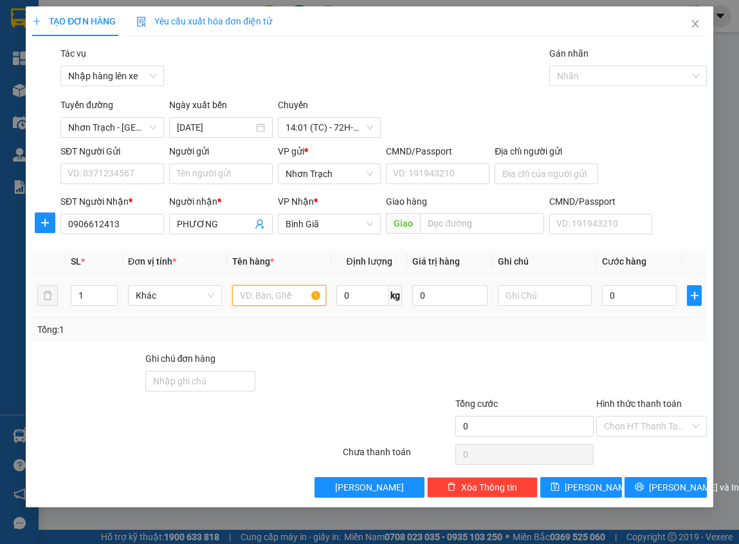
click at [255, 295] on input "text" at bounding box center [279, 295] width 94 height 21
type input "1 HỘP"
click at [652, 290] on input "0" at bounding box center [639, 295] width 75 height 21
type input "4"
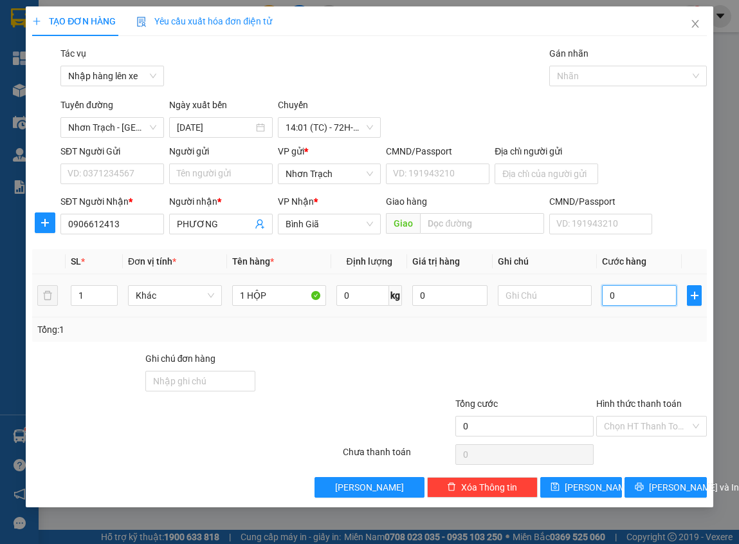
type input "4"
type input "40"
type input "400"
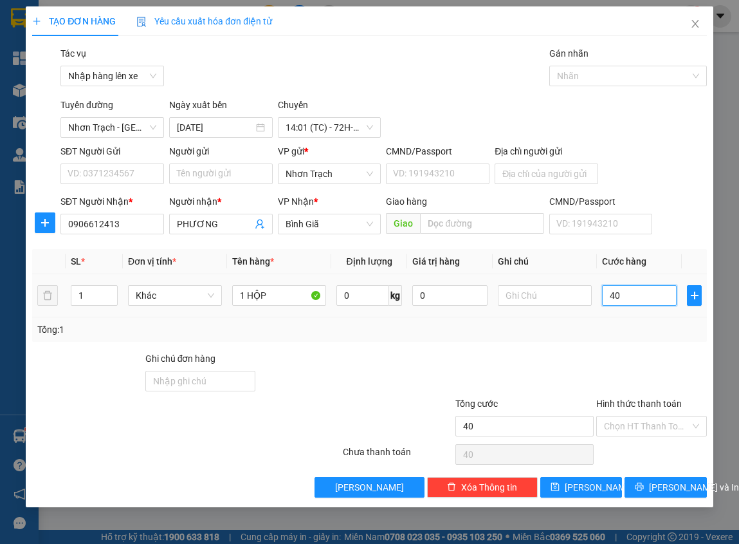
type input "400"
type input "4.000"
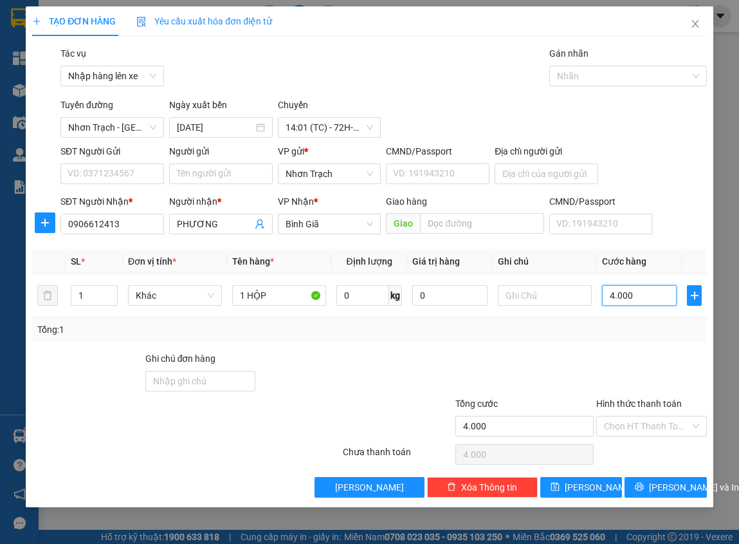
type input "40.000"
click at [578, 483] on button "[PERSON_NAME]" at bounding box center [581, 487] width 82 height 21
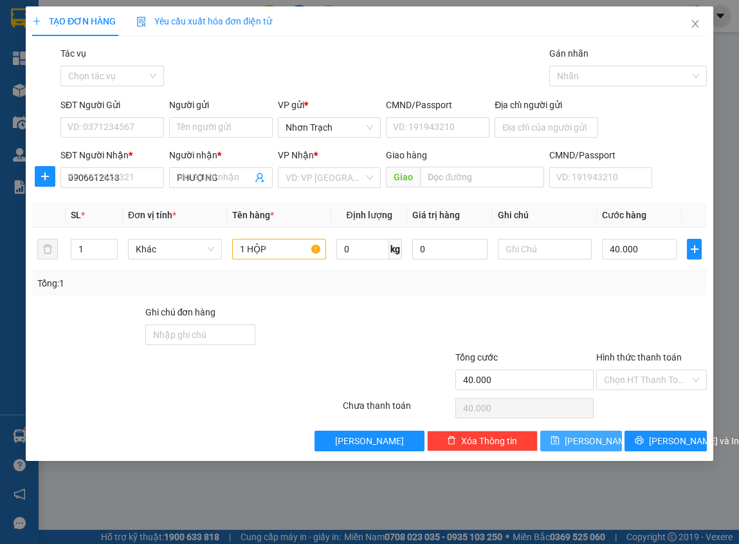
type input "0"
click at [129, 86] on div "Chọn tác vụ" at bounding box center [112, 76] width 104 height 21
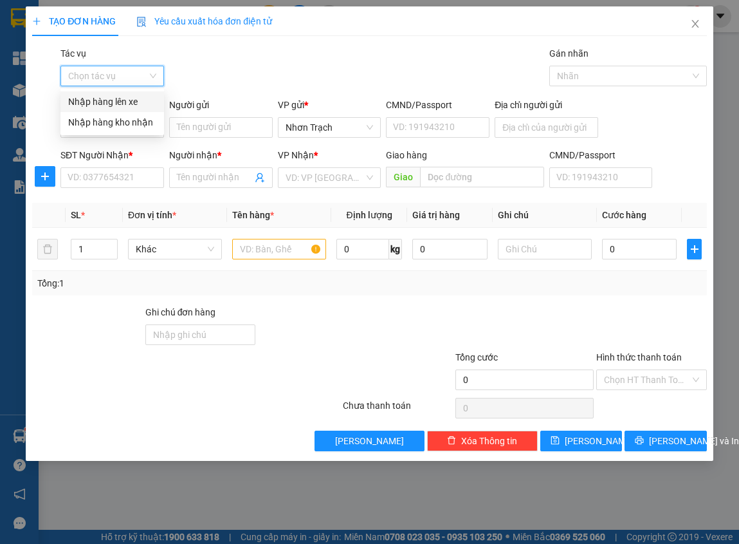
click at [122, 100] on div "Nhập hàng lên xe" at bounding box center [112, 102] width 88 height 14
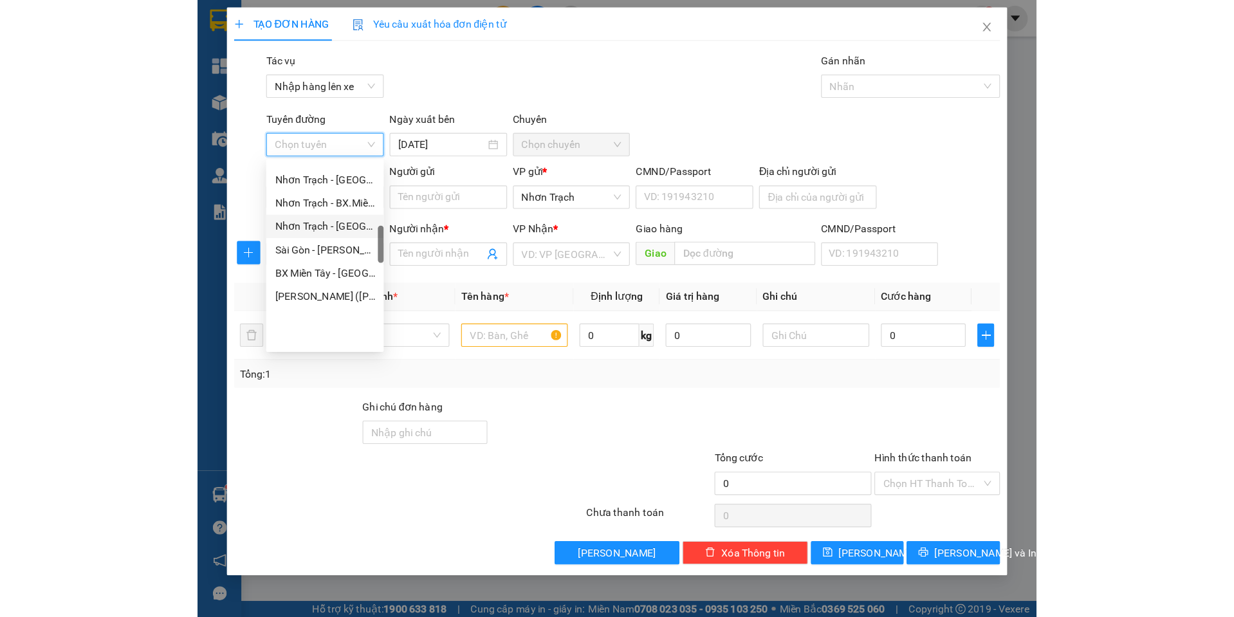
scroll to position [322, 0]
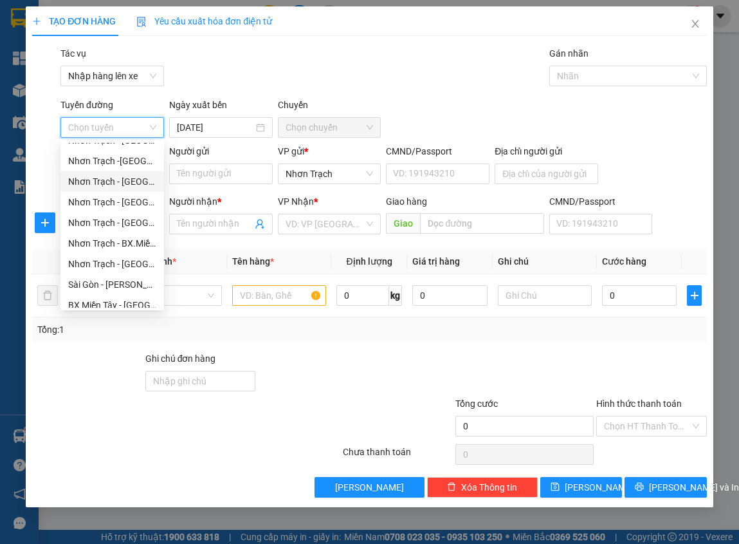
click at [111, 190] on div "Nhơn Trạch - [GEOGRAPHIC_DATA] 387 ([GEOGRAPHIC_DATA])" at bounding box center [112, 181] width 104 height 21
type input "[DATE]"
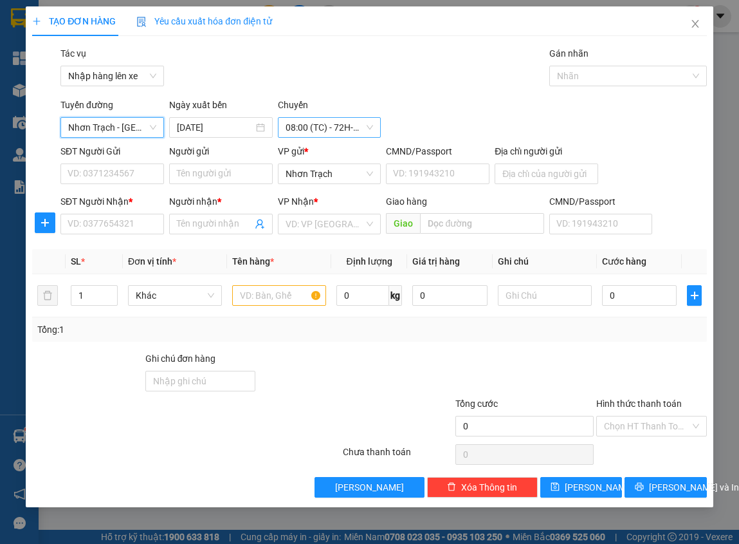
click at [331, 131] on span "08:00 (TC) - 72H-070.08" at bounding box center [330, 127] width 88 height 19
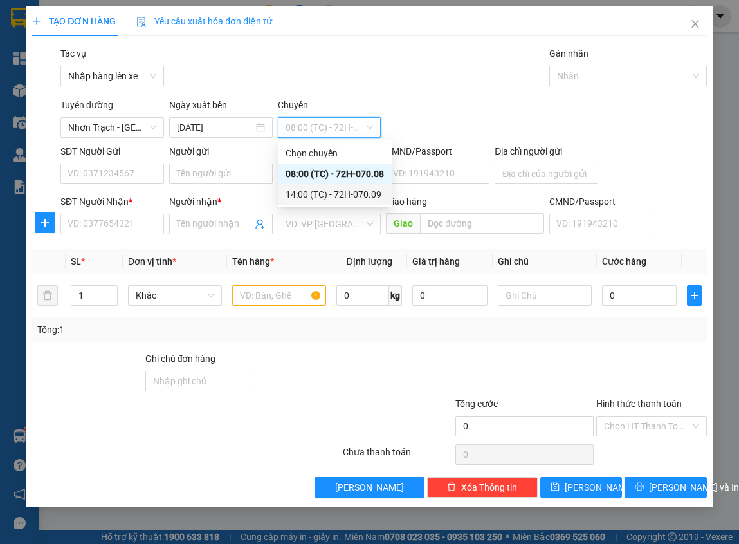
click at [326, 191] on div "14:00 (TC) - 72H-070.09" at bounding box center [335, 194] width 98 height 14
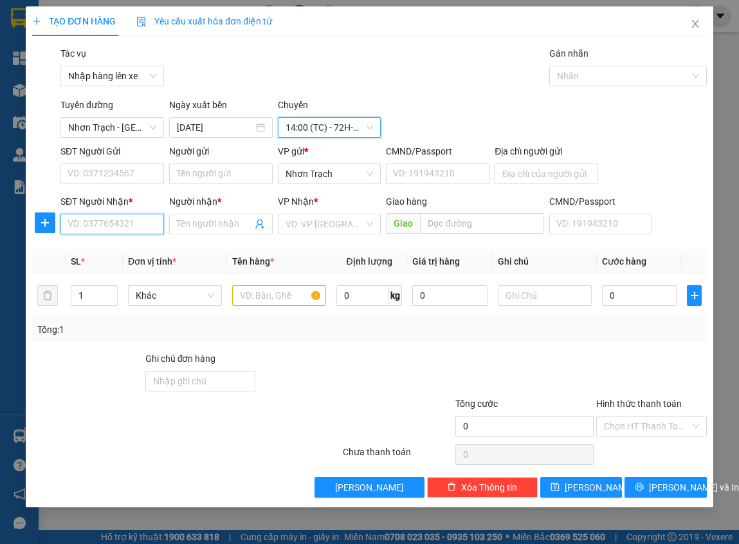
click at [131, 234] on input "SĐT Người Nhận *" at bounding box center [112, 224] width 104 height 21
type input "0968021386"
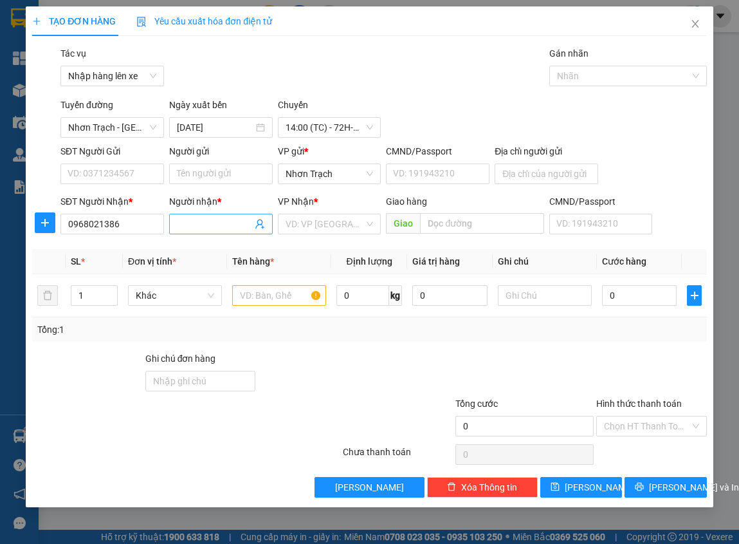
click at [206, 229] on input "Người nhận *" at bounding box center [214, 224] width 75 height 14
type input "ANH"
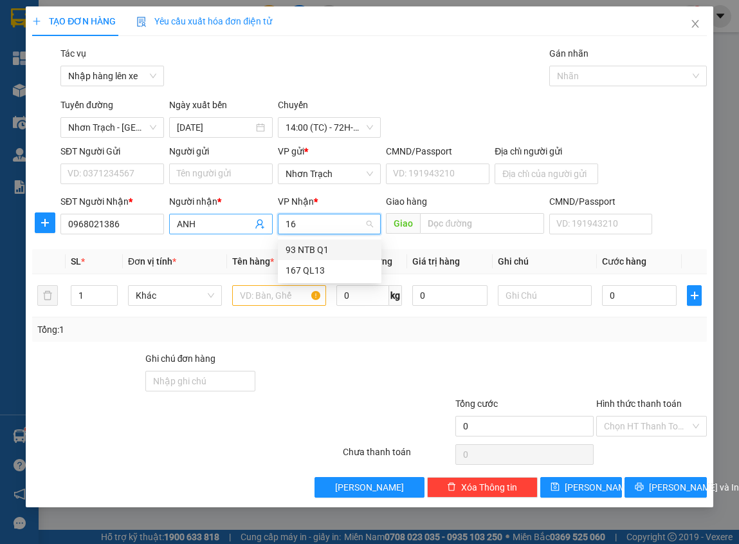
type input "167"
click at [311, 249] on div "167 QL13" at bounding box center [330, 250] width 88 height 14
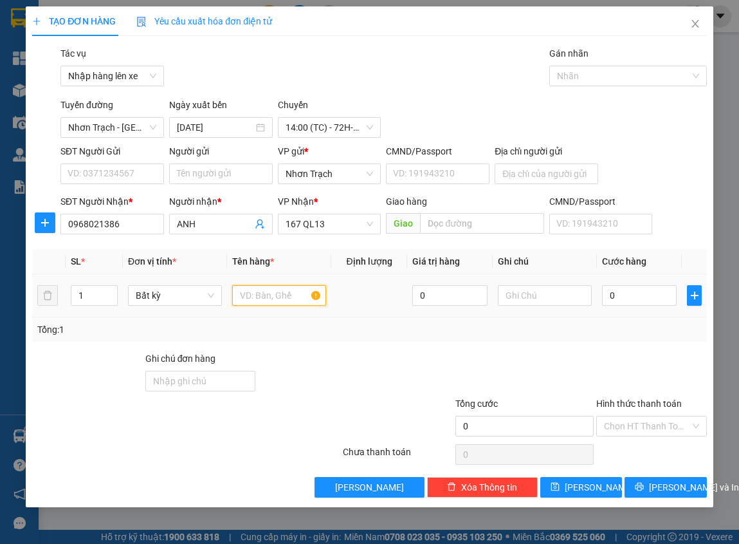
click at [280, 292] on input "text" at bounding box center [279, 295] width 94 height 21
type input "1 KIỆN"
click at [638, 284] on div "0" at bounding box center [639, 295] width 75 height 26
click at [634, 300] on input "0" at bounding box center [639, 295] width 75 height 21
type input "4"
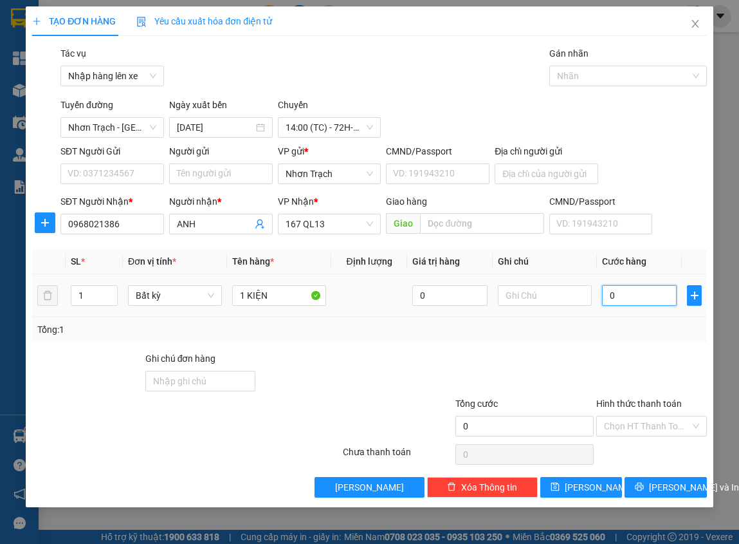
type input "4"
type input "40"
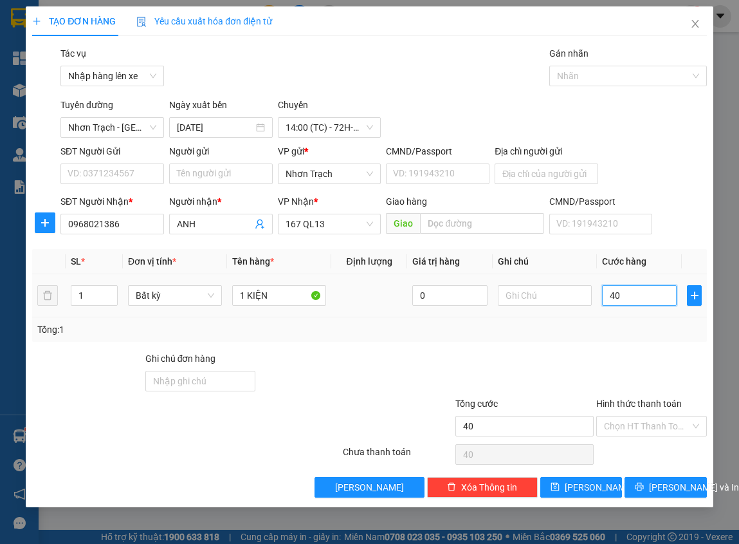
type input "400"
type input "4.000"
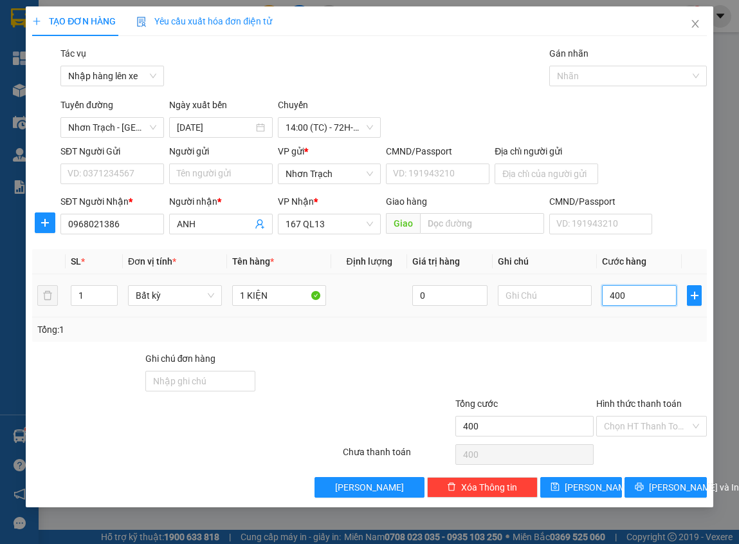
type input "4.000"
type input "40.000"
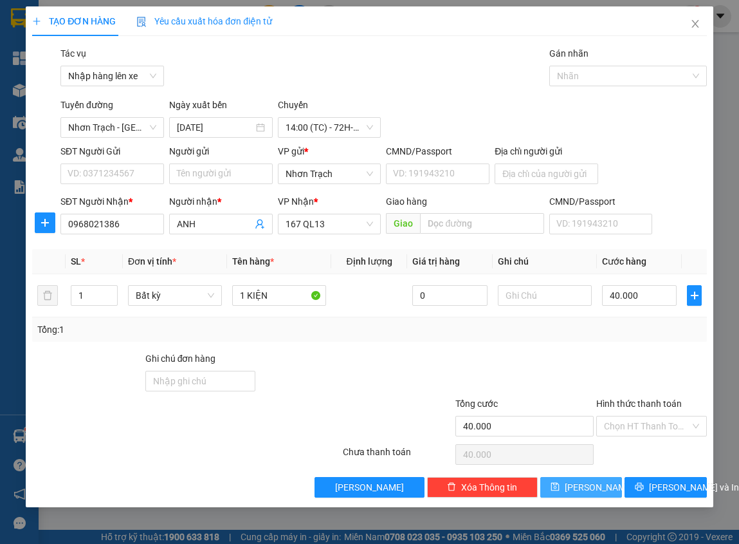
click at [597, 485] on button "[PERSON_NAME]" at bounding box center [581, 487] width 82 height 21
type input "0"
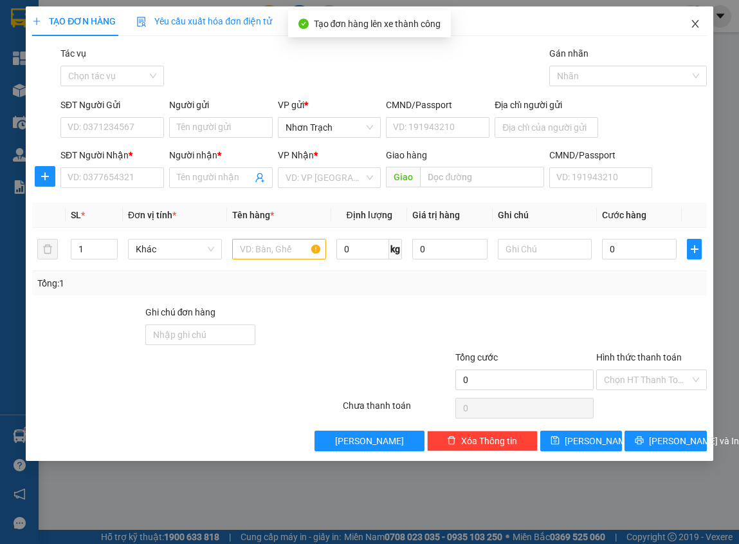
drag, startPoint x: 694, startPoint y: 28, endPoint x: 690, endPoint y: 2, distance: 25.9
click at [695, 26] on icon "close" at bounding box center [695, 24] width 10 height 10
